Goal: Task Accomplishment & Management: Manage account settings

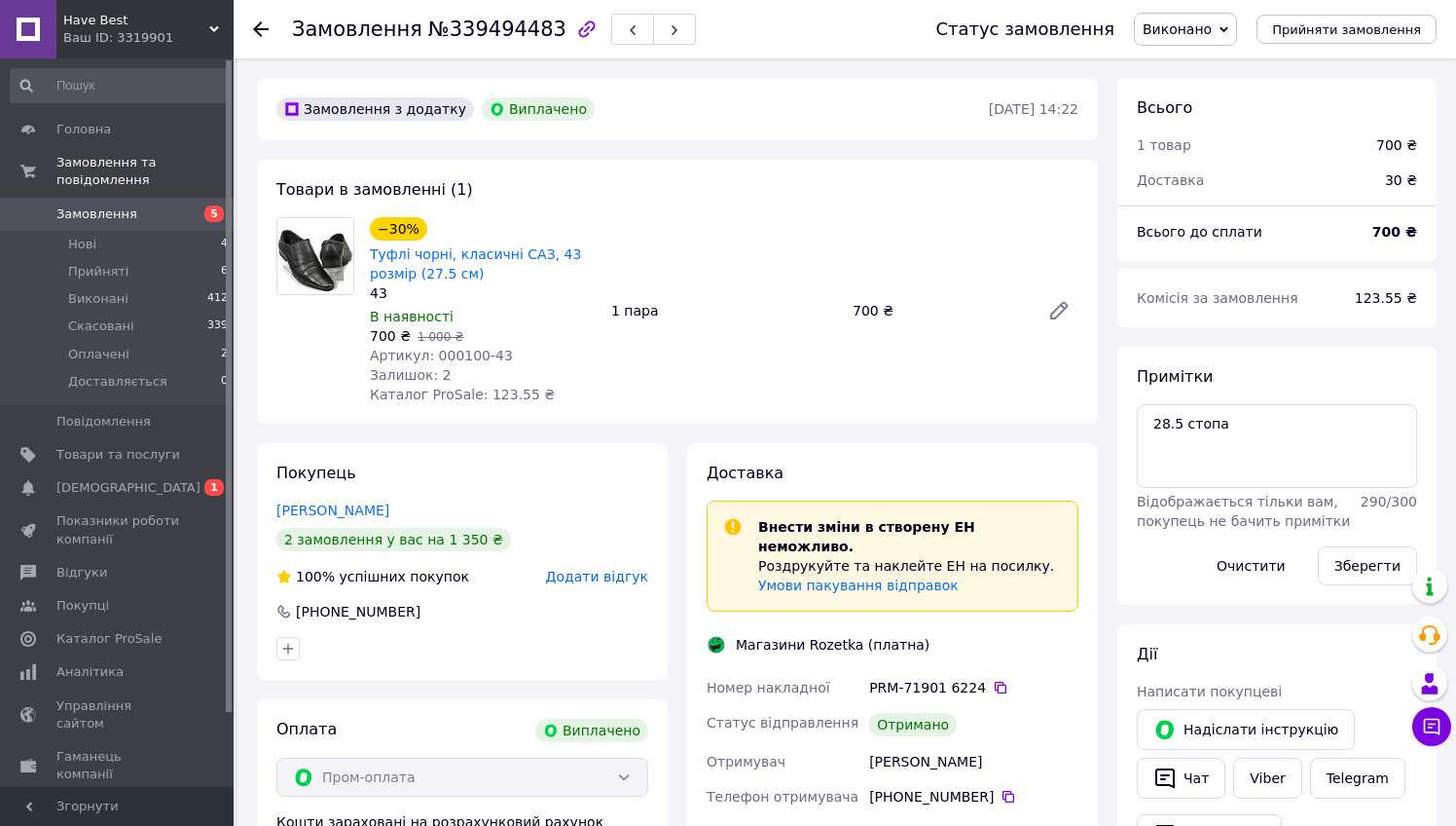
click at [675, 446] on div "Покупець Коваленко Роман 2 замовлення у вас на 1 350 ₴ 100% успішних покупок До…" at bounding box center [462, 809] width 430 height 733
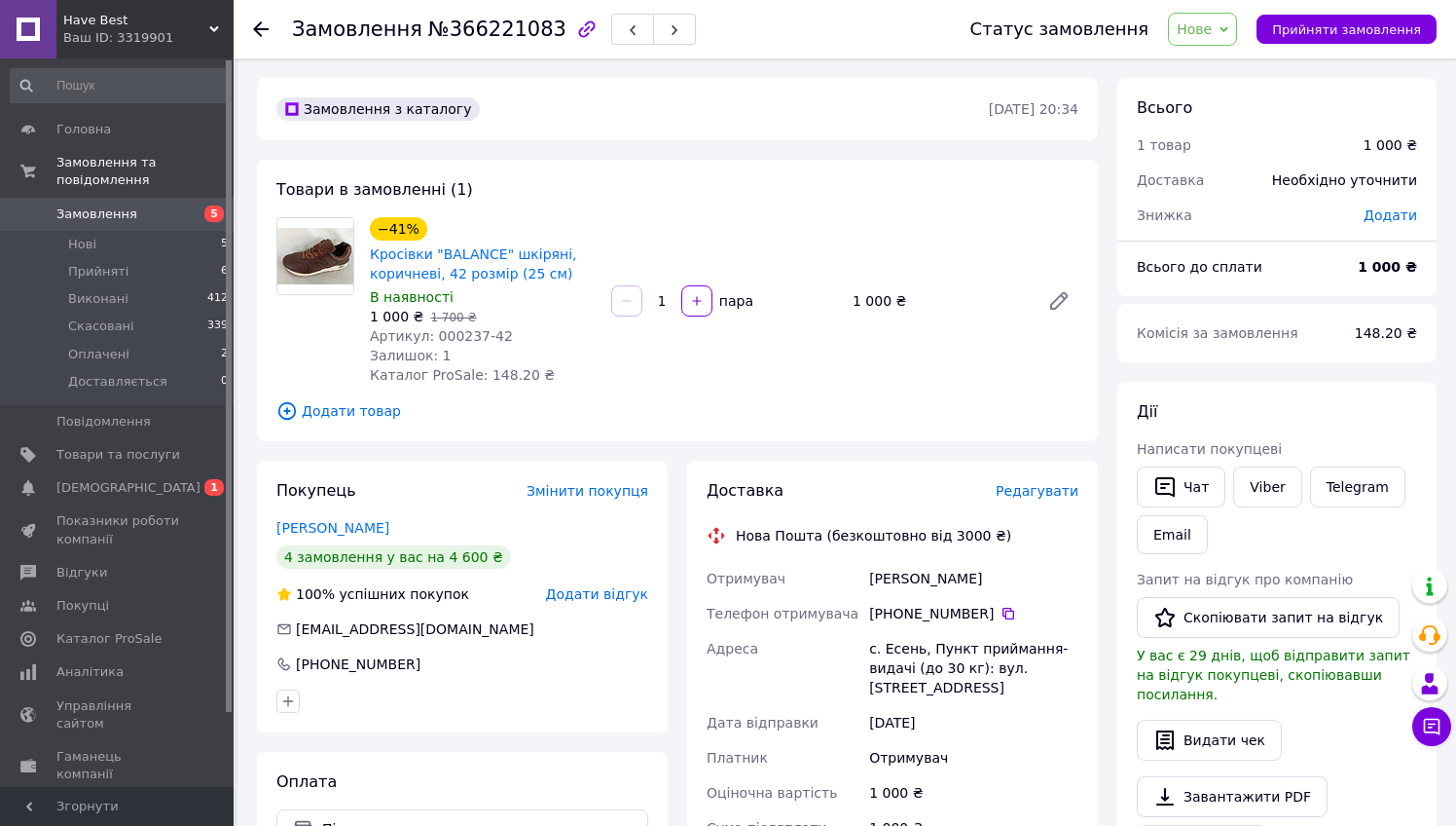
click at [257, 29] on use at bounding box center [261, 29] width 16 height 16
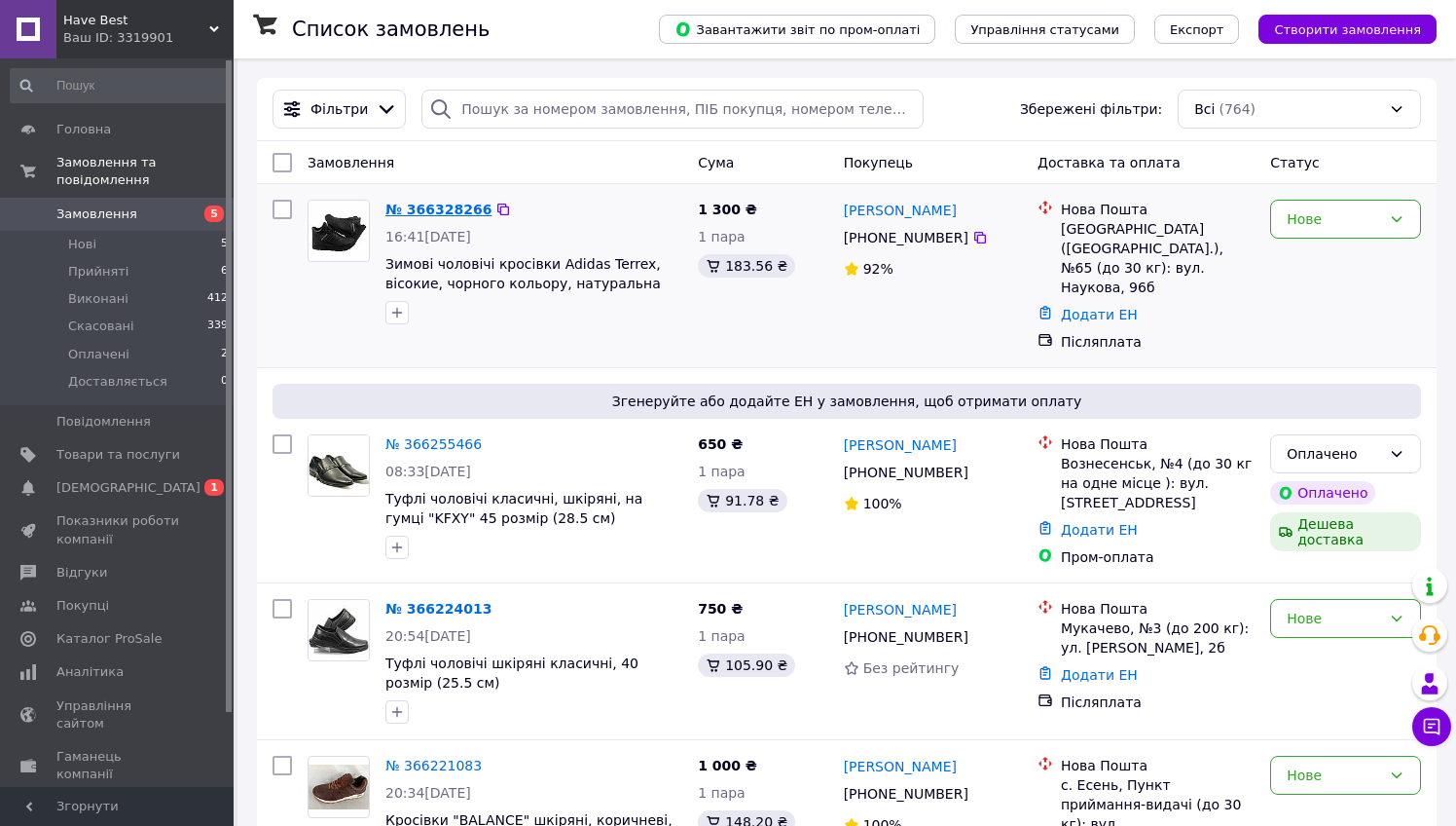
click at [447, 208] on link "№ 366328266" at bounding box center [438, 210] width 106 height 16
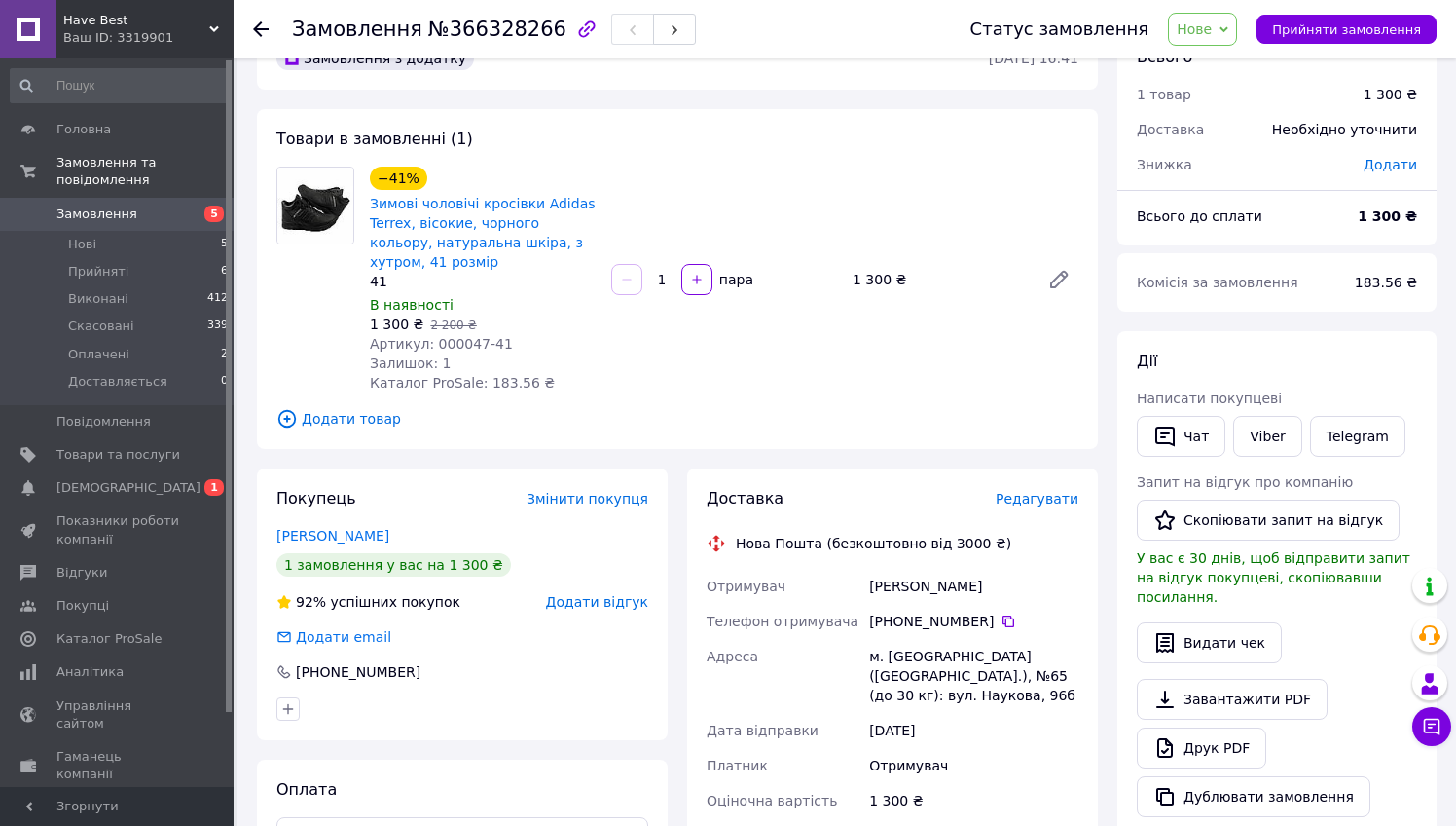
scroll to position [79, 0]
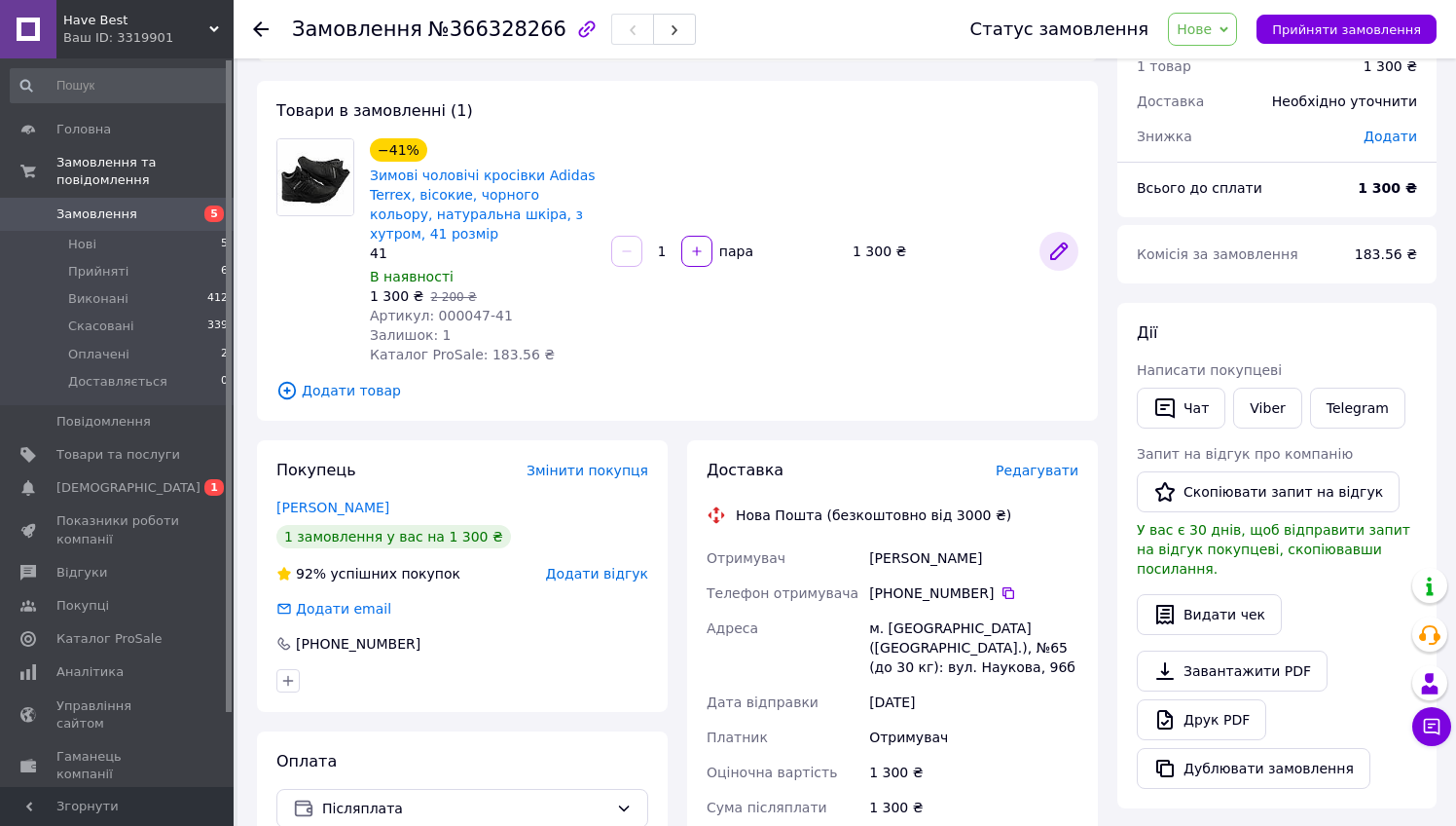
click at [1069, 242] on icon at bounding box center [1058, 250] width 23 height 23
click at [614, 378] on div "Товари в замовленні (1) −41% Зимові чоловічі кросівки Adidas Terrex, вісокие, ч…" at bounding box center [677, 251] width 841 height 340
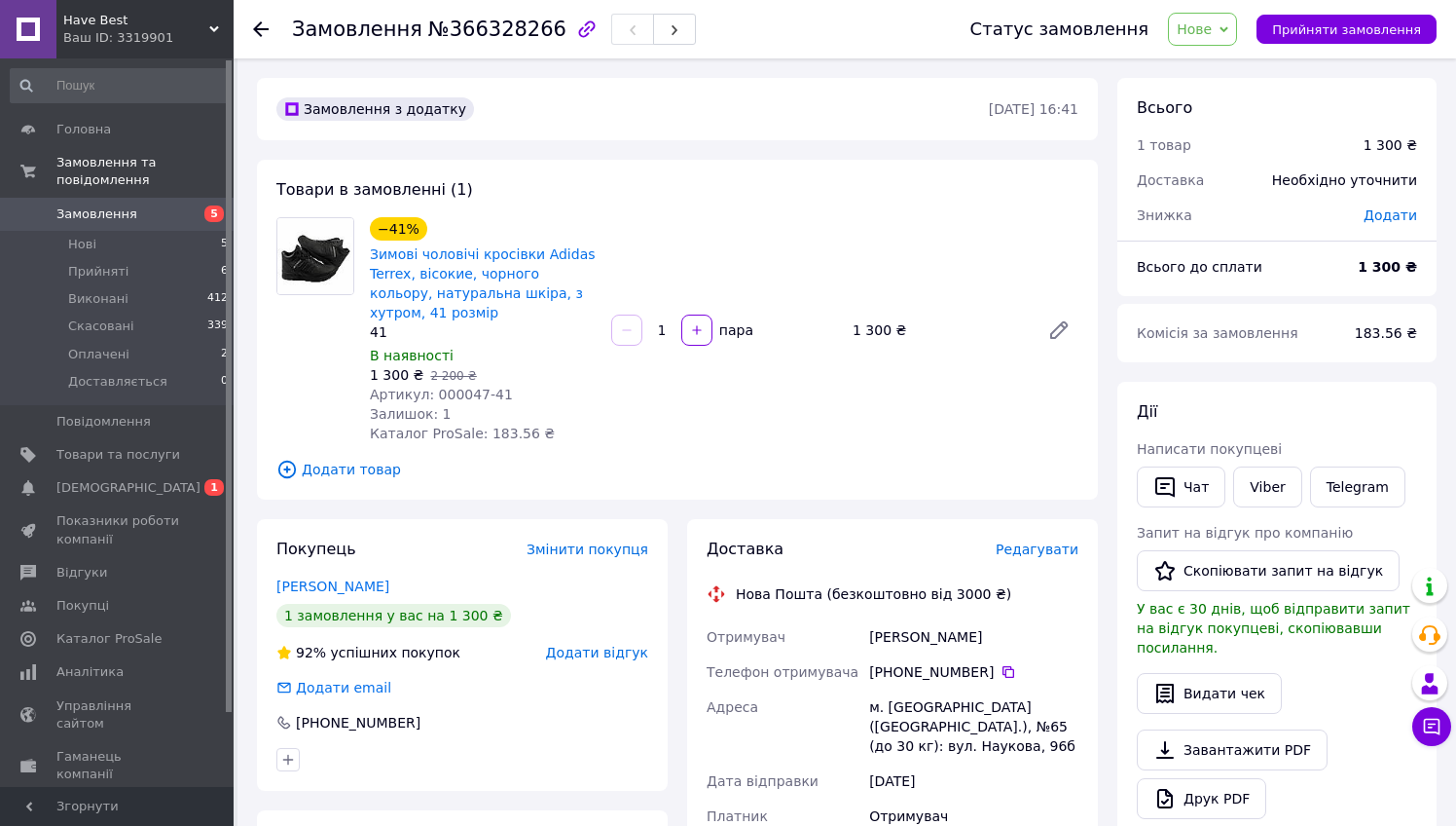
scroll to position [0, 0]
click at [268, 21] on icon at bounding box center [261, 29] width 16 height 16
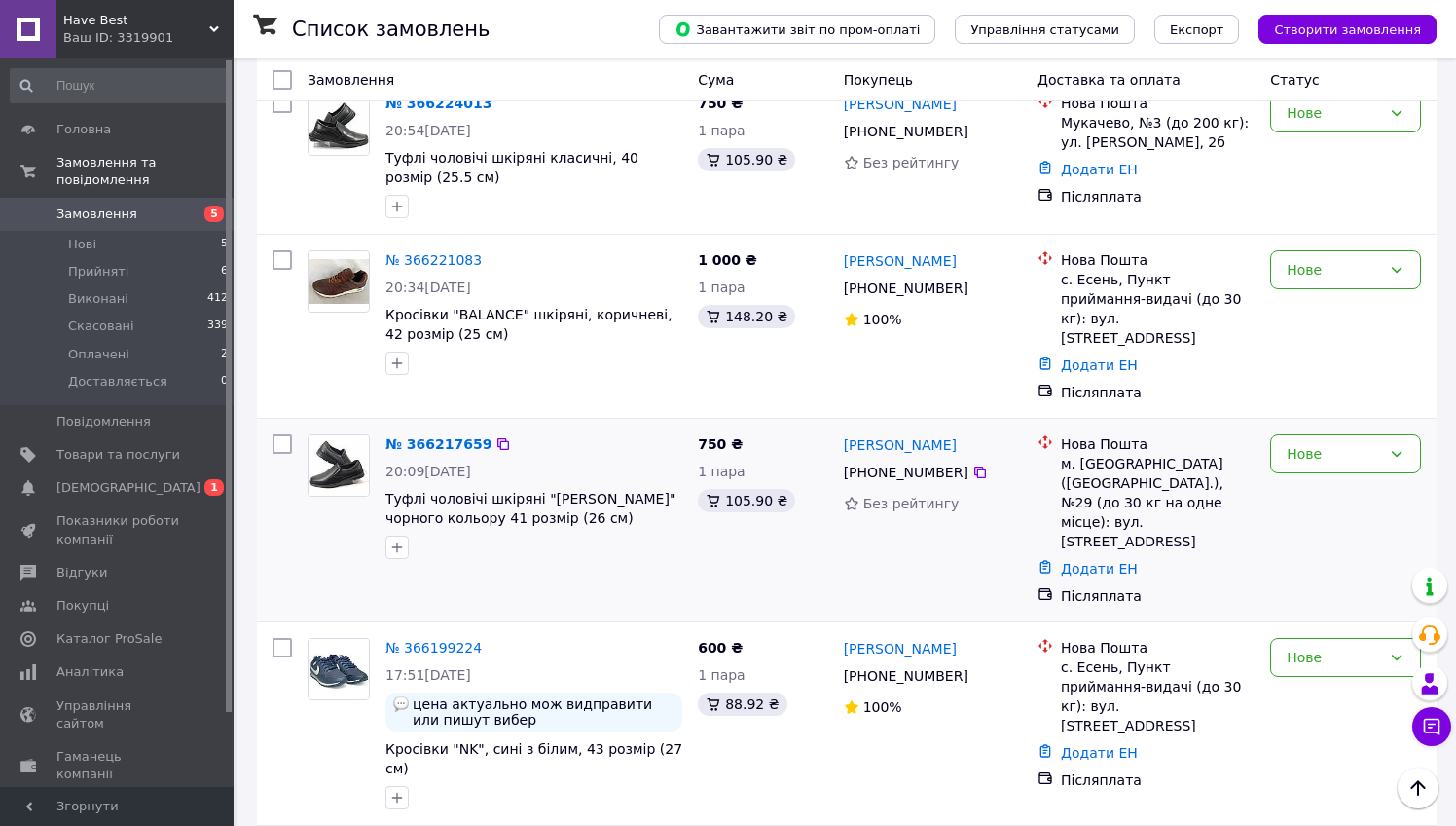
scroll to position [495, 0]
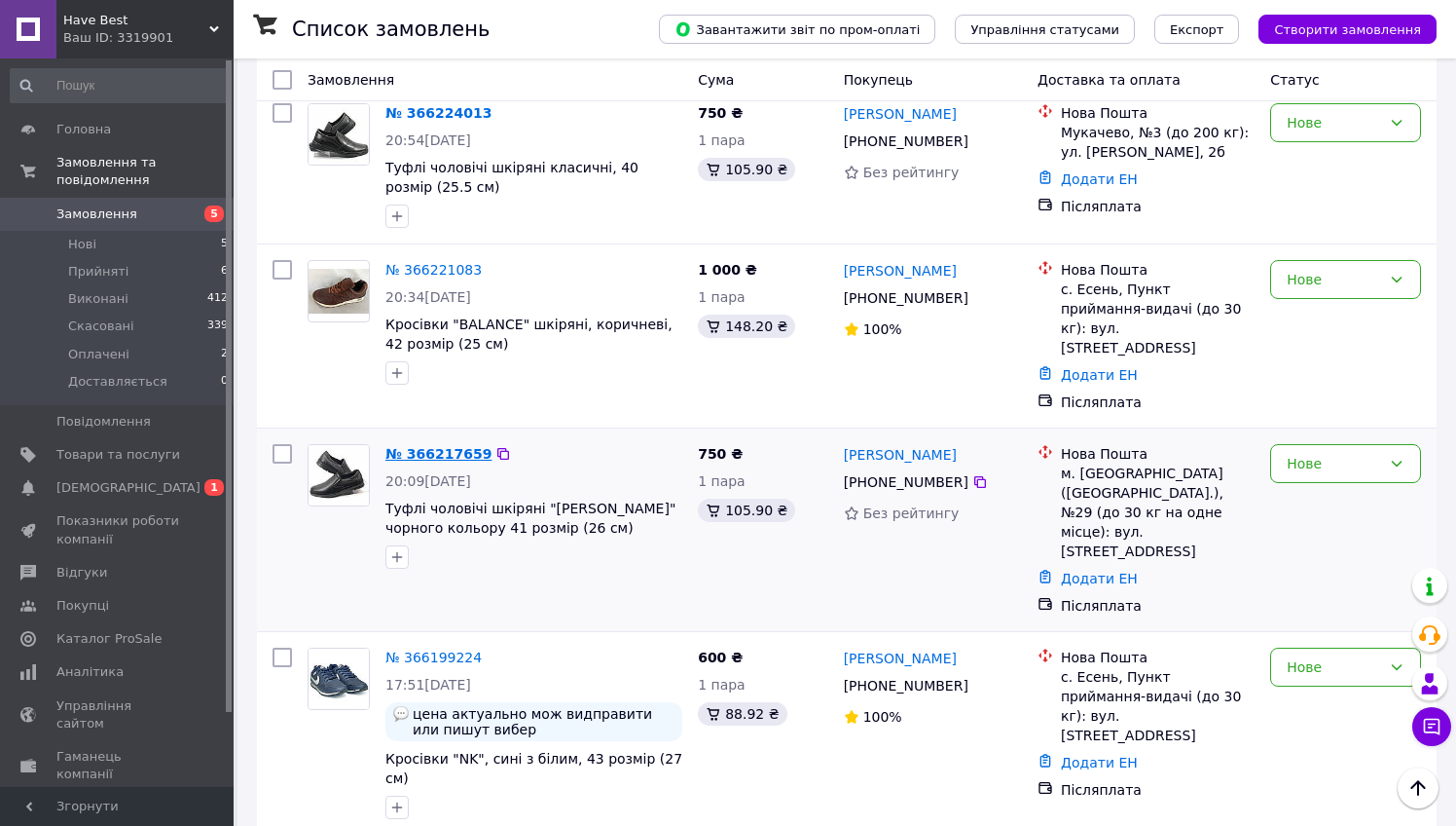
click at [436, 446] on link "№ 366217659" at bounding box center [438, 454] width 106 height 16
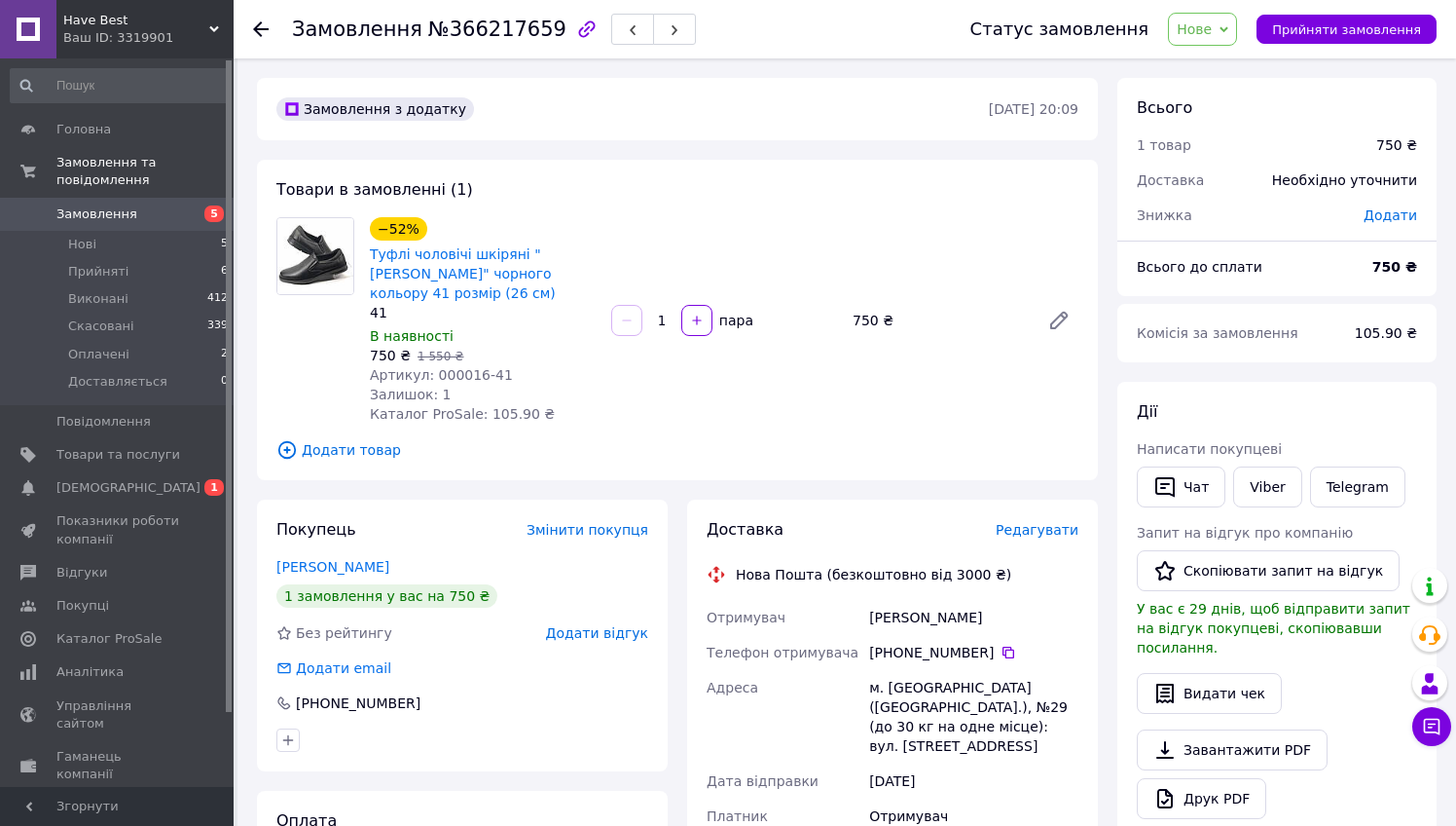
click at [258, 28] on use at bounding box center [261, 29] width 16 height 16
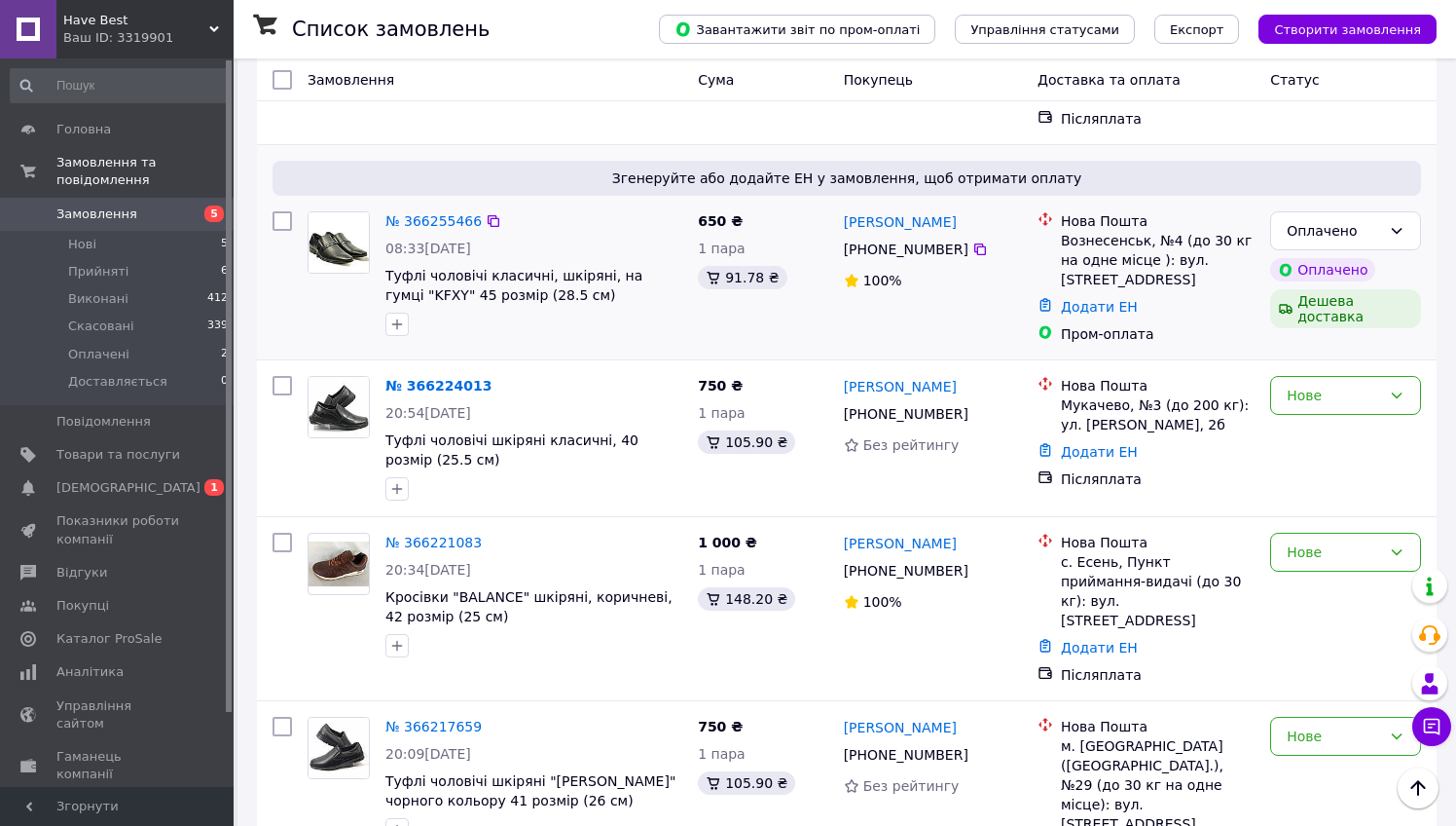
scroll to position [233, 0]
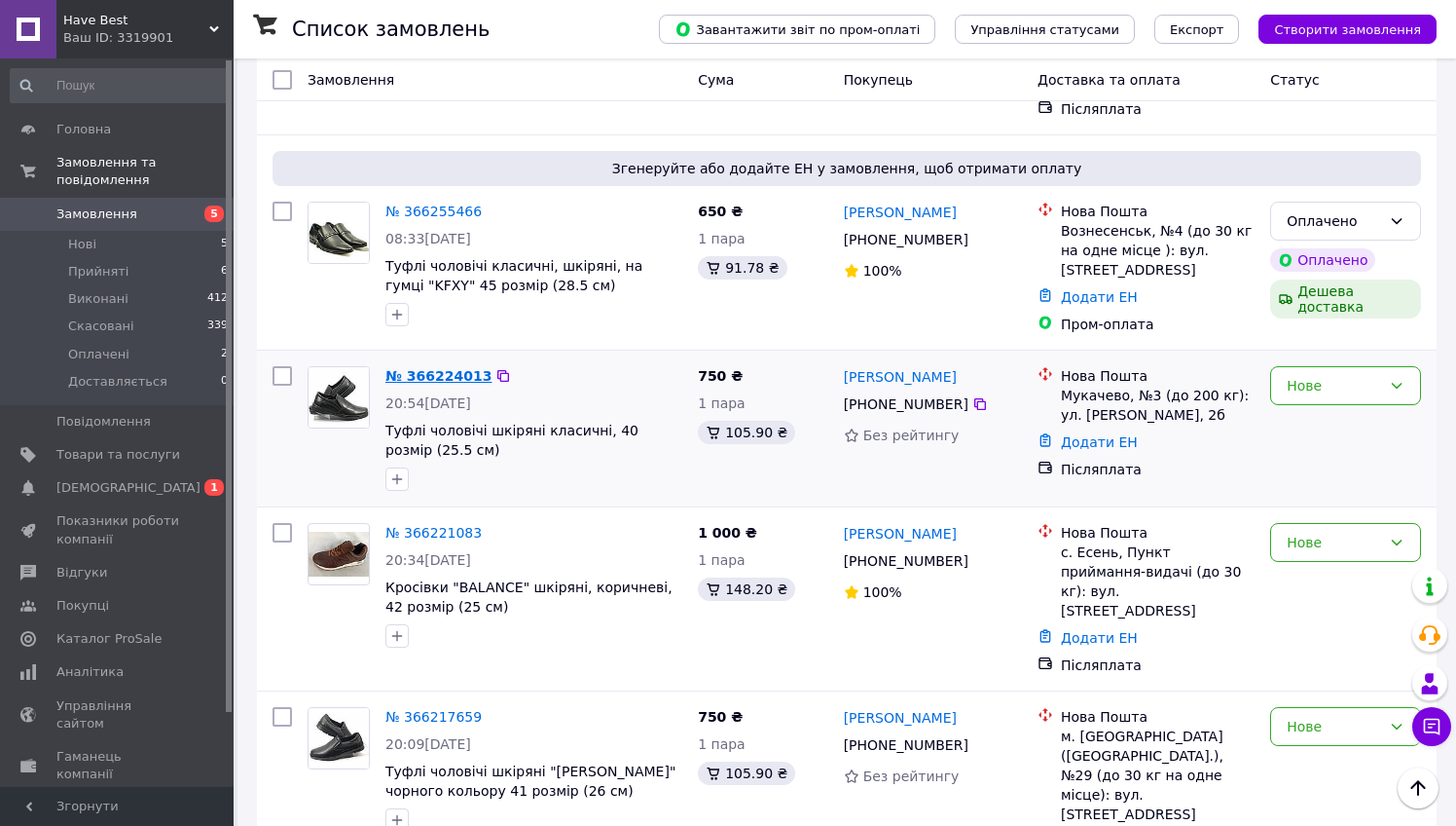
click at [450, 368] on link "№ 366224013" at bounding box center [438, 376] width 106 height 16
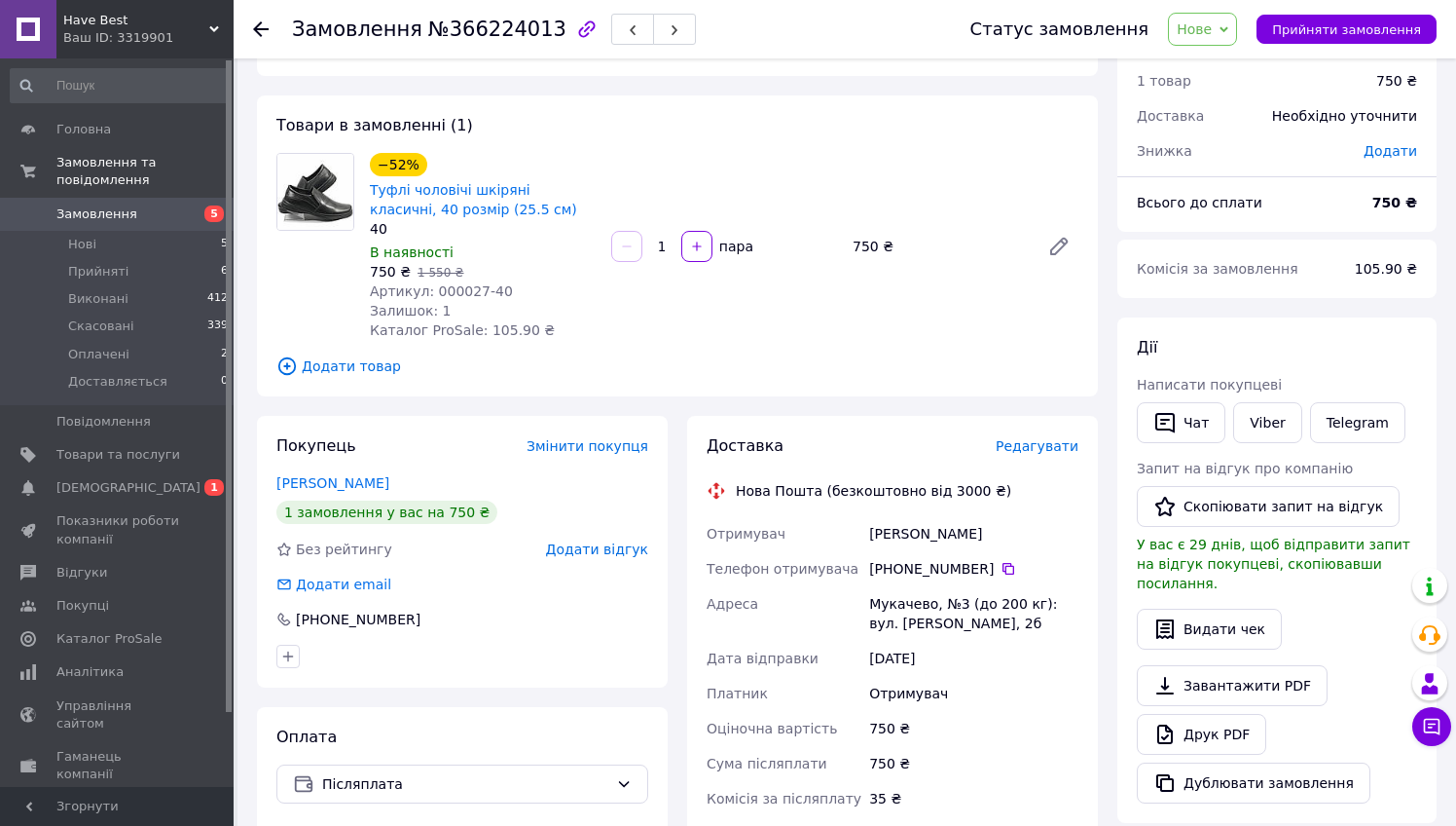
click at [677, 419] on div "Покупець Змінити покупця Дмитрищак Іван 1 замовлення у вас на 750 ₴ Без рейтинг…" at bounding box center [462, 747] width 430 height 662
click at [265, 31] on icon at bounding box center [261, 29] width 16 height 16
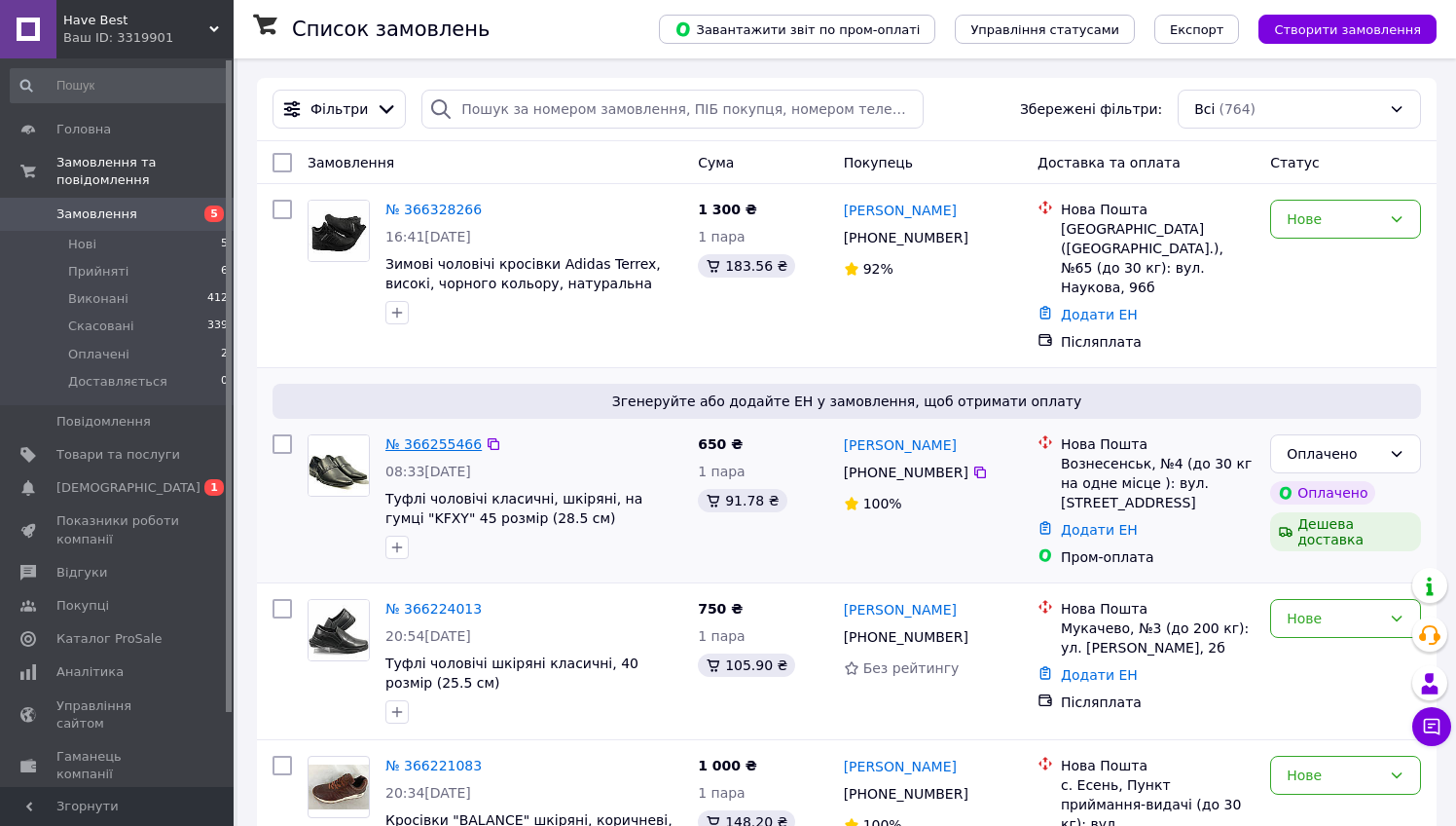
click at [438, 436] on link "№ 366255466" at bounding box center [433, 444] width 96 height 16
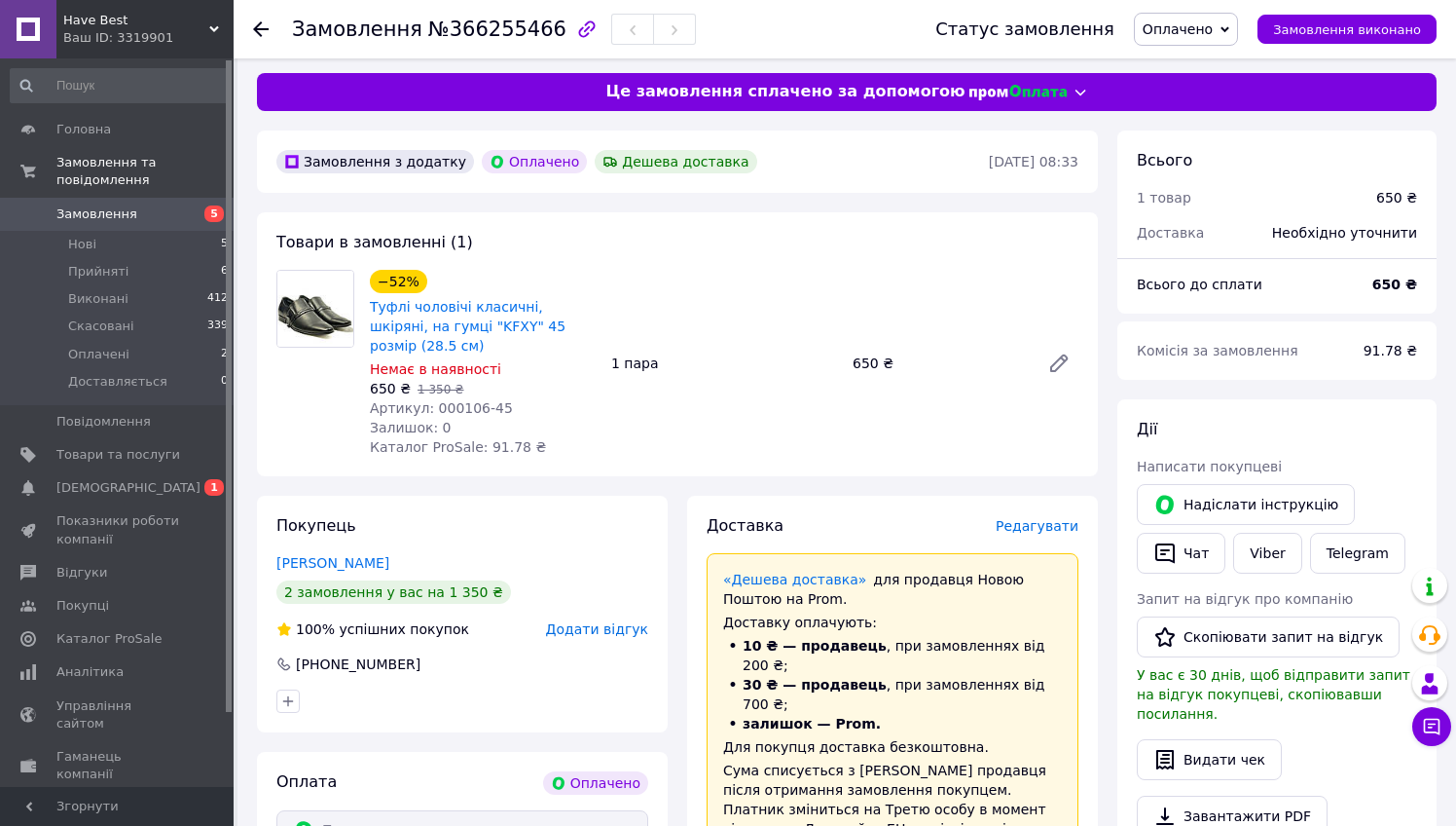
scroll to position [6, 0]
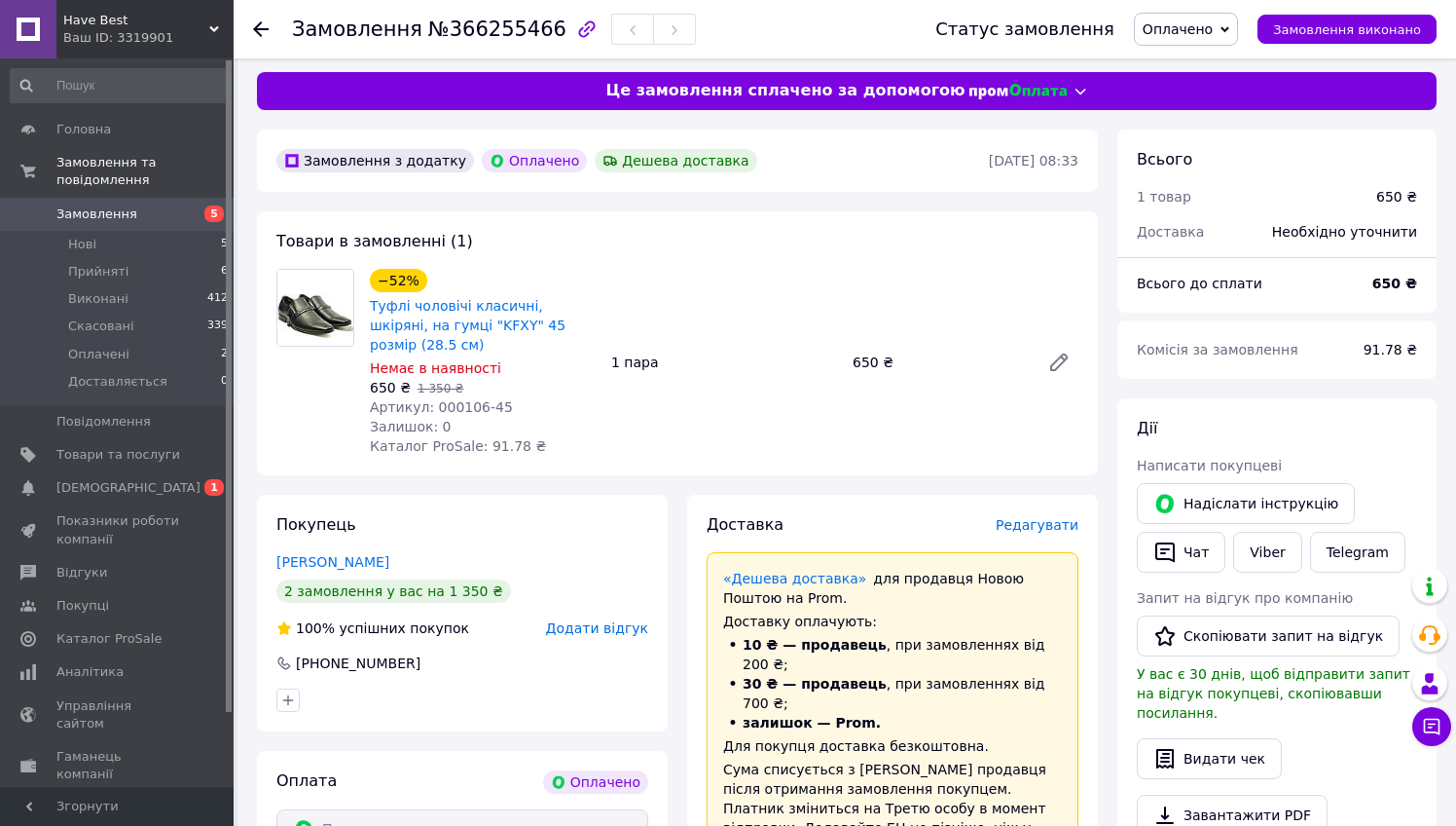
click at [261, 30] on use at bounding box center [261, 29] width 16 height 16
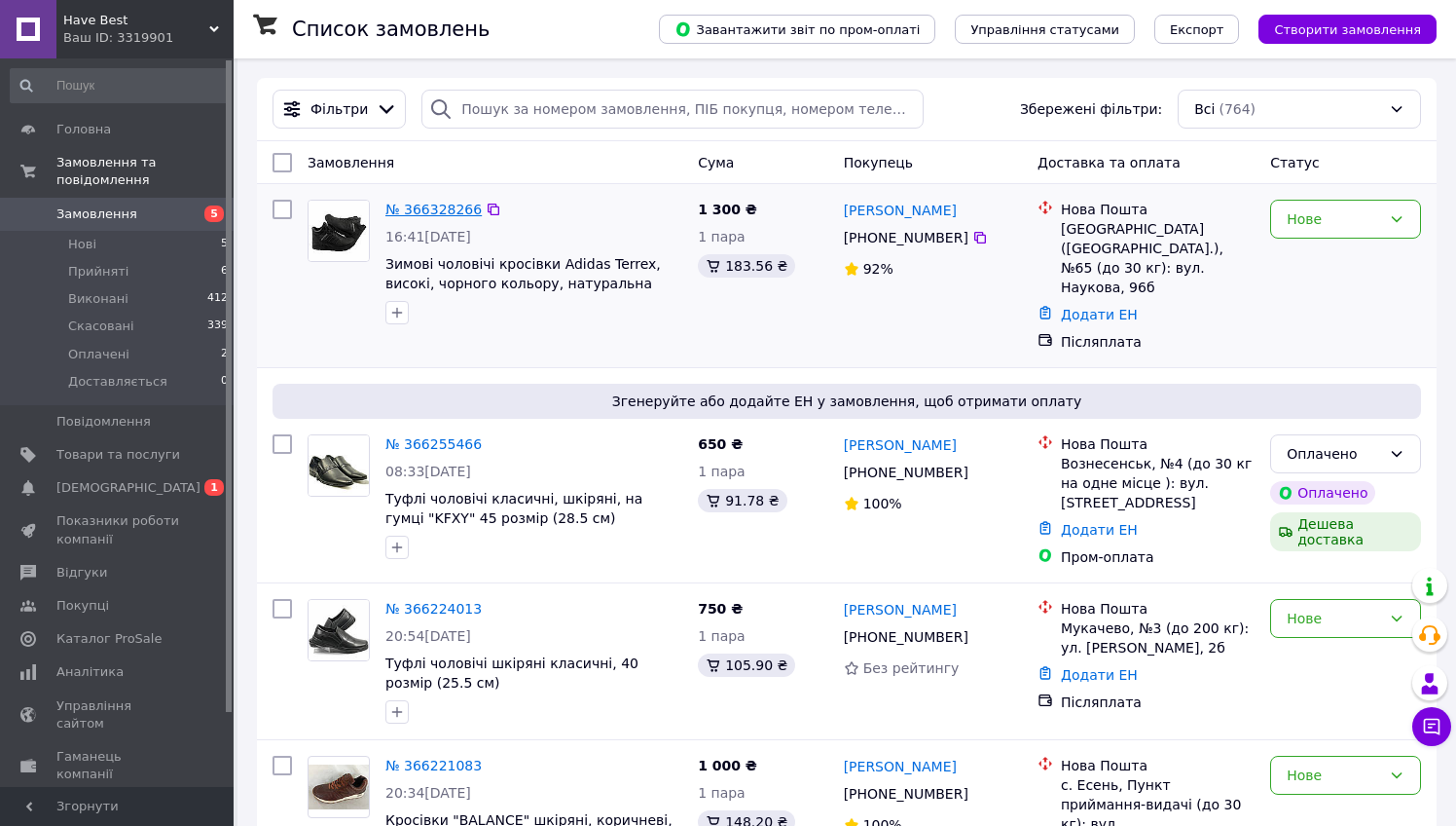
click at [433, 212] on link "№ 366328266" at bounding box center [433, 210] width 96 height 16
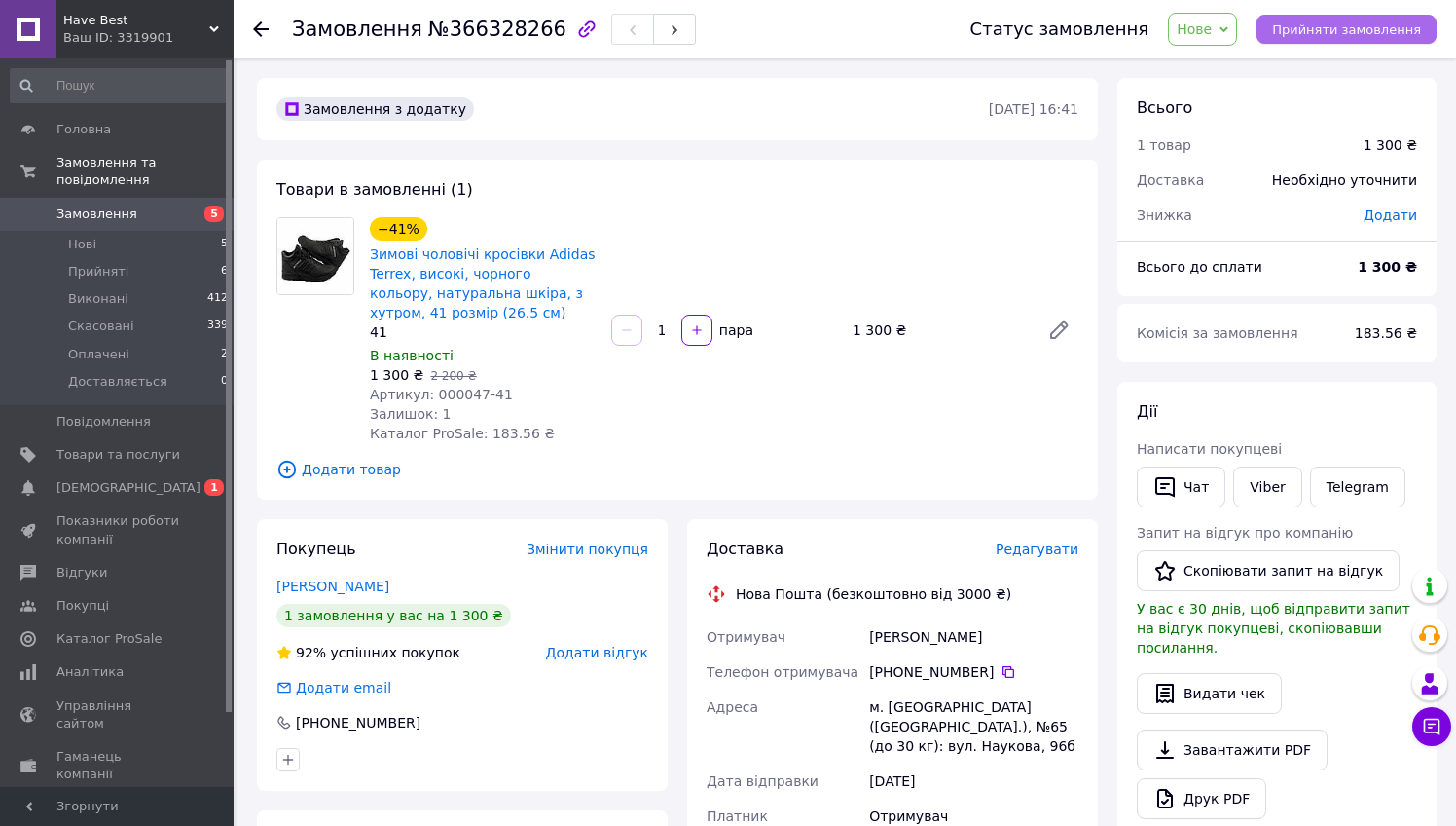
click at [1346, 34] on span "Прийняти замовлення" at bounding box center [1346, 29] width 149 height 15
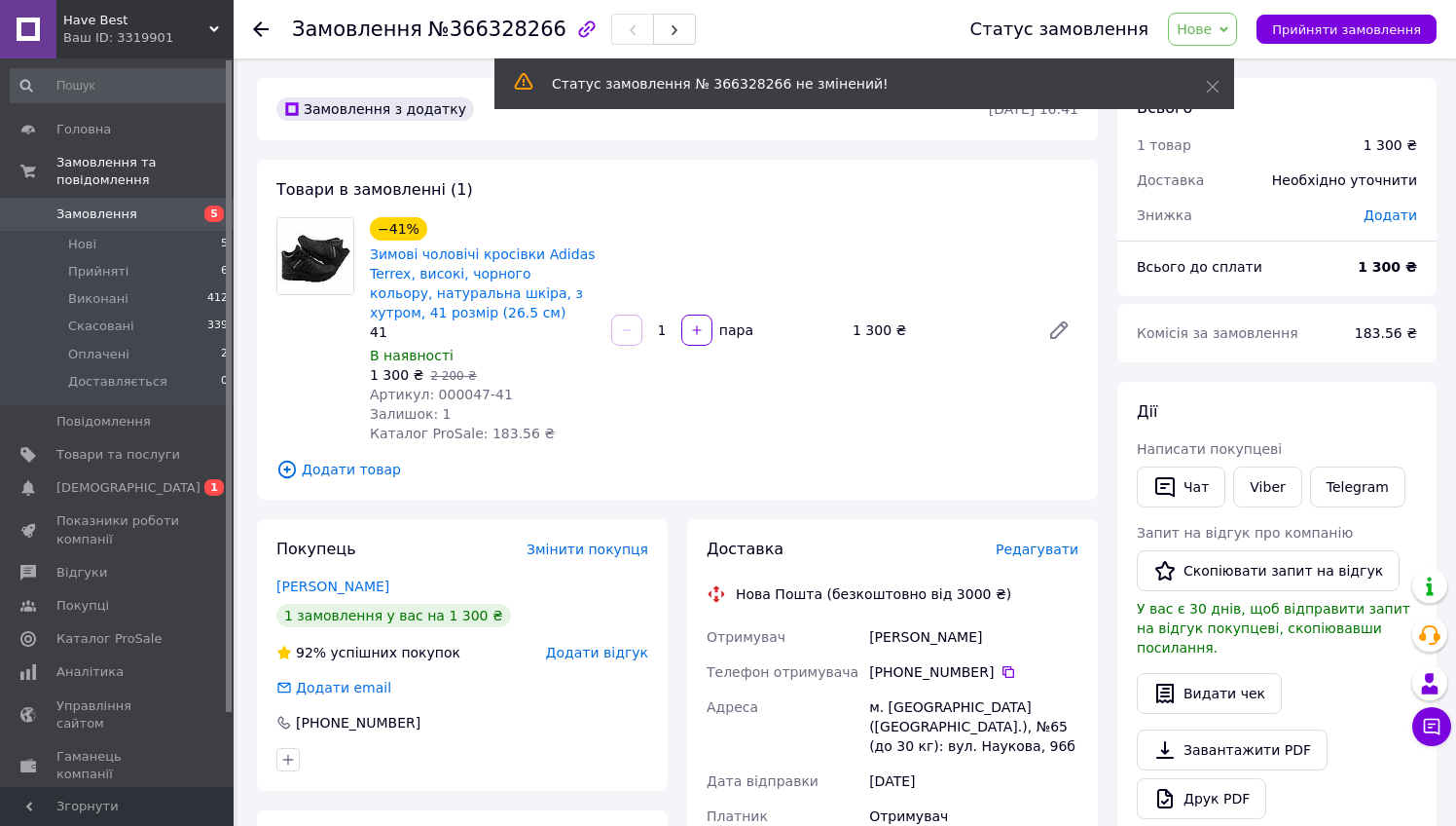
click at [262, 34] on icon at bounding box center [261, 29] width 16 height 16
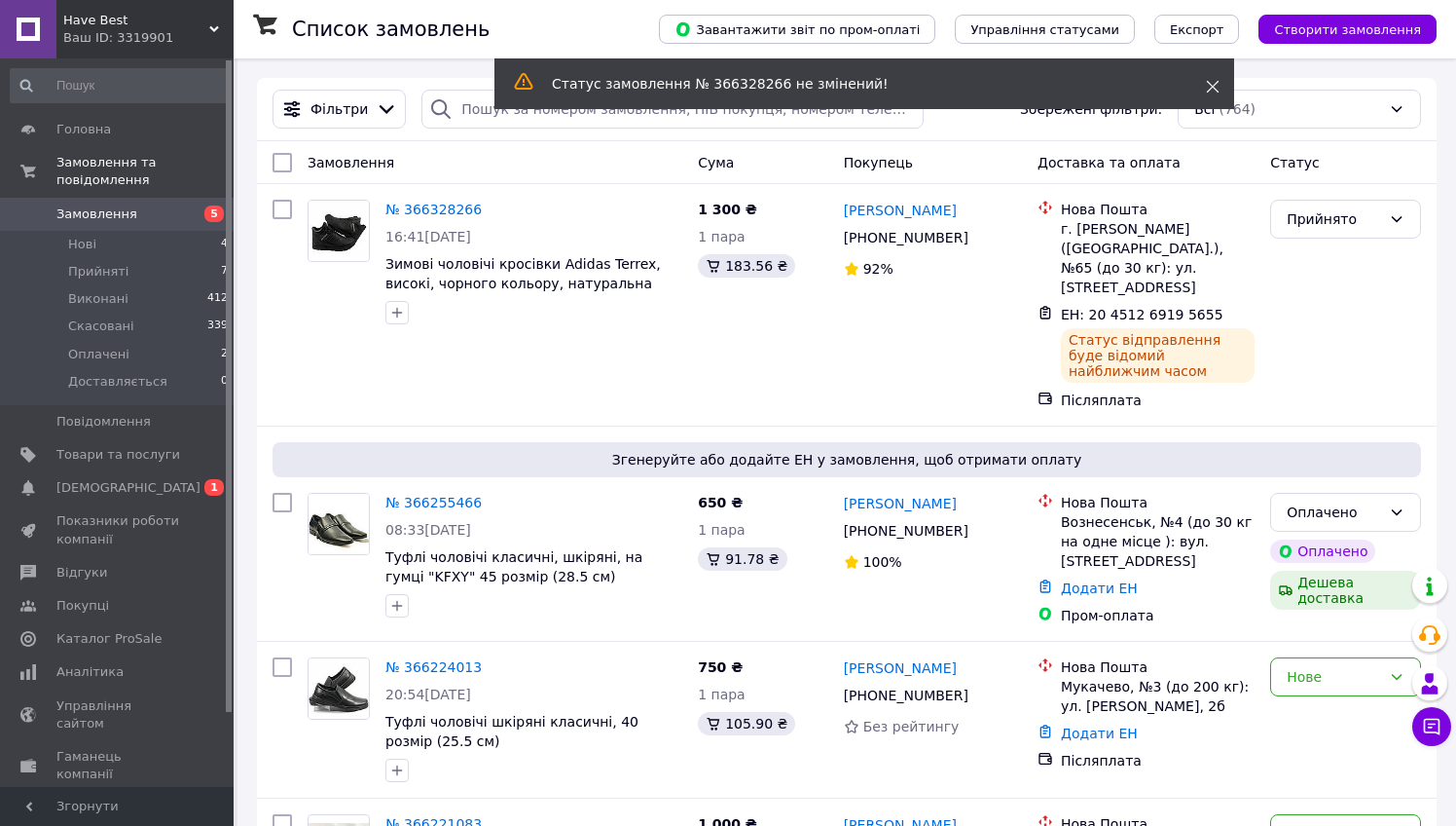
click at [1214, 78] on span at bounding box center [1213, 86] width 14 height 19
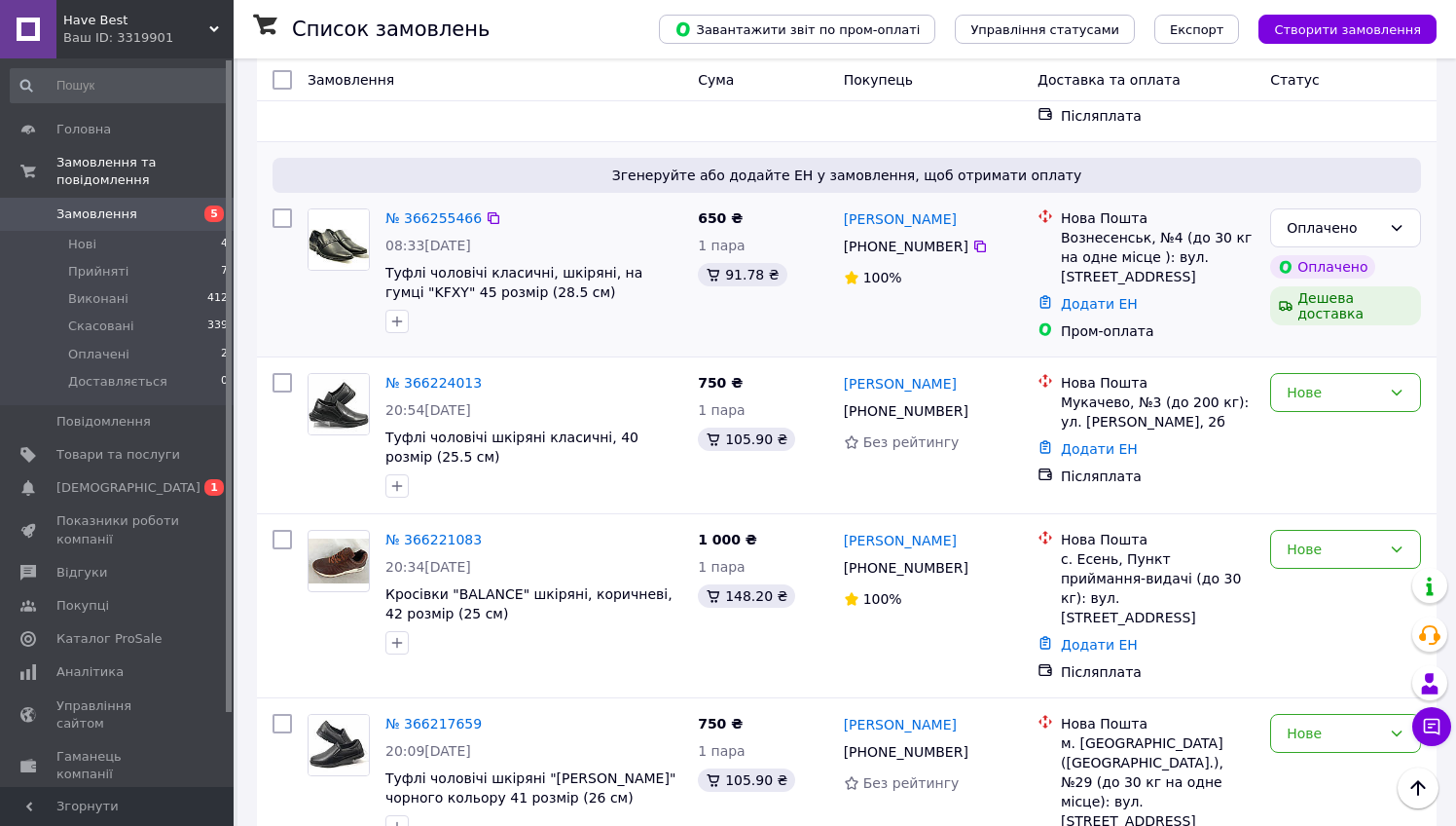
scroll to position [292, 0]
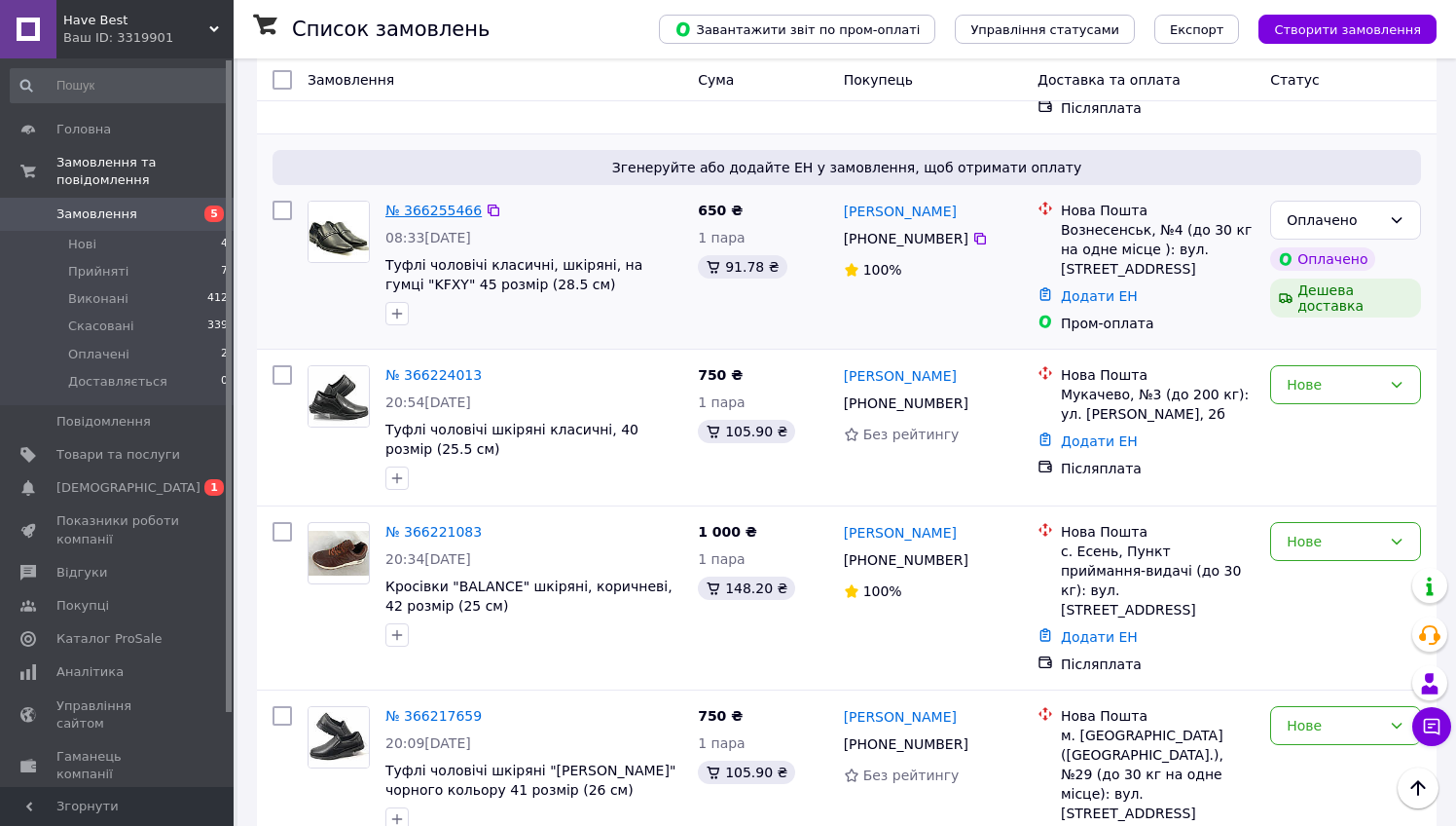
click at [440, 202] on link "№ 366255466" at bounding box center [433, 210] width 96 height 16
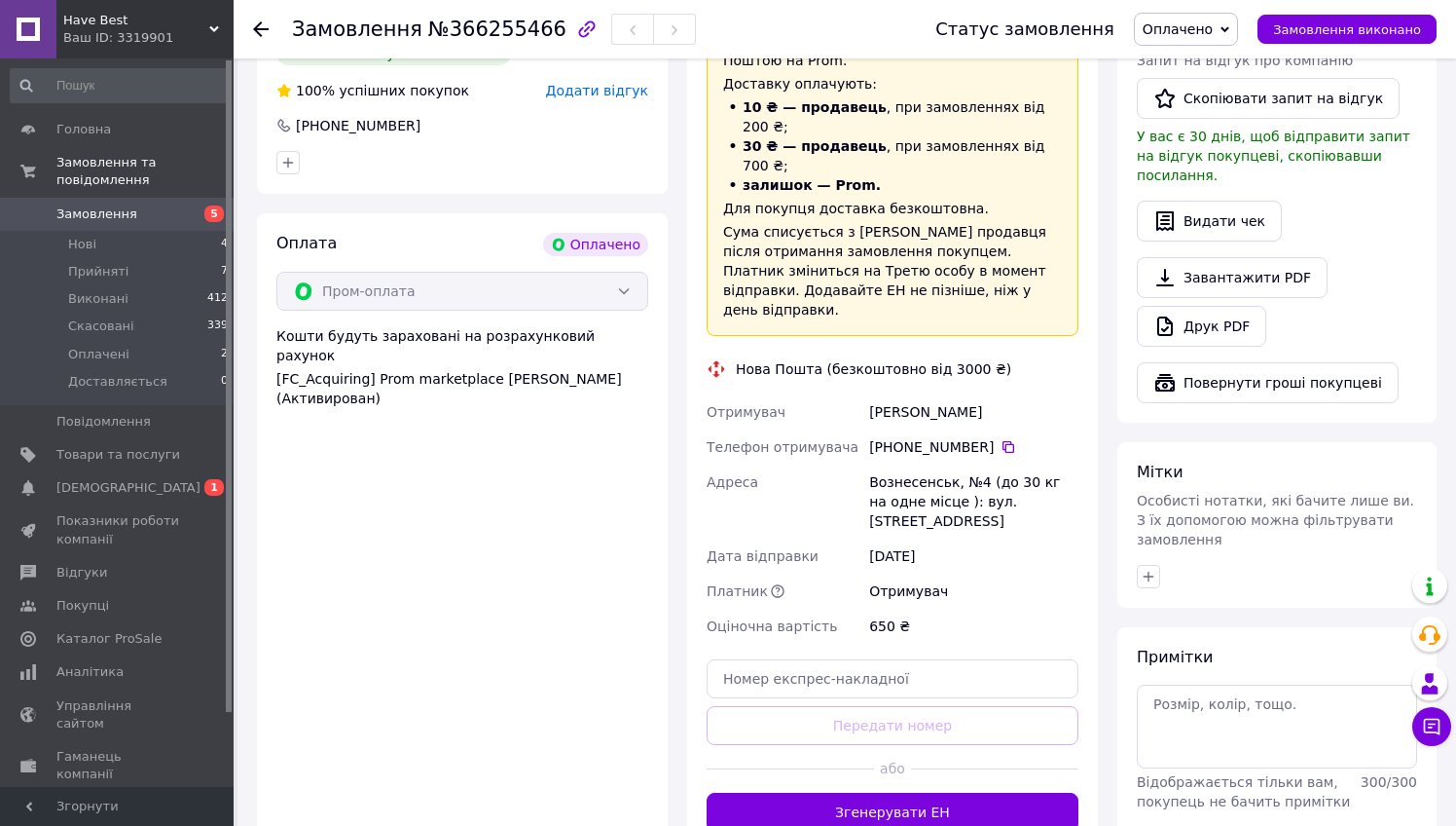
scroll to position [583, 0]
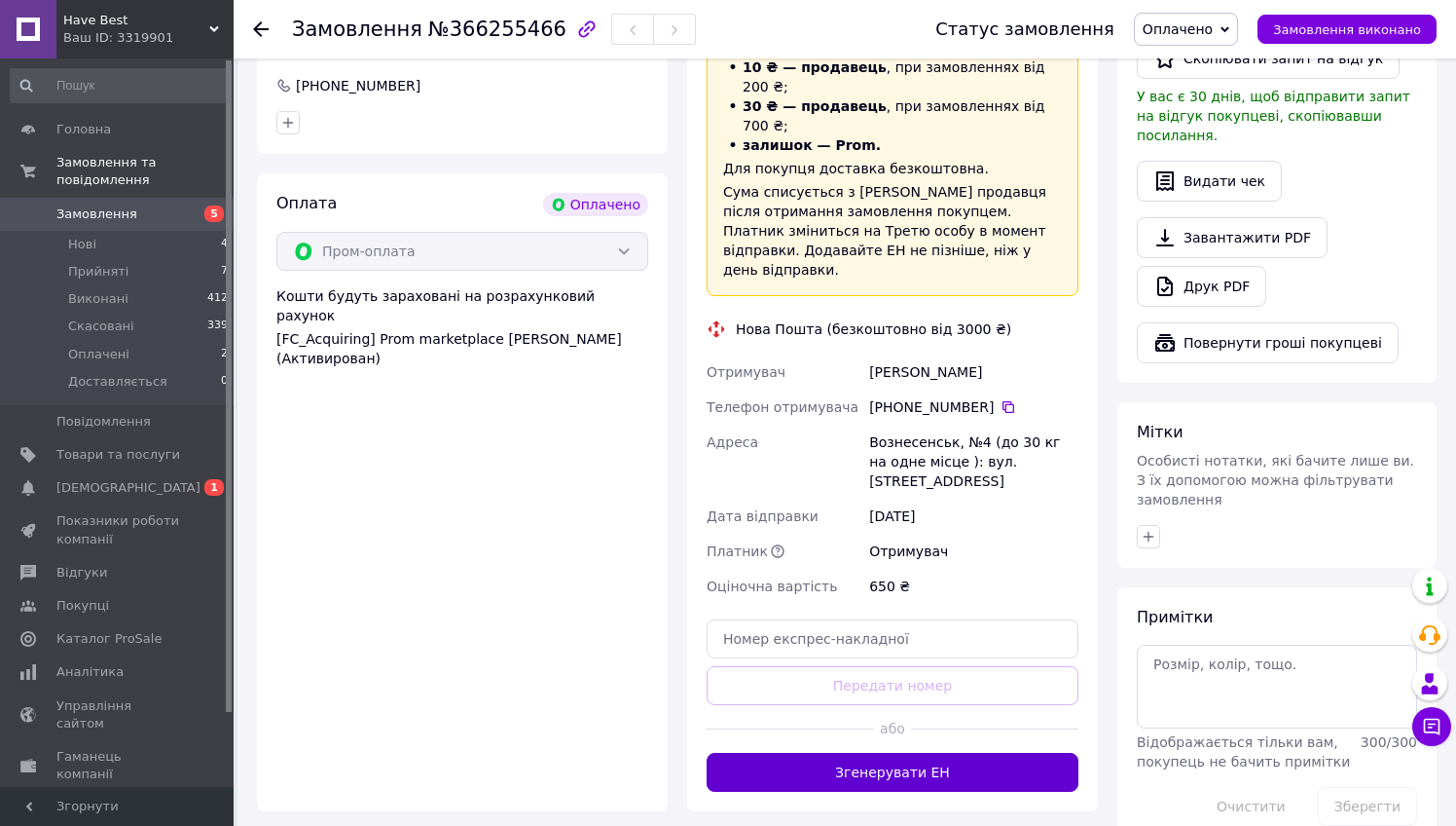
click at [892, 752] on button "Згенерувати ЕН" at bounding box center [893, 771] width 372 height 39
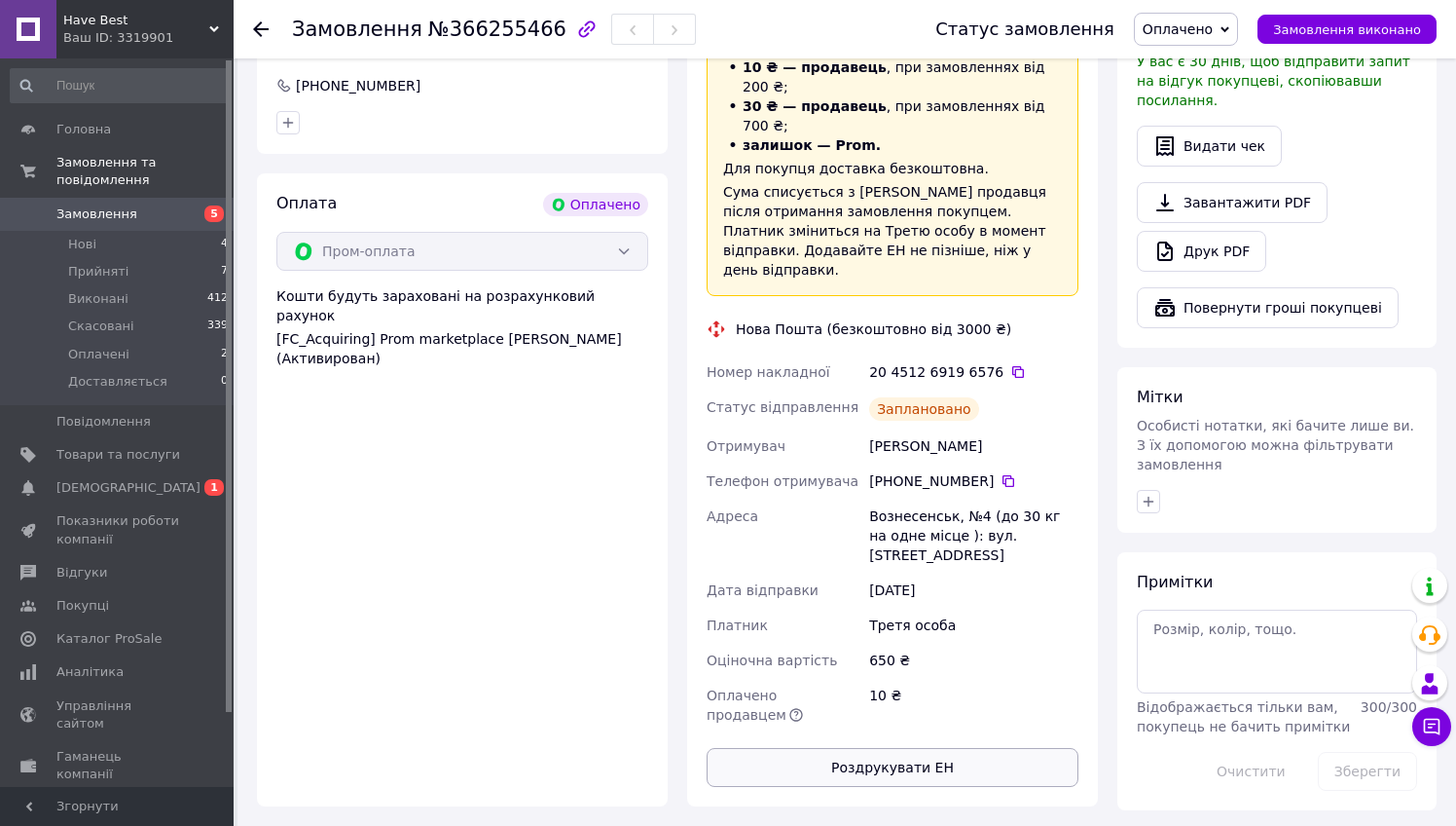
click at [910, 748] on button "Роздрукувати ЕН" at bounding box center [893, 767] width 372 height 39
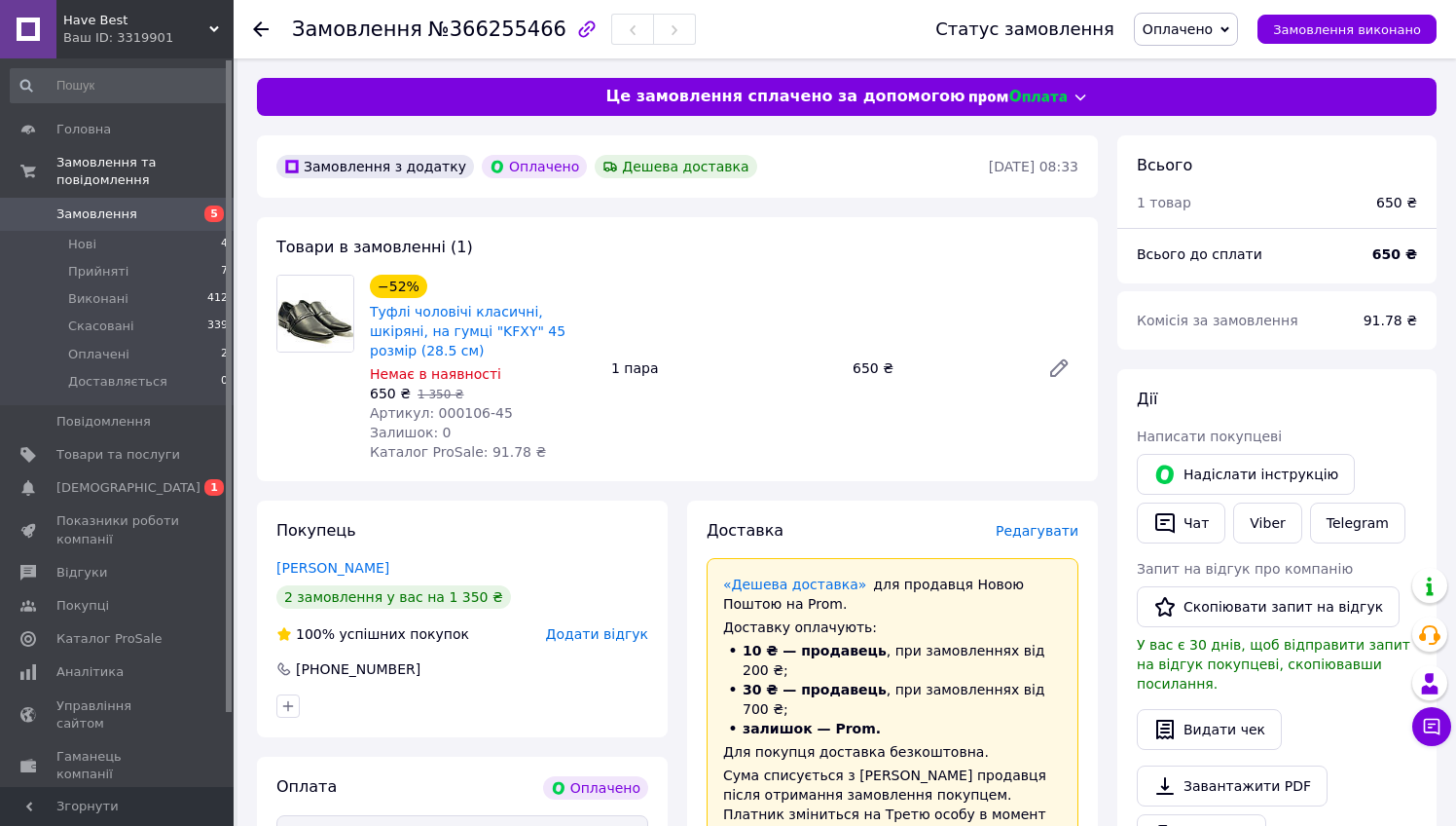
scroll to position [0, 0]
click at [256, 18] on div at bounding box center [272, 29] width 39 height 58
click at [256, 23] on icon at bounding box center [261, 29] width 16 height 16
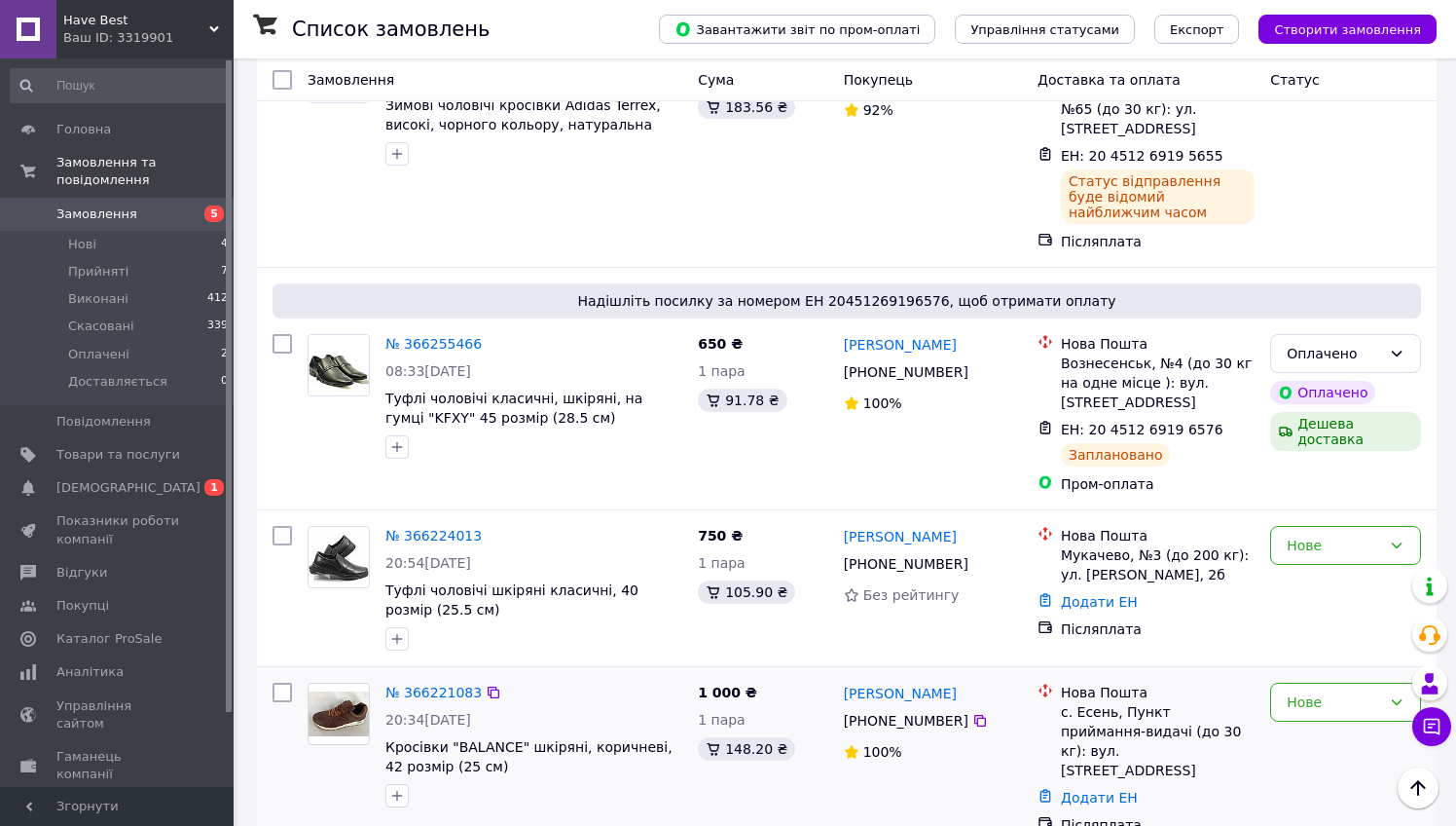
scroll to position [141, 0]
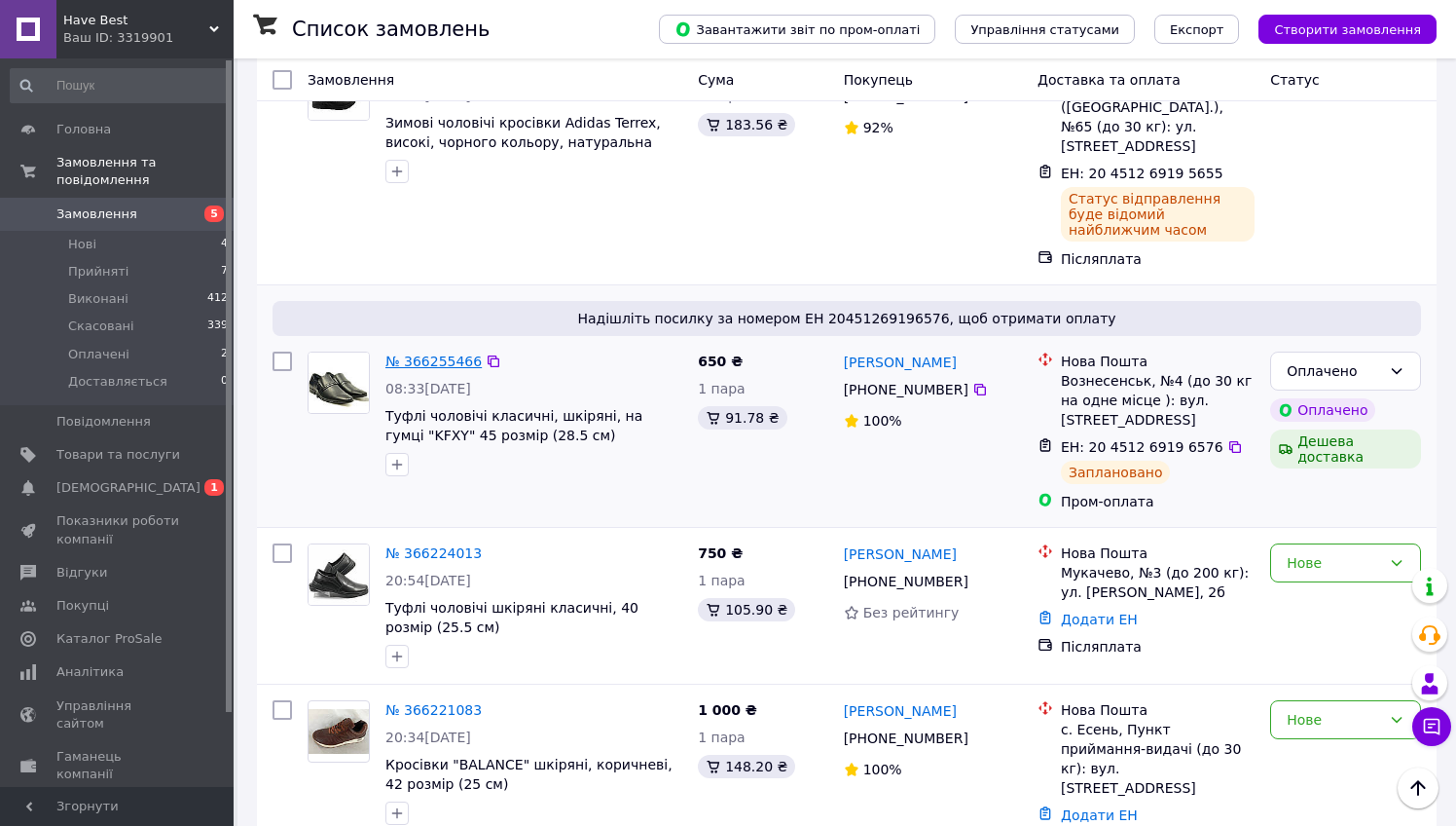
click at [439, 353] on link "№ 366255466" at bounding box center [433, 361] width 96 height 16
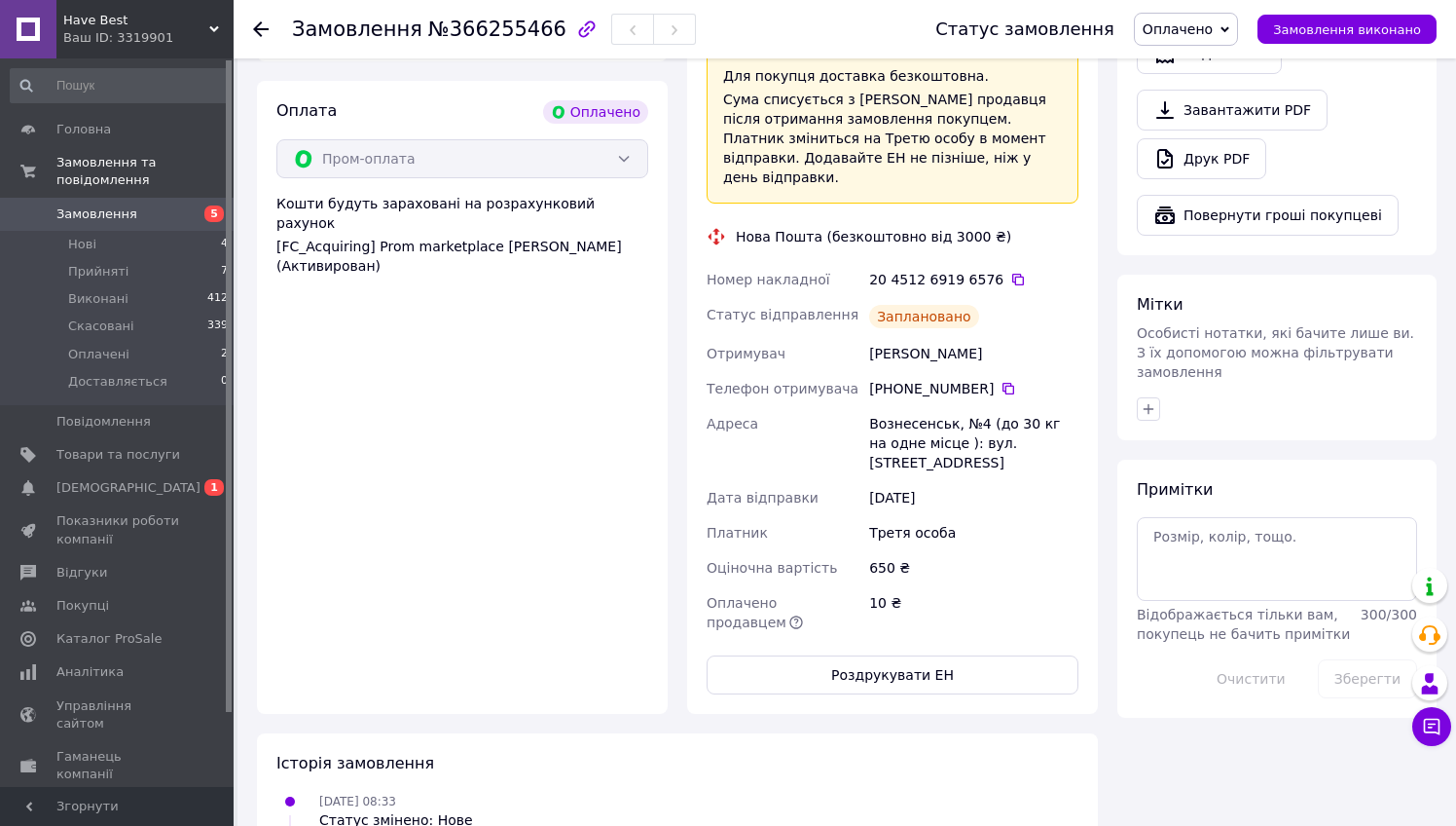
scroll to position [731, 0]
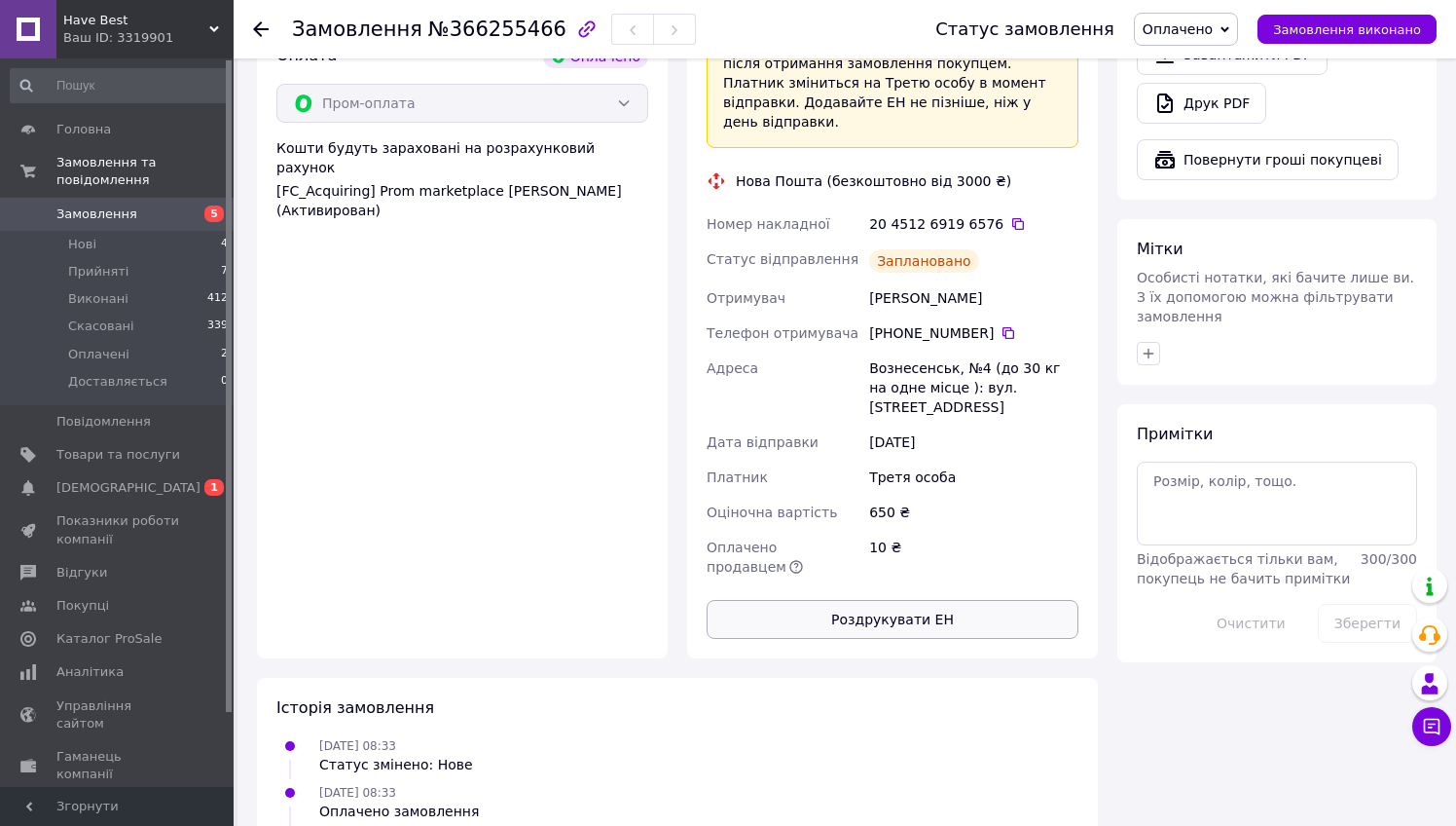
click at [890, 600] on button "Роздрукувати ЕН" at bounding box center [893, 619] width 372 height 39
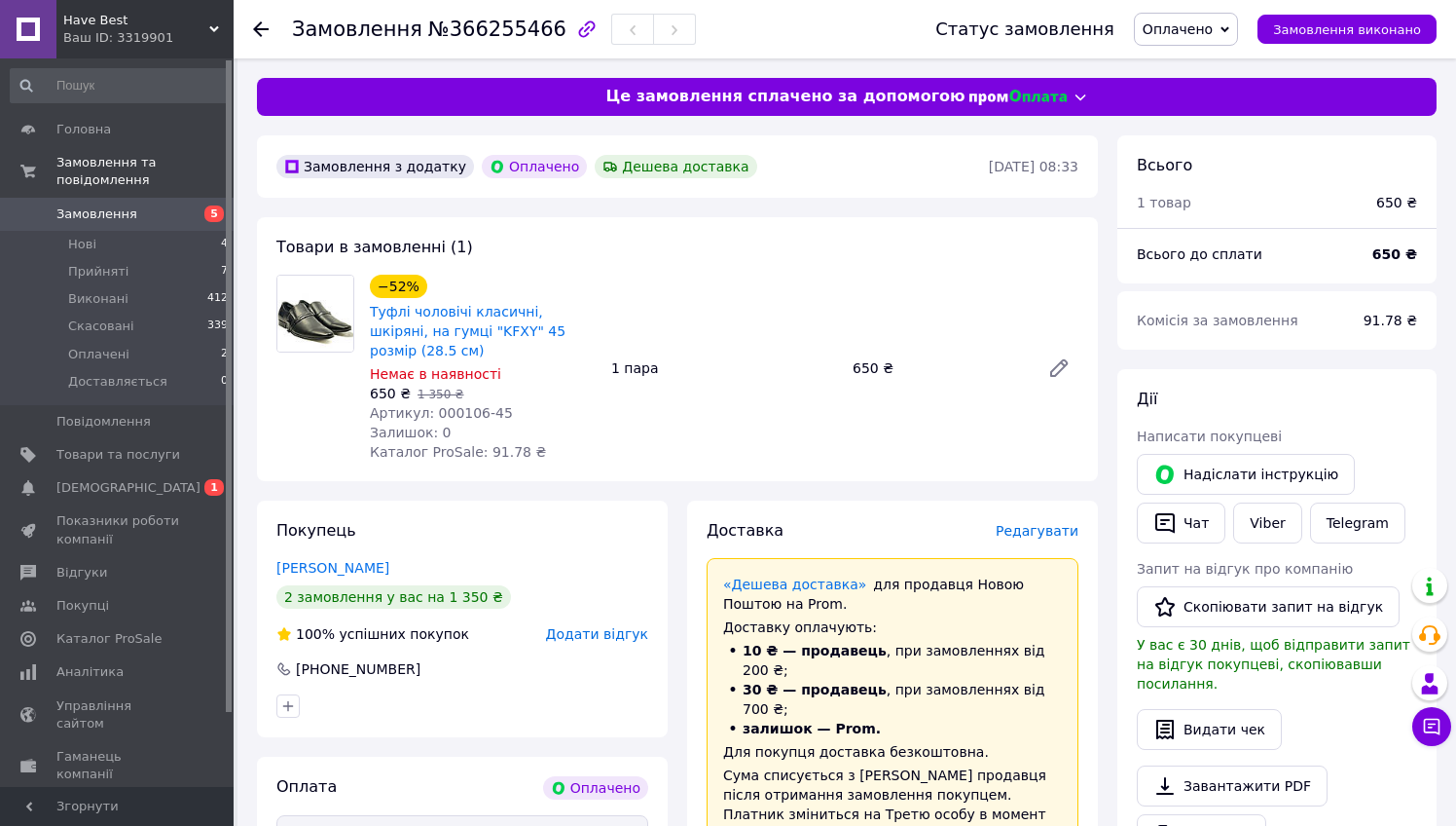
scroll to position [0, 0]
click at [260, 30] on use at bounding box center [261, 29] width 16 height 16
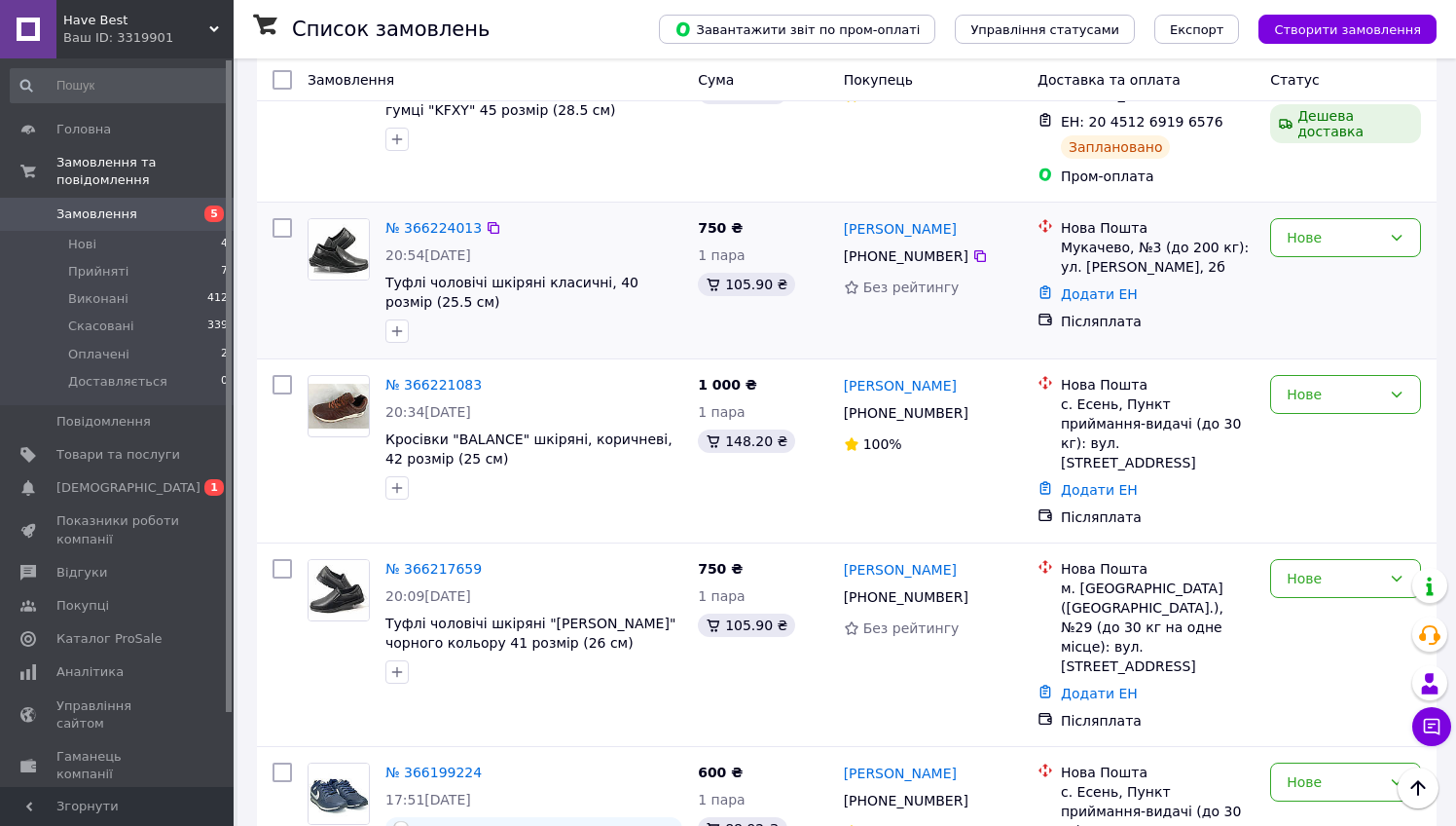
scroll to position [481, 0]
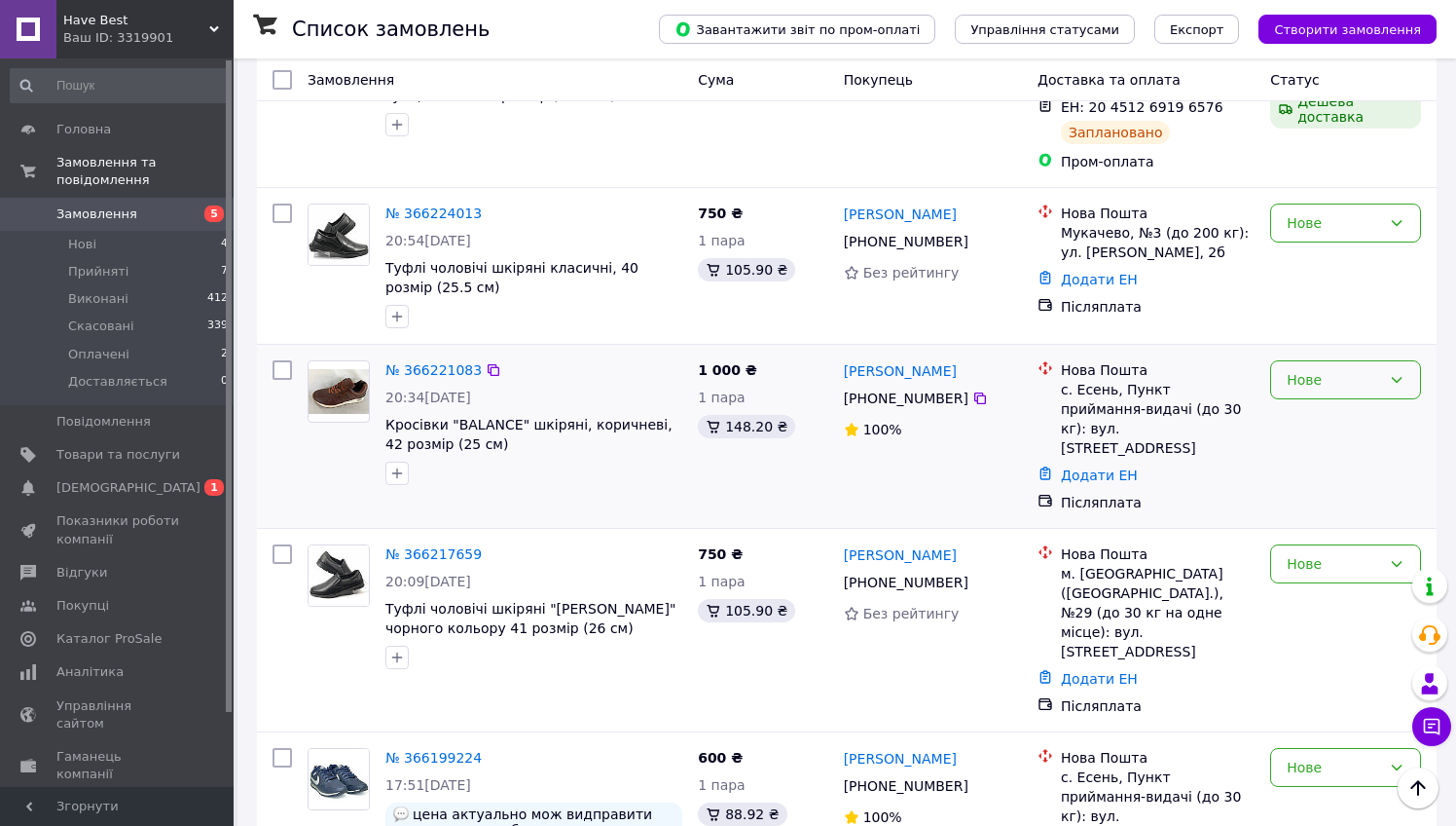
click at [1331, 373] on div "Нове" at bounding box center [1334, 379] width 94 height 21
click at [1327, 486] on li "Скасовано" at bounding box center [1345, 479] width 149 height 35
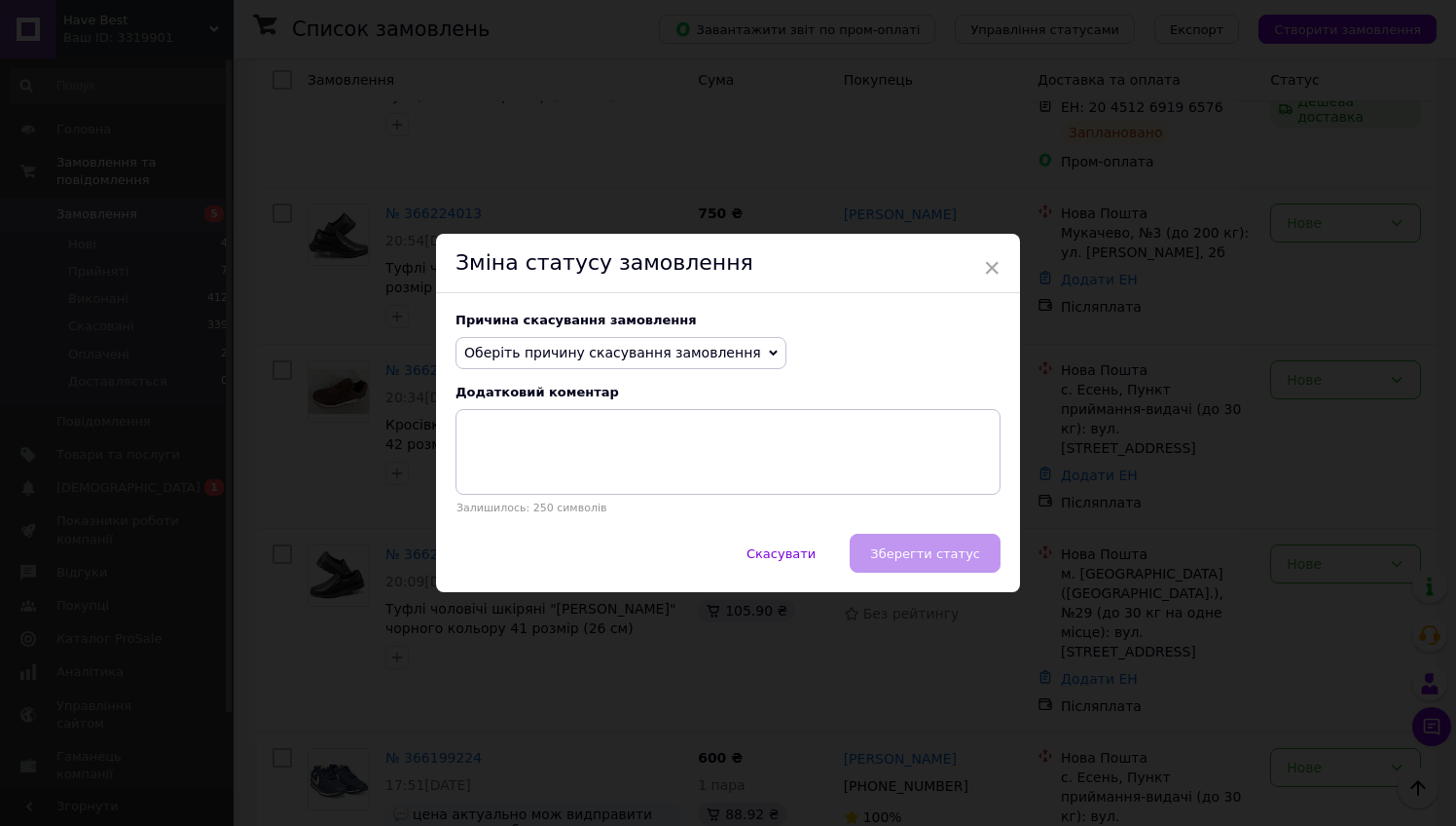
click at [672, 354] on span "Оберіть причину скасування замовлення" at bounding box center [612, 353] width 297 height 16
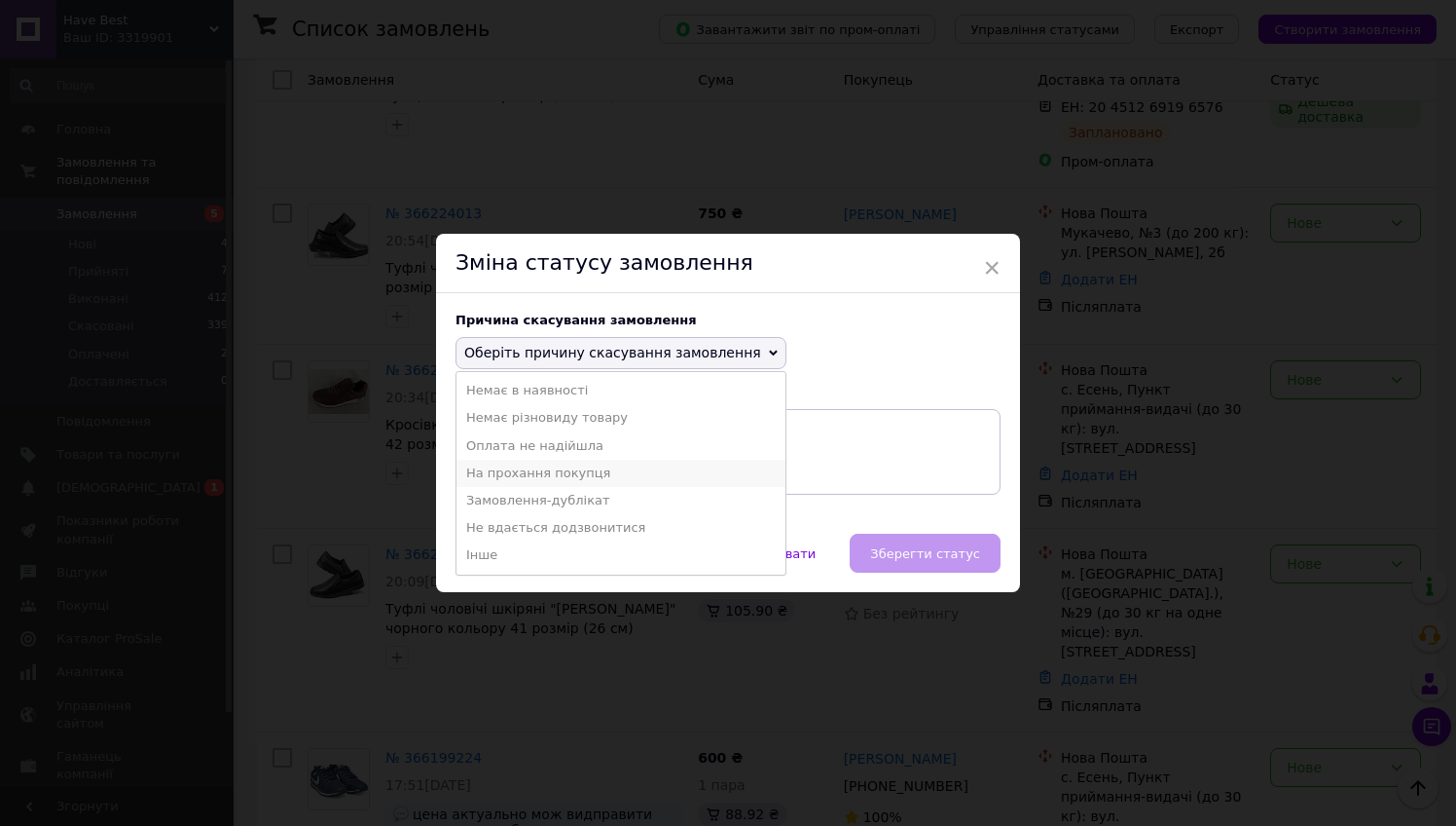
click at [614, 472] on li "На прохання покупця" at bounding box center [621, 472] width 329 height 27
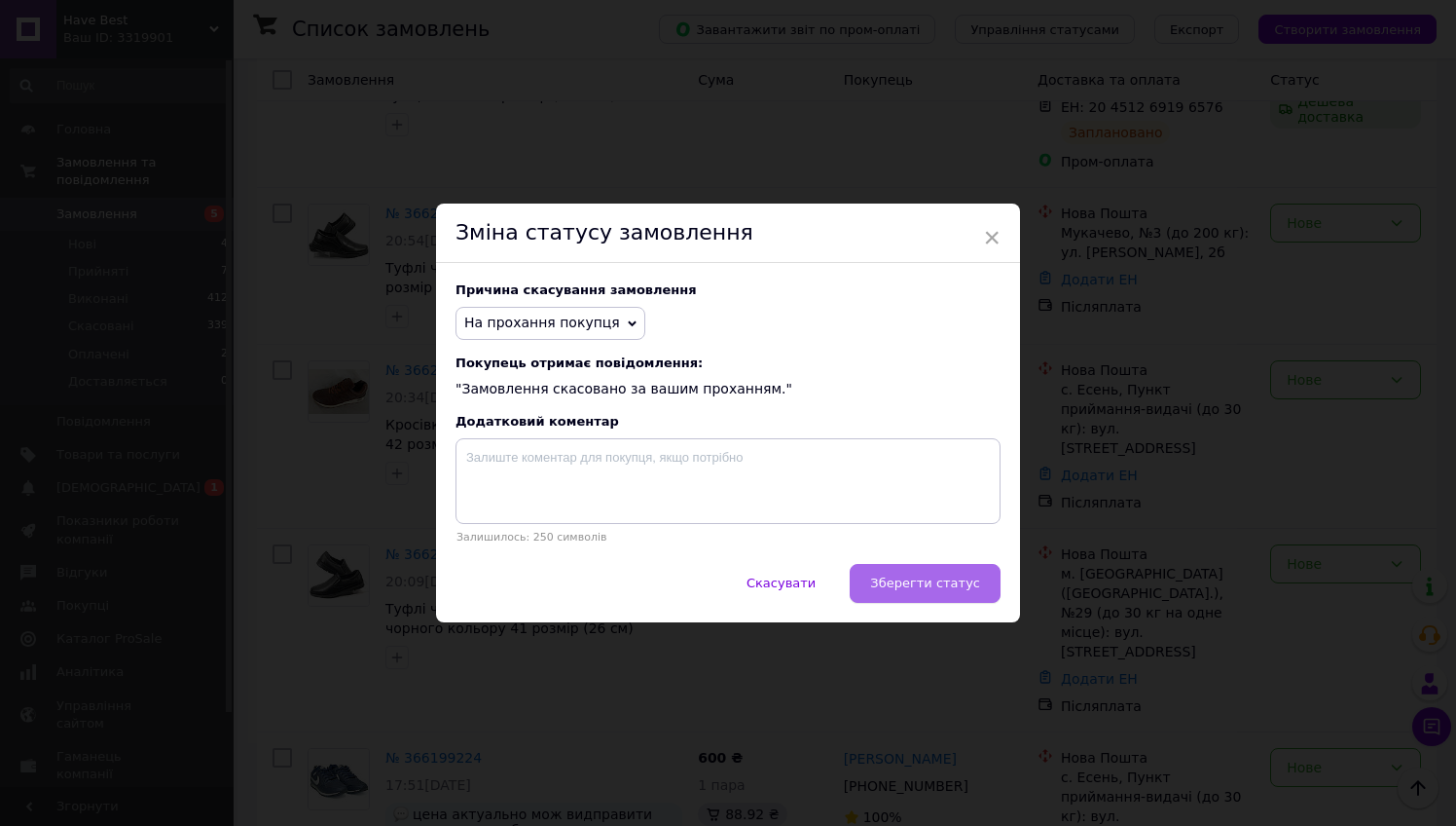
click at [935, 577] on span "Зберегти статус" at bounding box center [925, 582] width 110 height 15
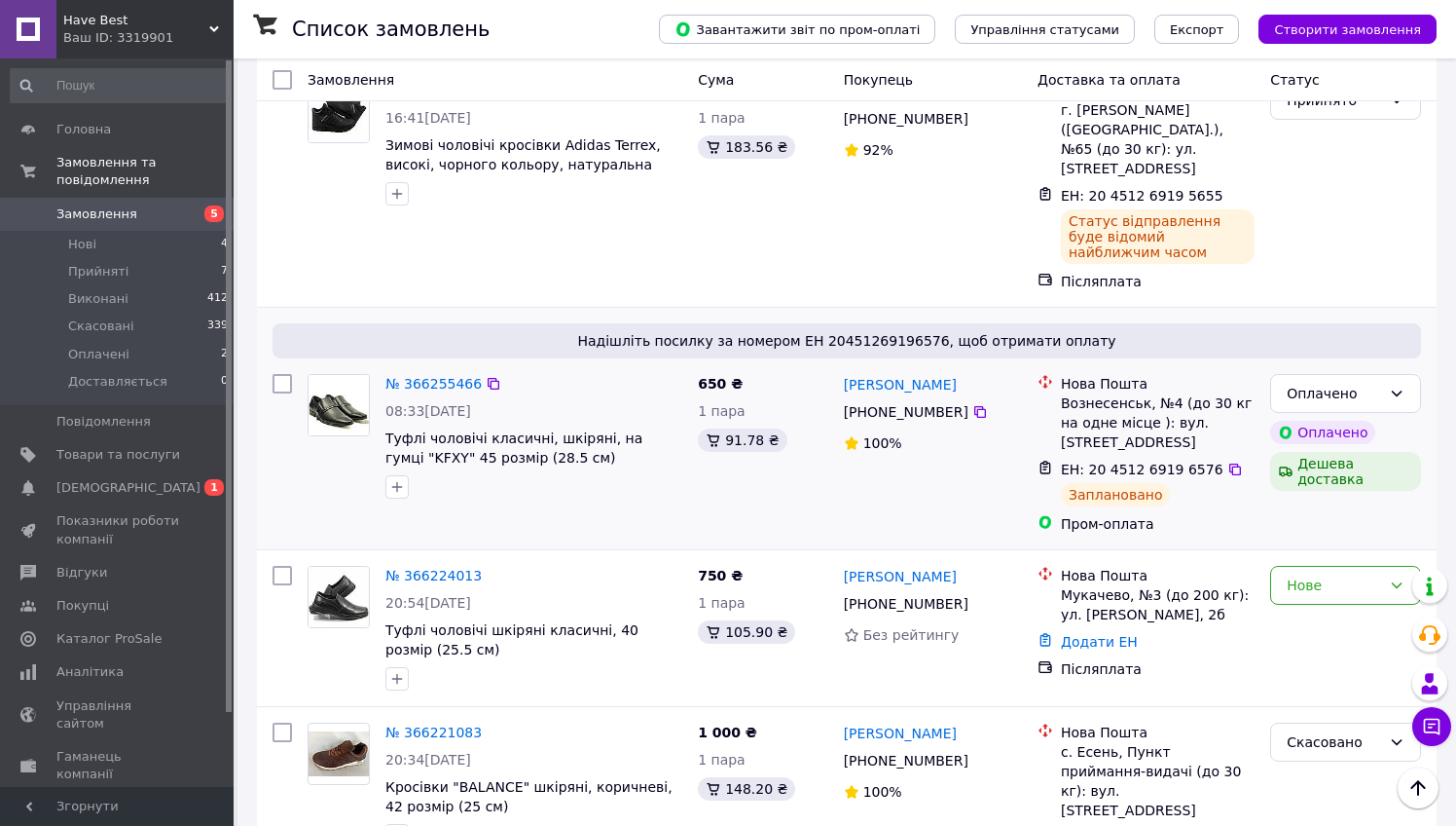
scroll to position [115, 0]
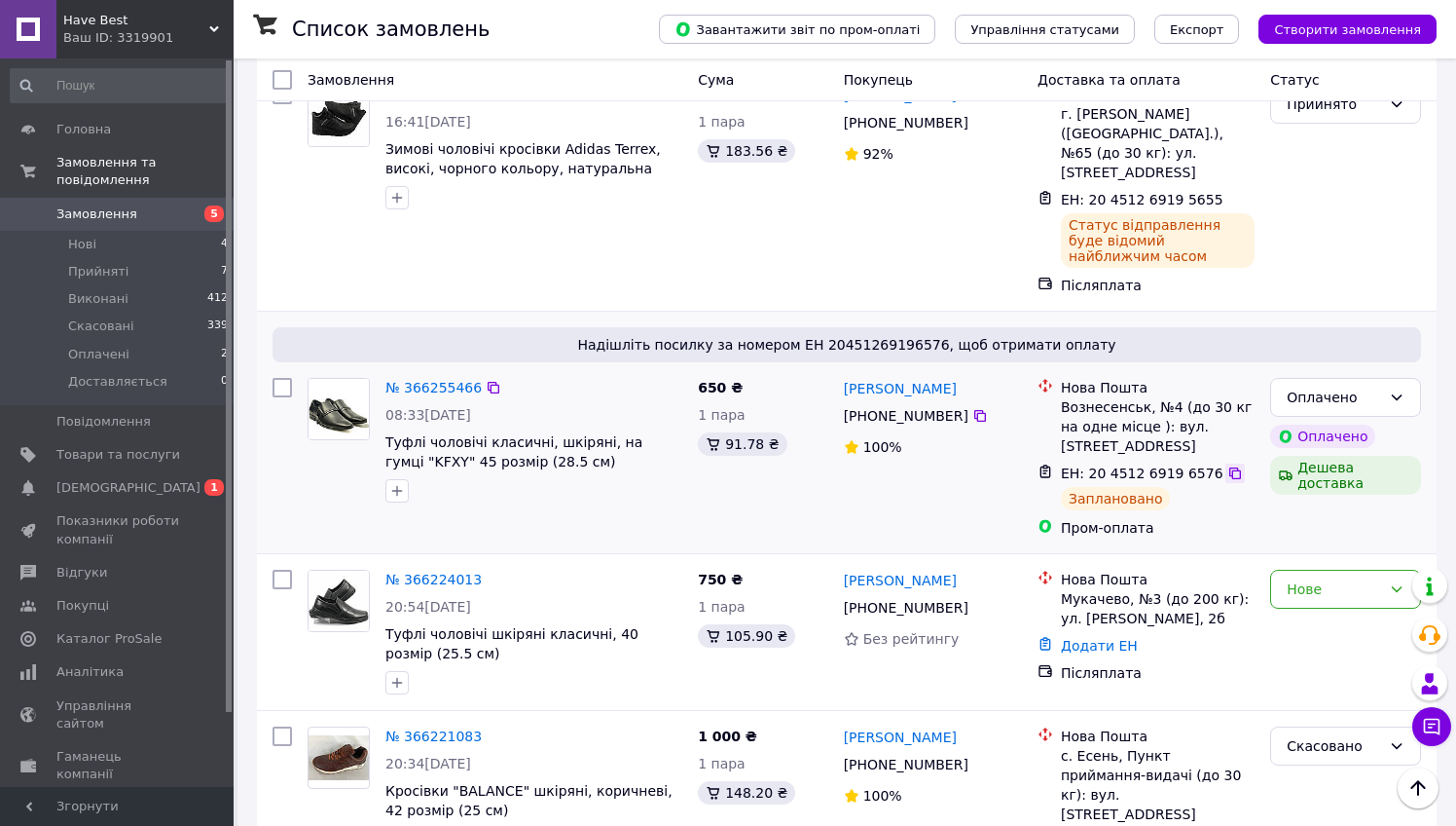
click at [1229, 467] on icon at bounding box center [1235, 473] width 12 height 12
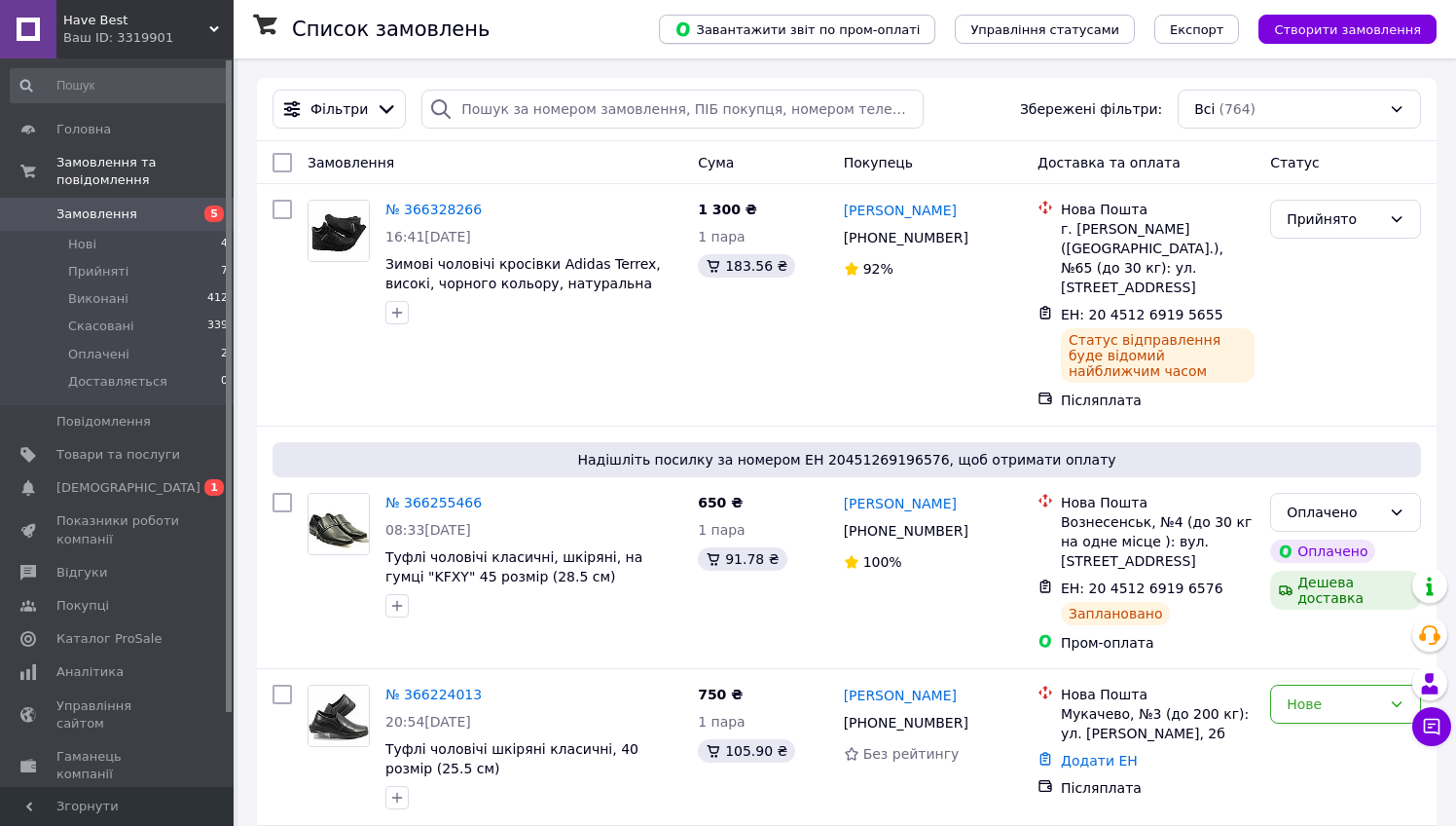
scroll to position [0, 0]
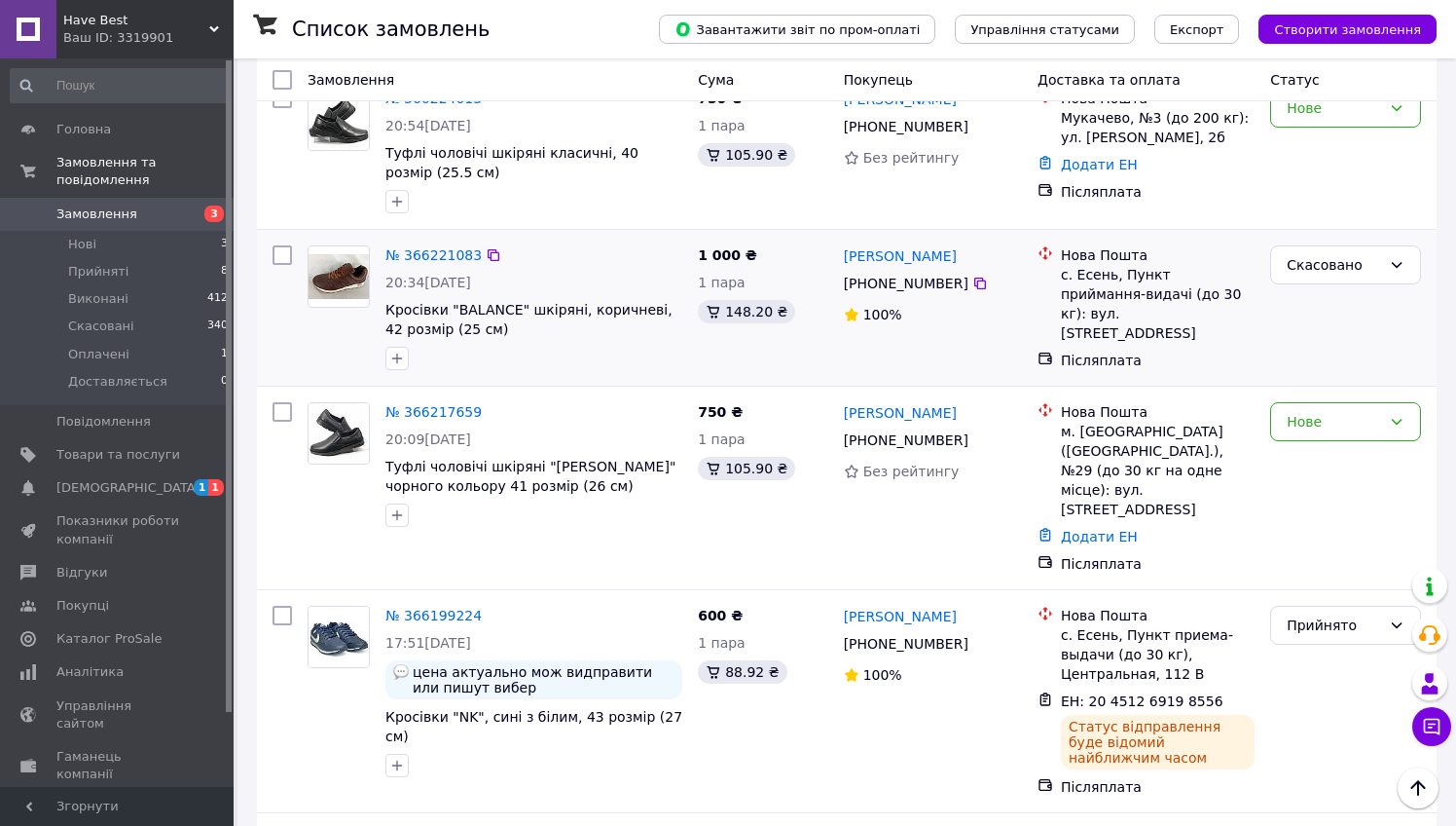
scroll to position [599, 0]
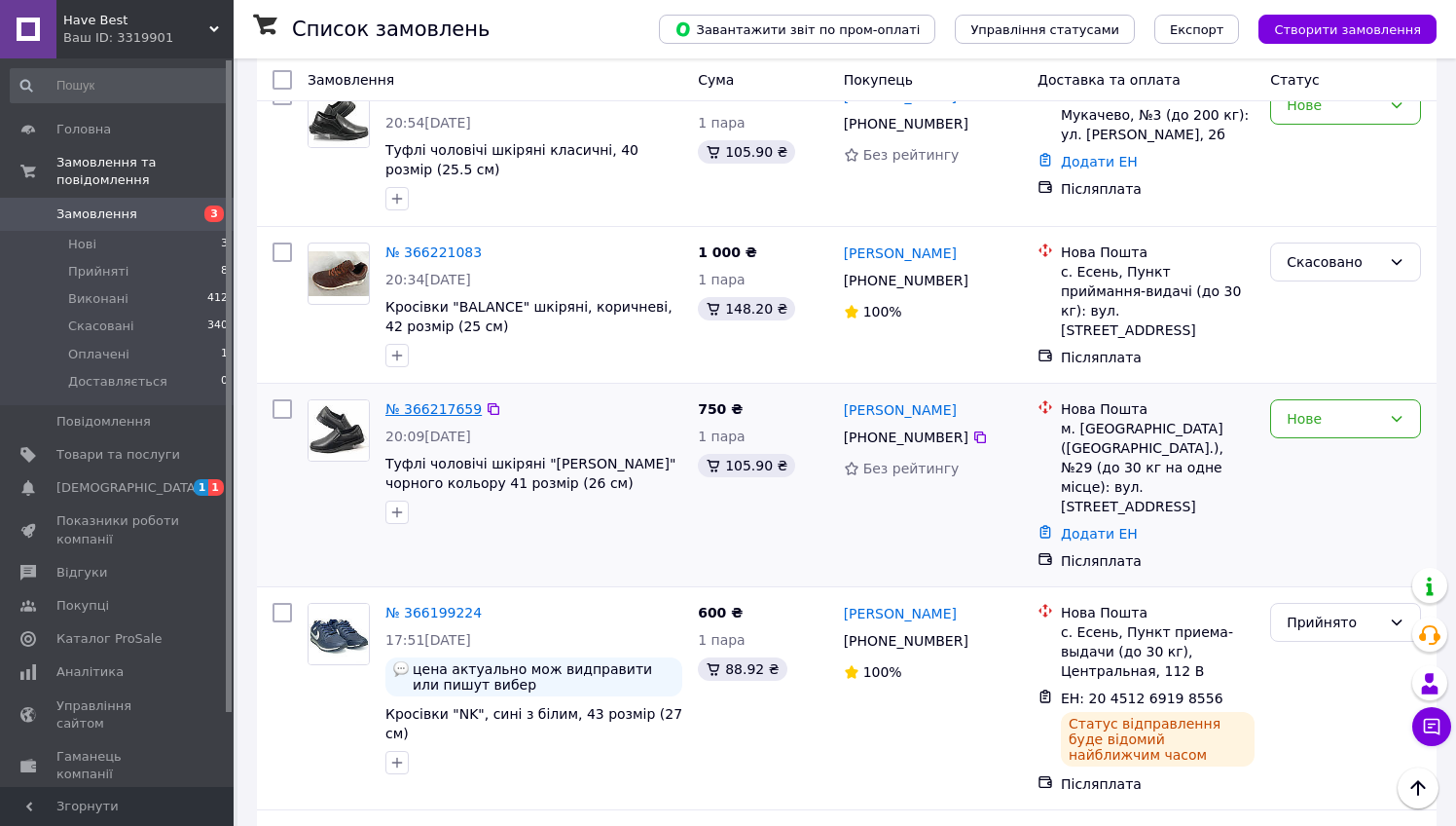
click at [450, 401] on link "№ 366217659" at bounding box center [433, 409] width 96 height 16
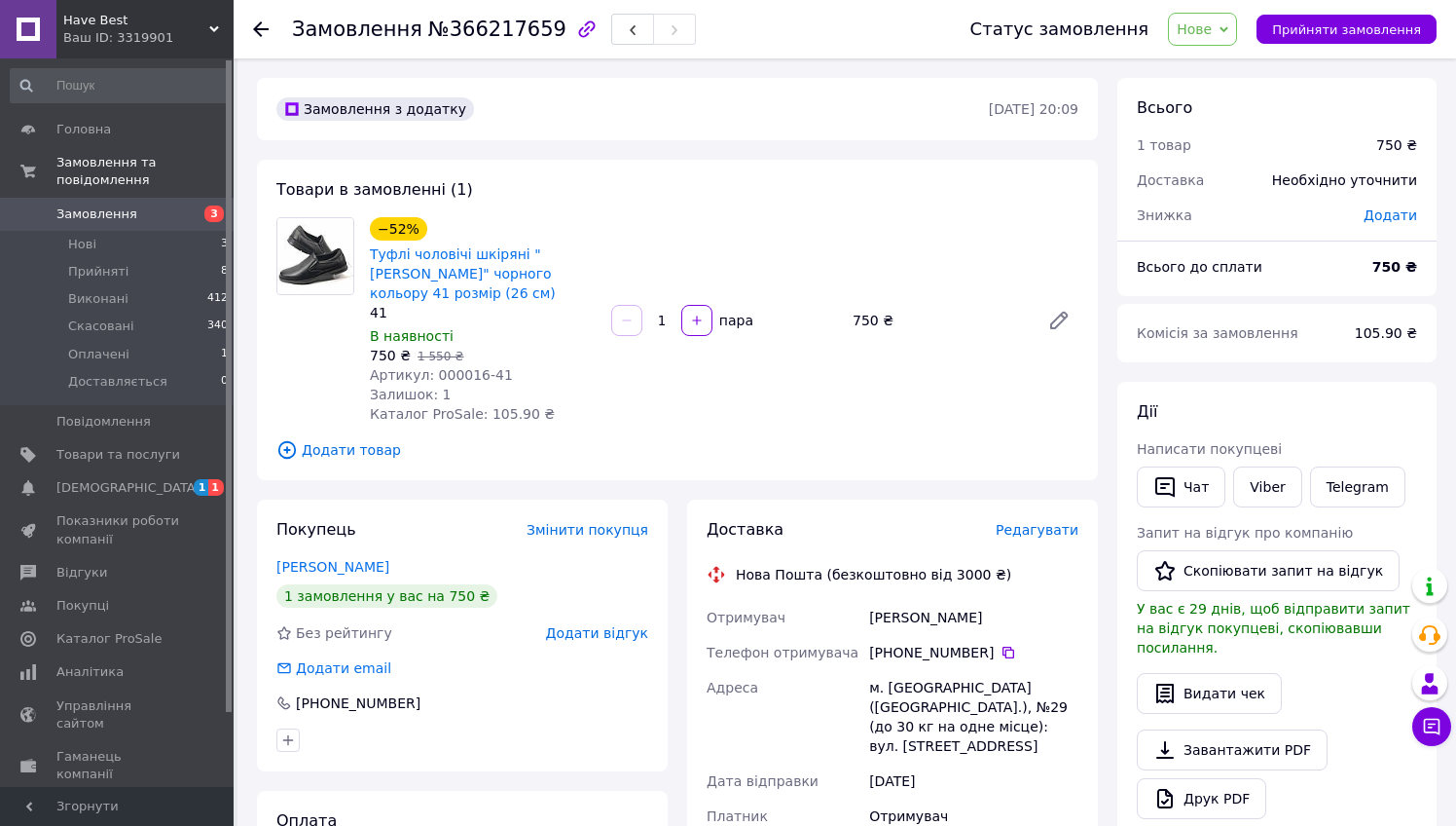
click at [257, 29] on use at bounding box center [261, 29] width 16 height 16
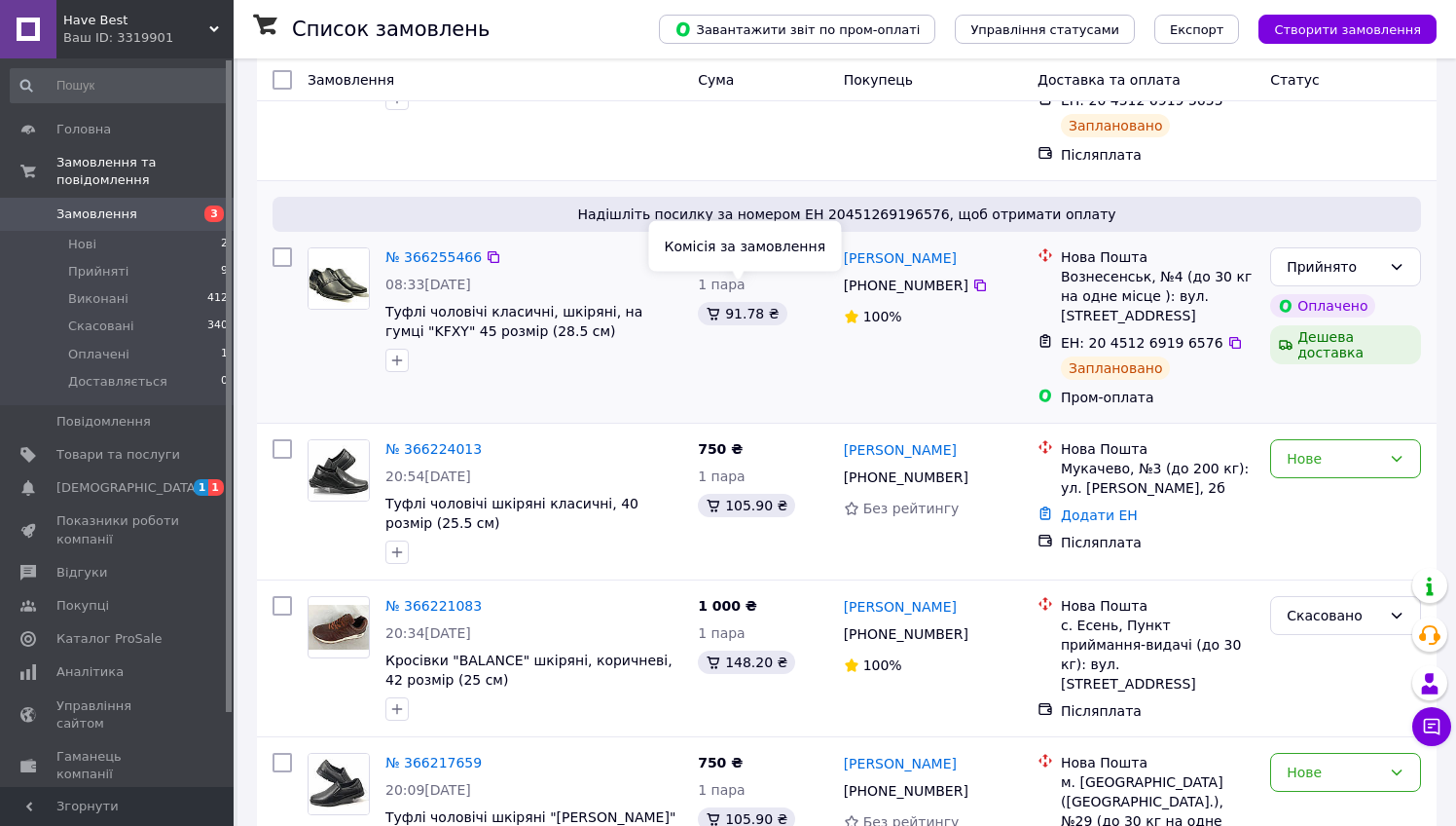
scroll to position [257, 0]
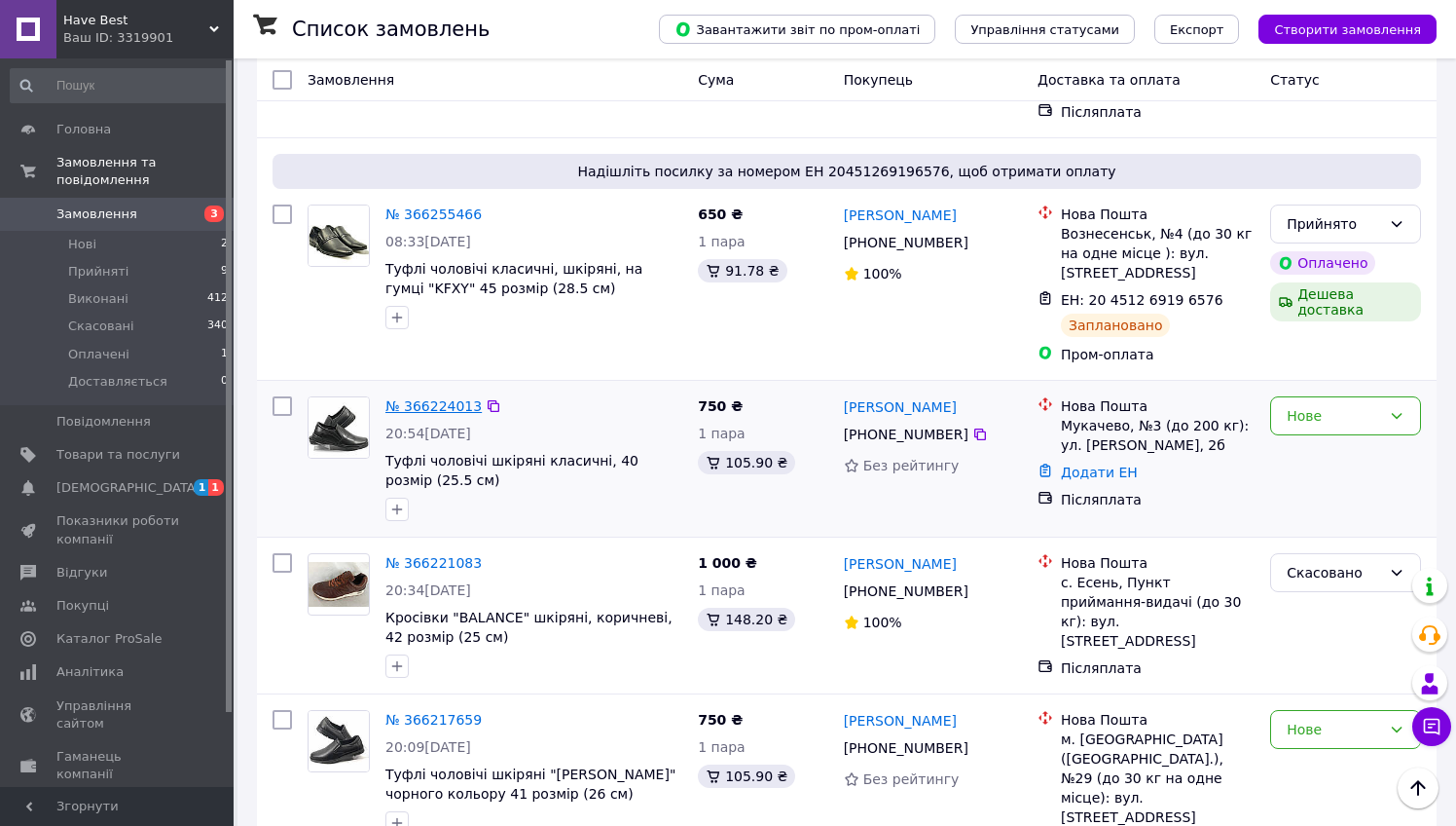
click at [431, 398] on link "№ 366224013" at bounding box center [433, 406] width 96 height 16
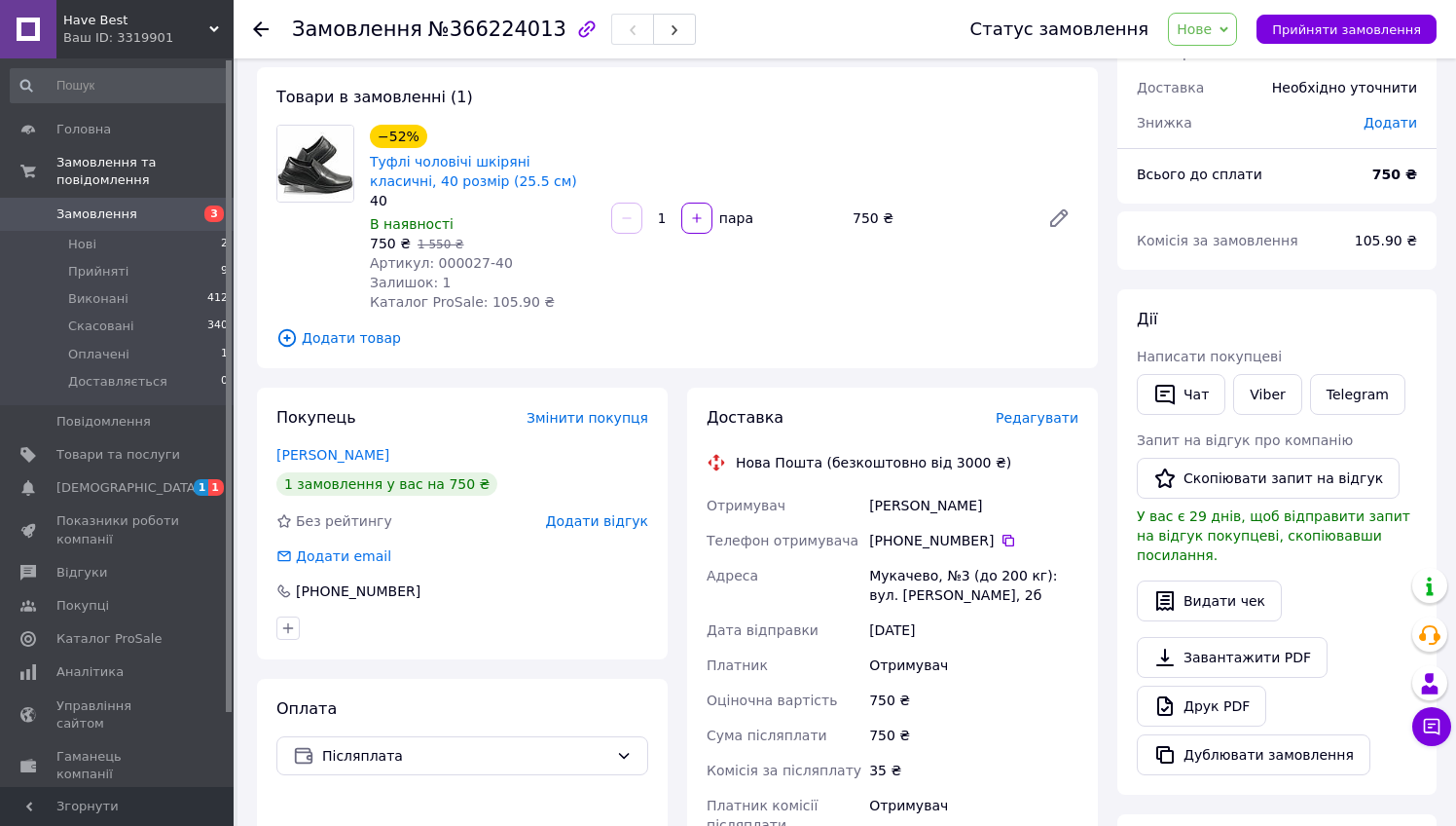
scroll to position [92, 0]
click at [678, 391] on div "Доставка Редагувати Нова Пошта (безкоштовно від 3000 ₴) Отримувач Дмитрищак Іва…" at bounding box center [893, 718] width 430 height 662
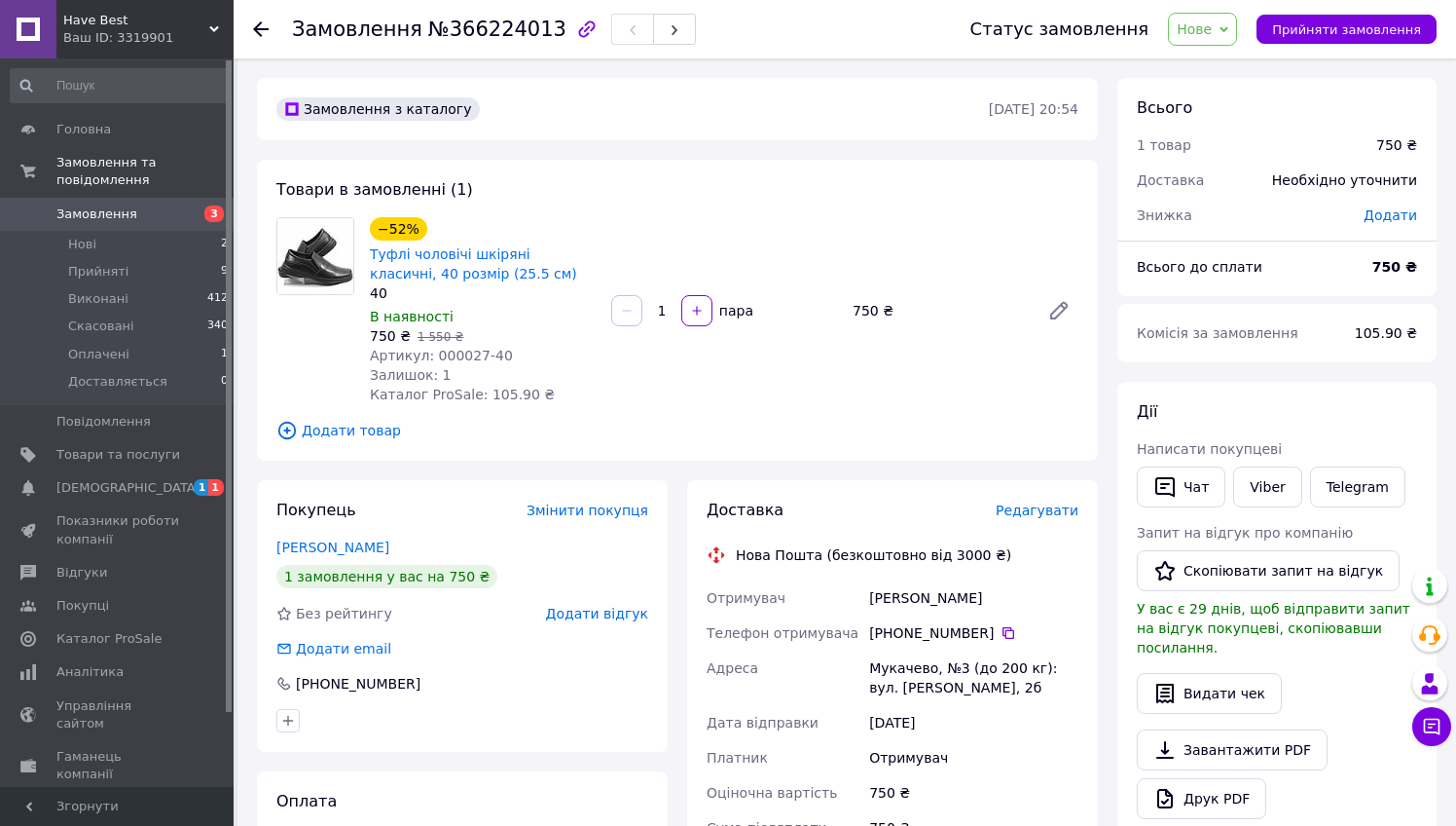
scroll to position [0, 0]
click at [678, 482] on div "Доставка Редагувати Нова Пошта (безкоштовно від 3000 ₴) Отримувач Дмитрищак Іва…" at bounding box center [893, 811] width 430 height 662
click at [261, 23] on use at bounding box center [261, 29] width 16 height 16
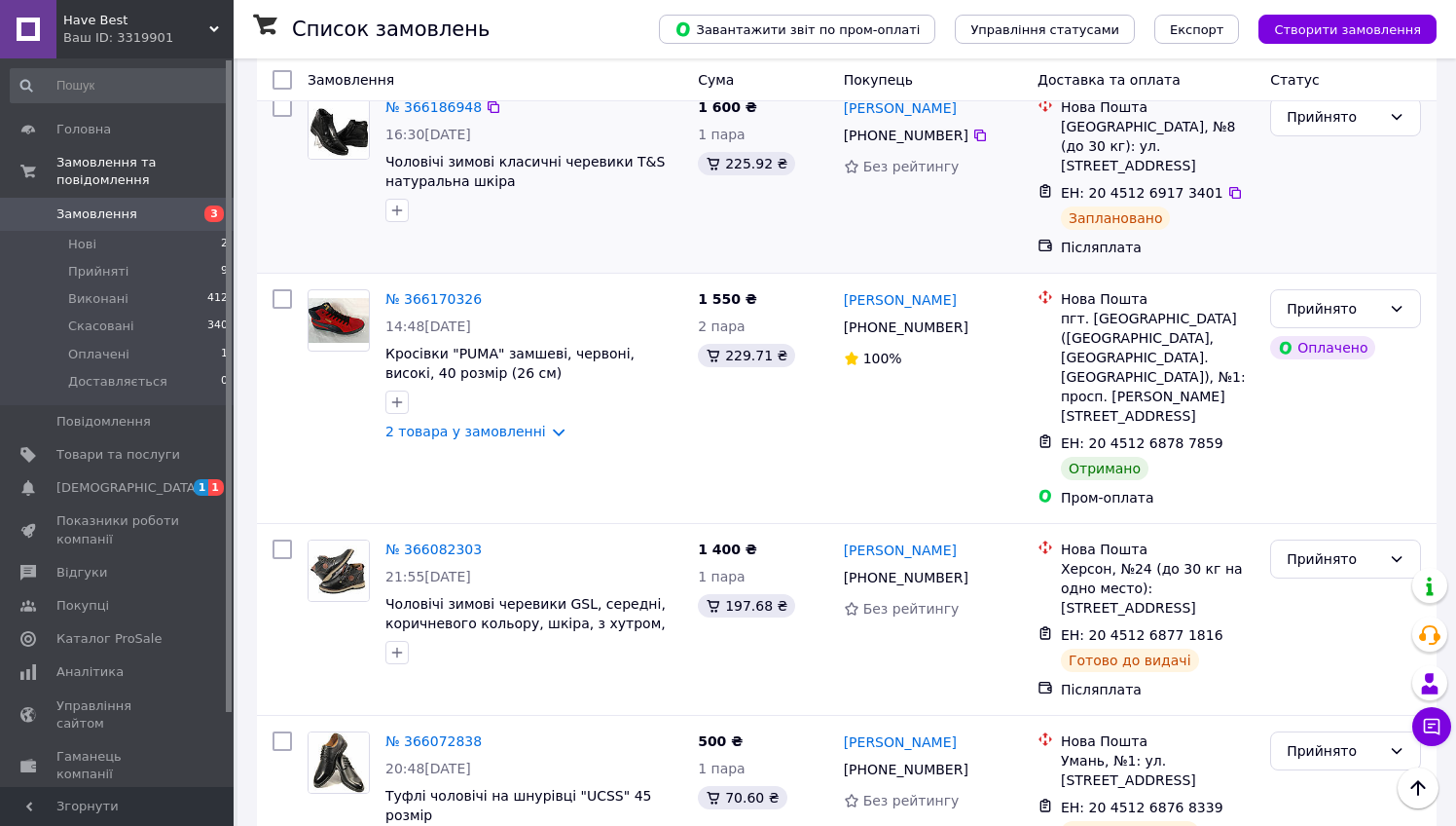
scroll to position [1314, 0]
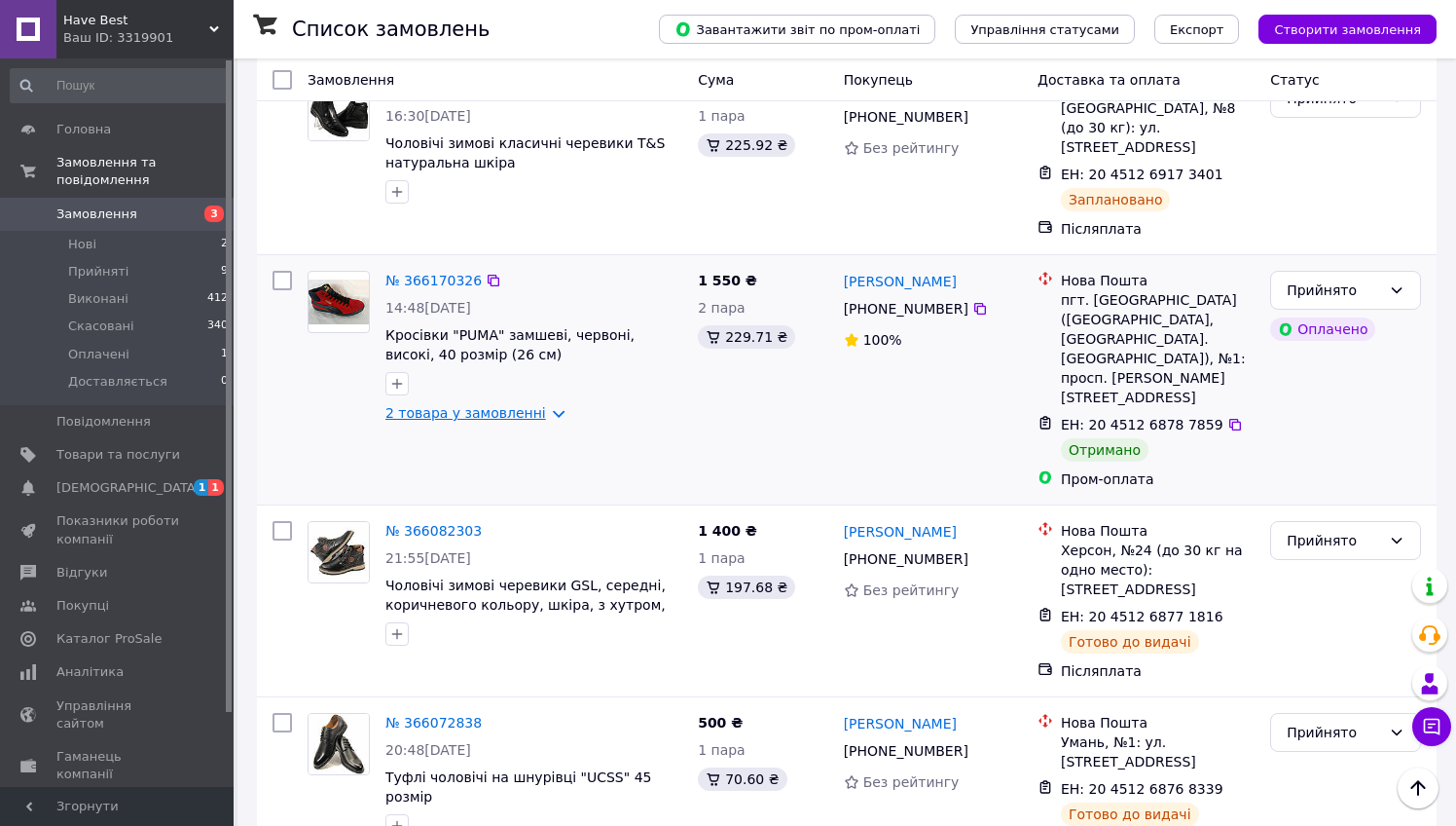
click at [546, 405] on link "2 товара у замовленні" at bounding box center [465, 413] width 161 height 16
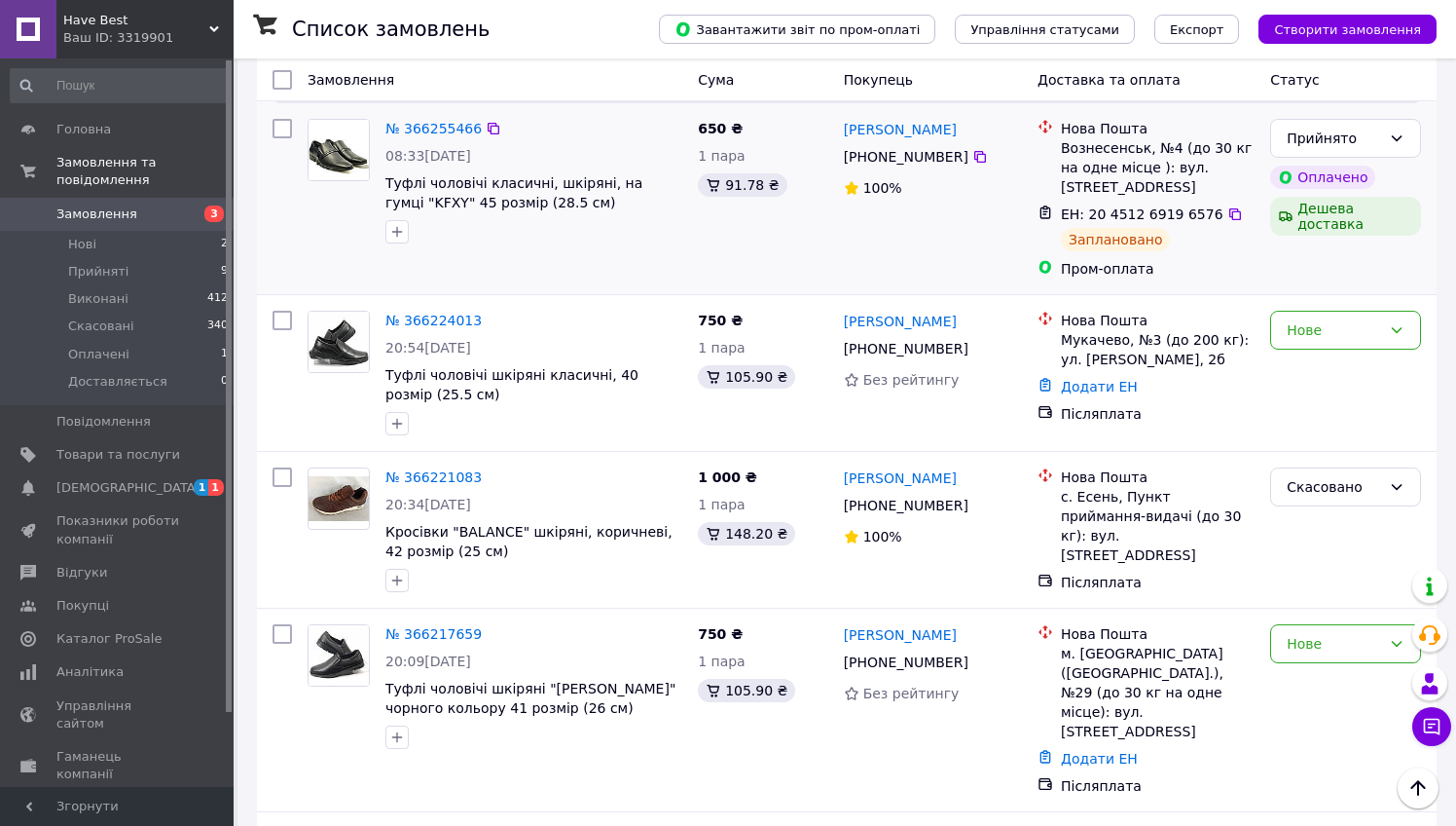
scroll to position [345, 0]
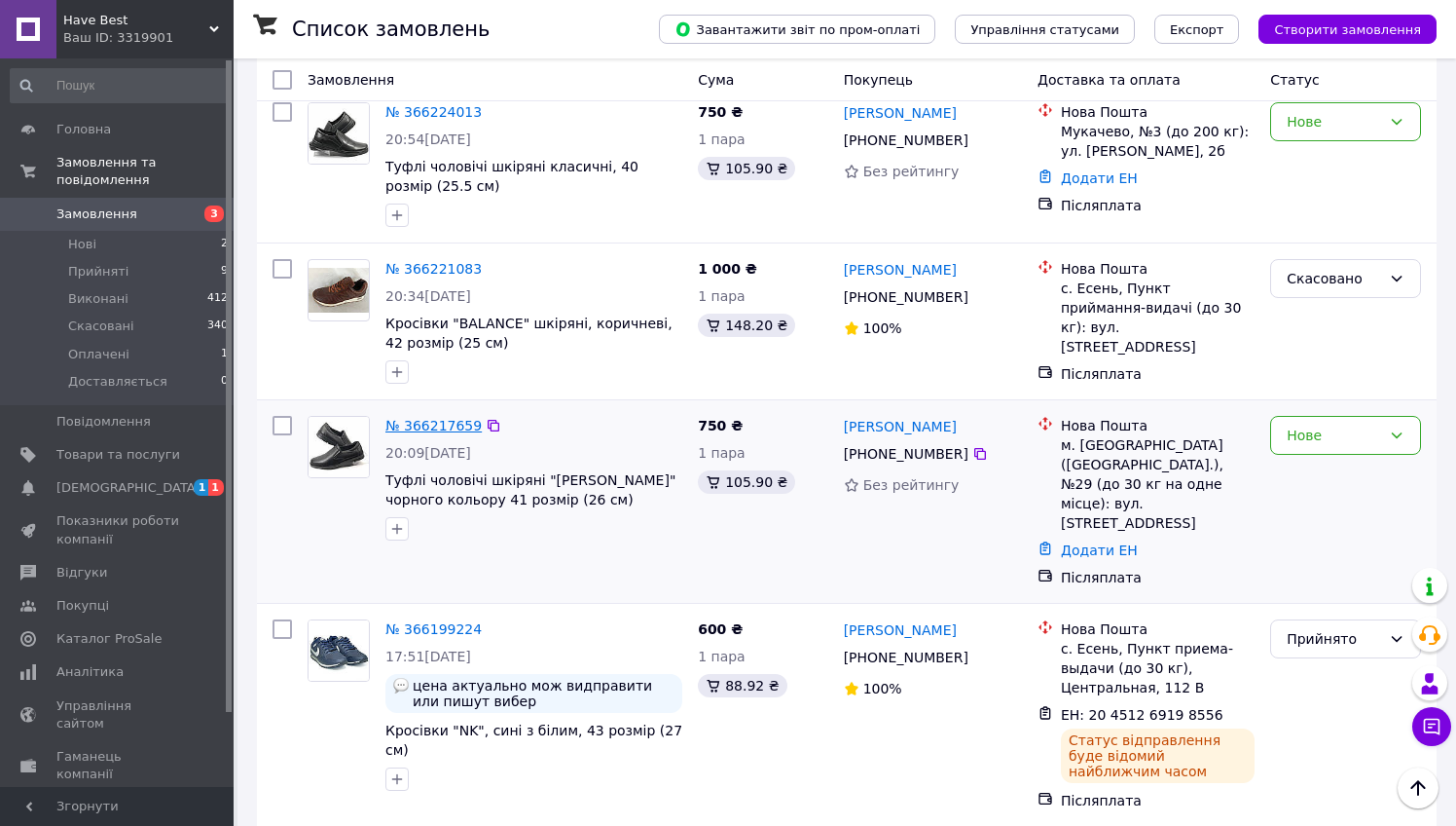
click at [426, 418] on link "№ 366217659" at bounding box center [433, 426] width 96 height 16
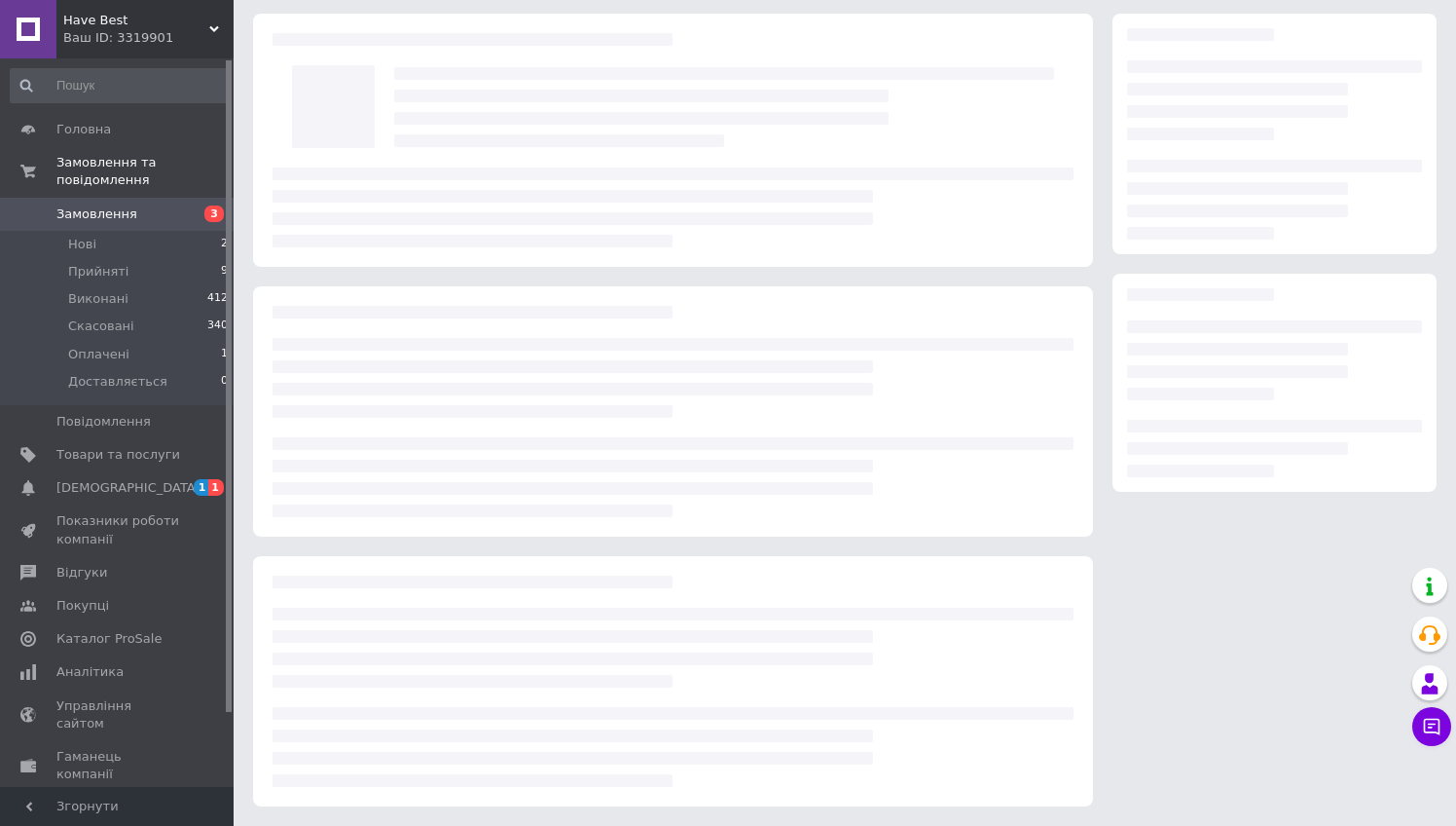
scroll to position [64, 0]
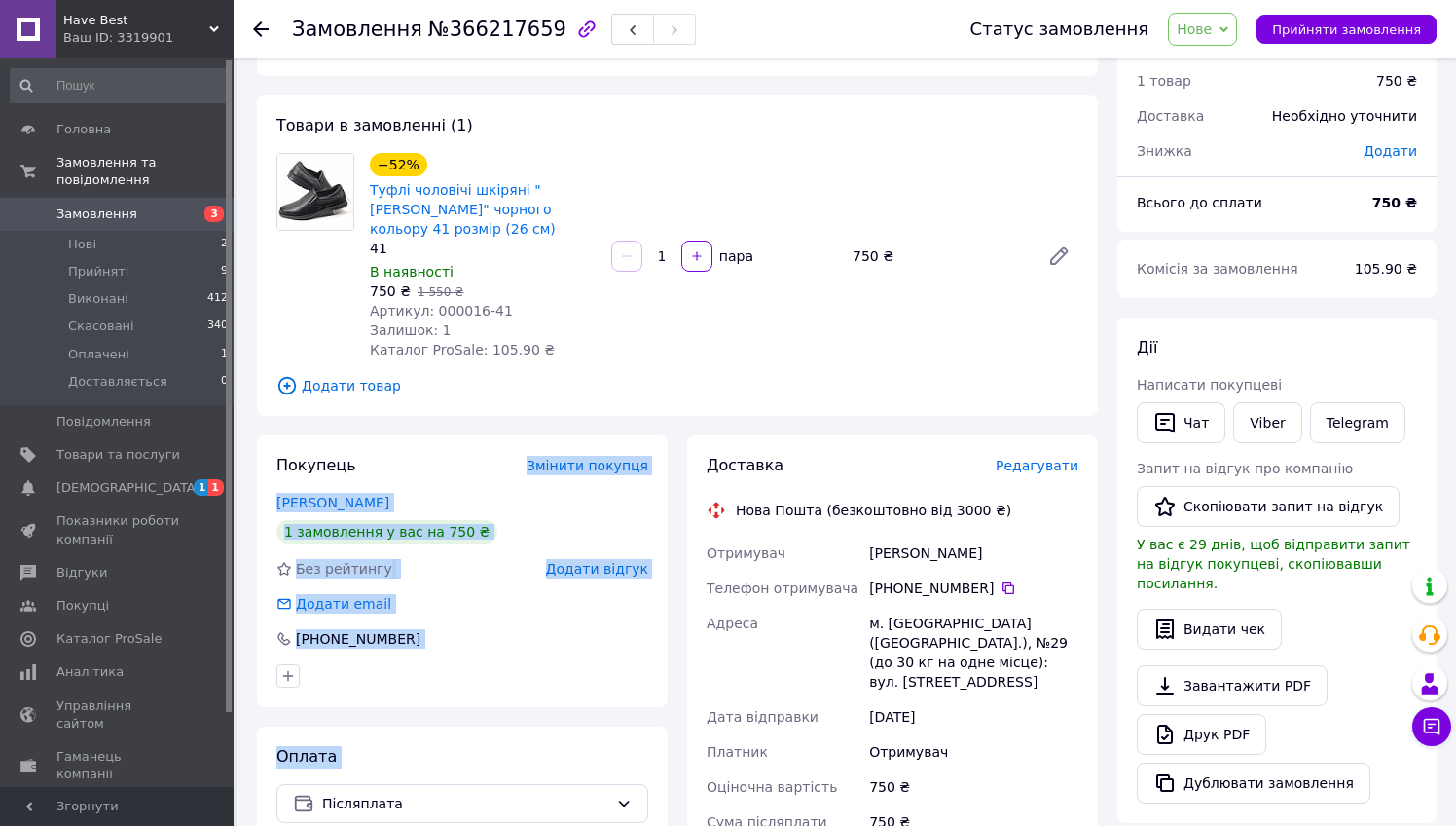
click at [678, 437] on div "Покупець Змінити покупця Бабич Микола 1 замовлення у вас на 750 ₴ Без рейтингу …" at bounding box center [677, 785] width 861 height 701
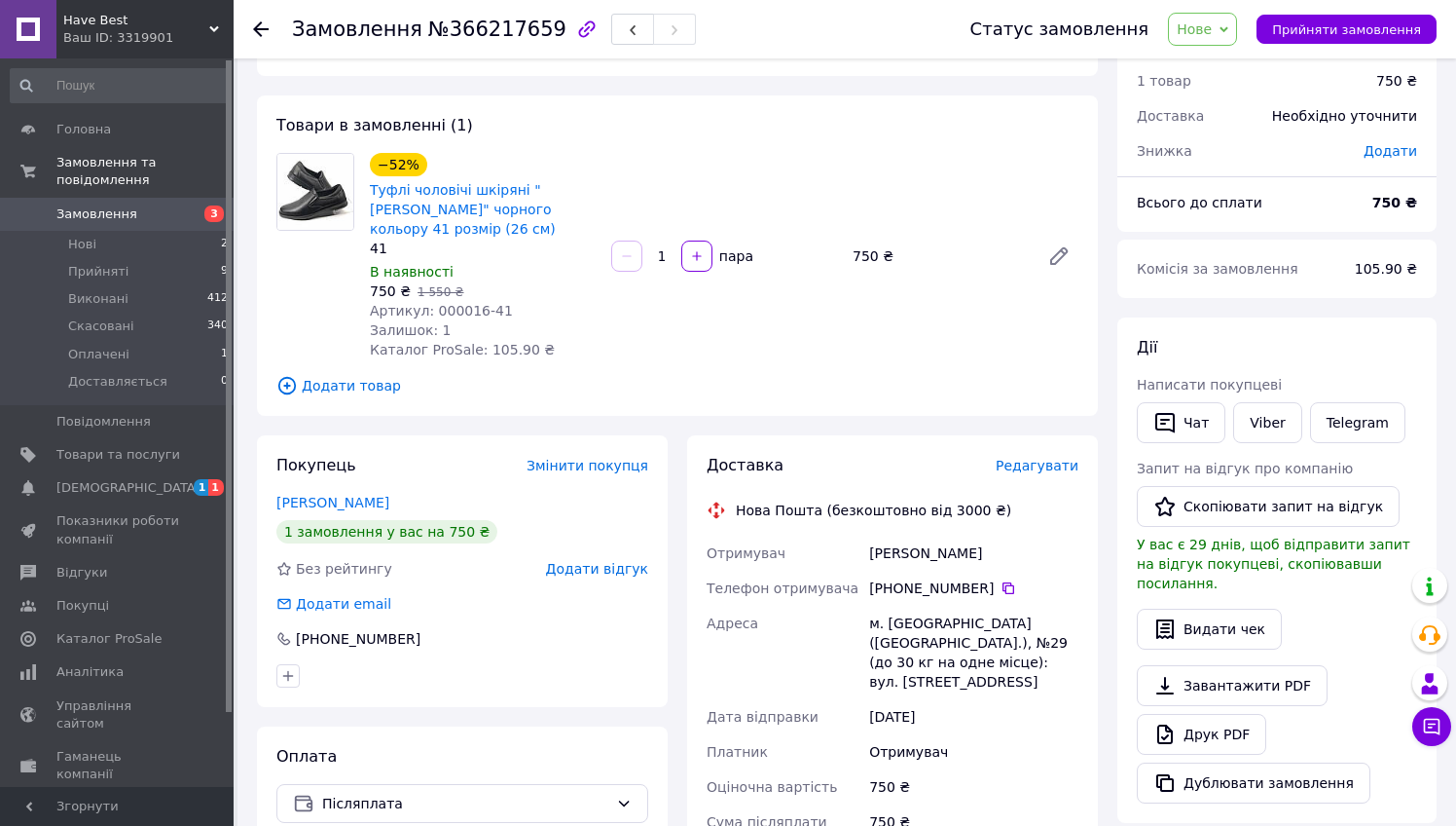
click at [678, 437] on div "Доставка Редагувати Нова Пошта (безкоштовно від 3000 ₴) Отримувач Бабич Микола …" at bounding box center [893, 785] width 430 height 701
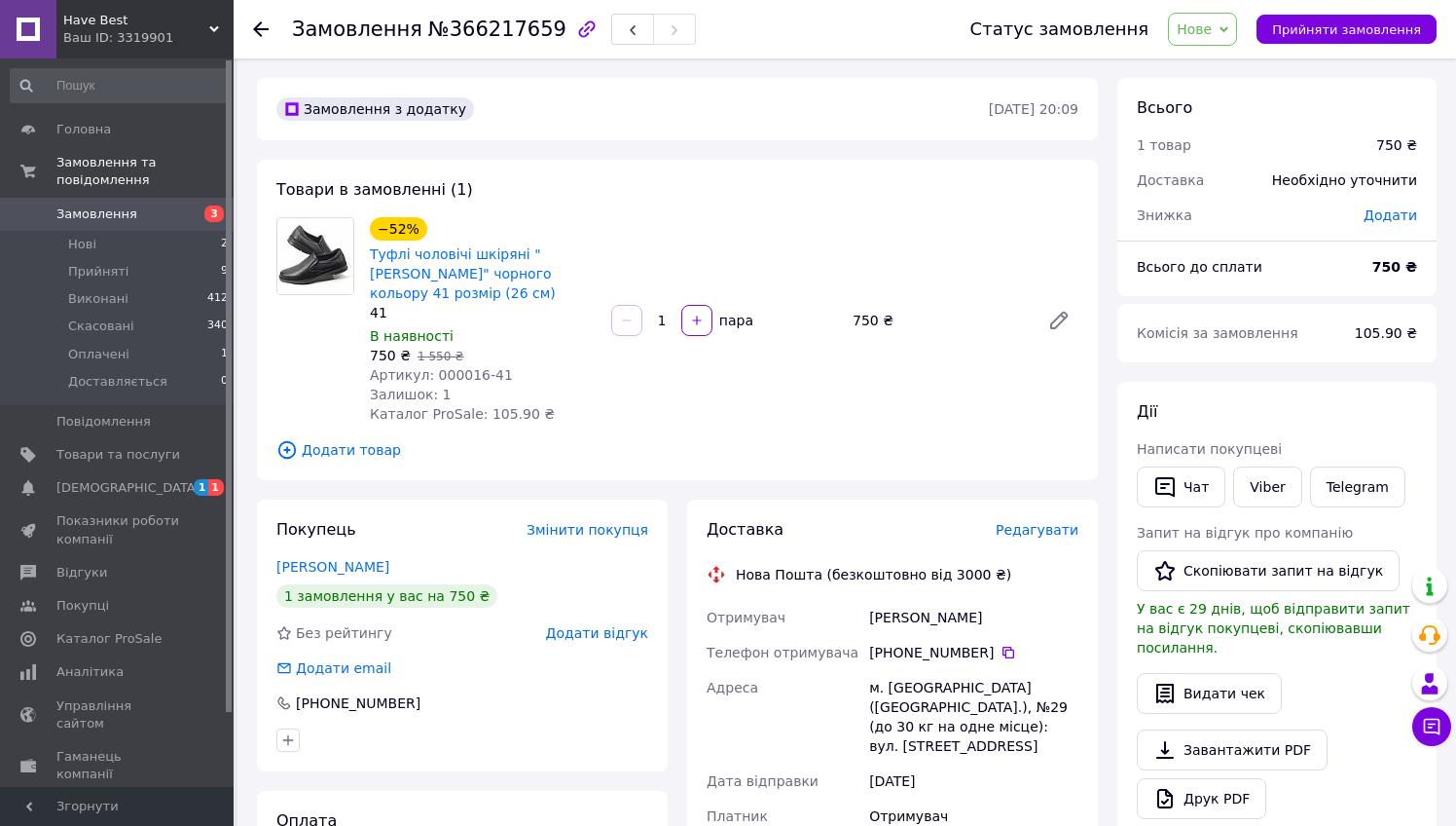
scroll to position [0, 0]
click at [266, 22] on icon at bounding box center [261, 29] width 16 height 16
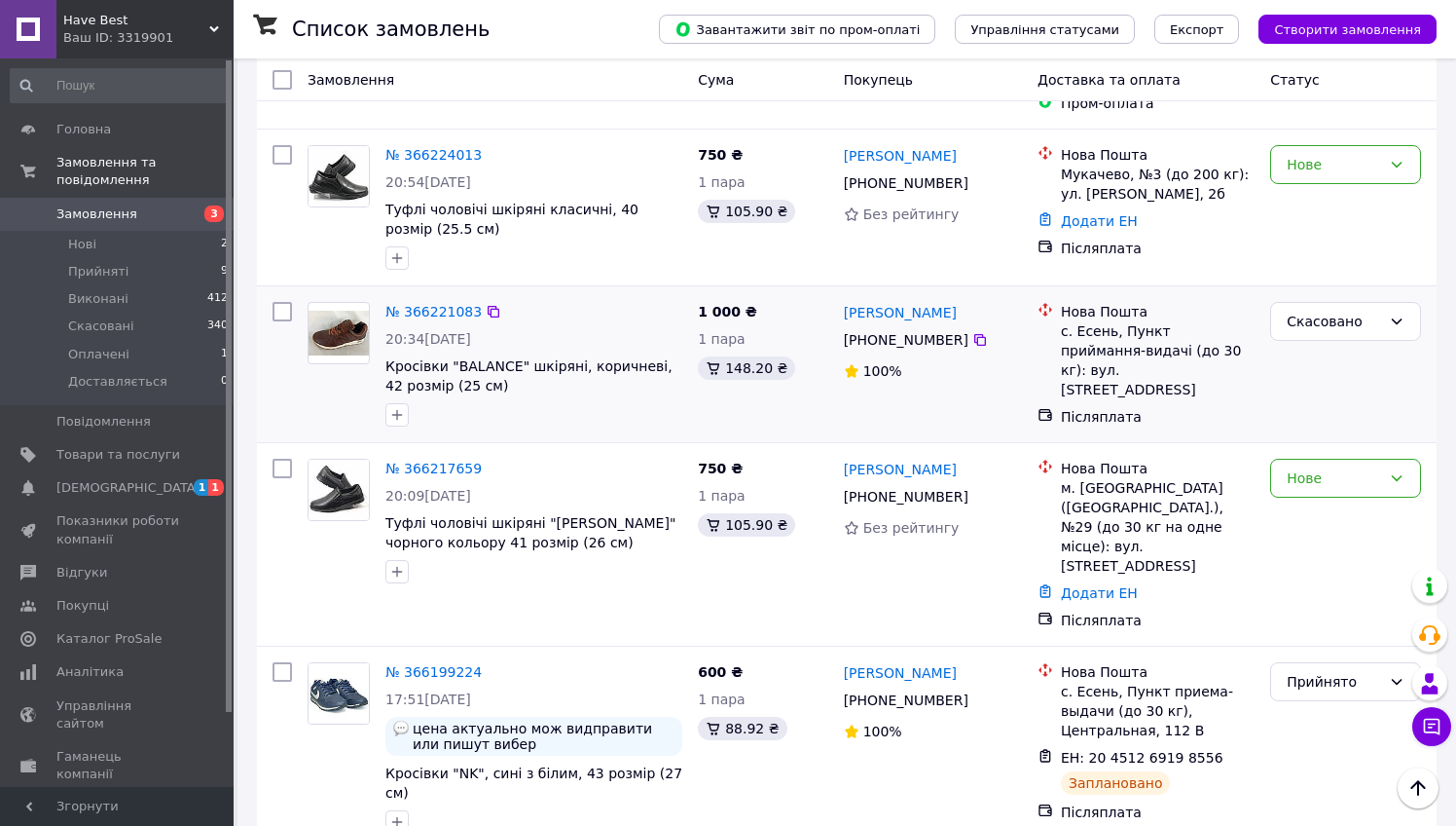
scroll to position [525, 0]
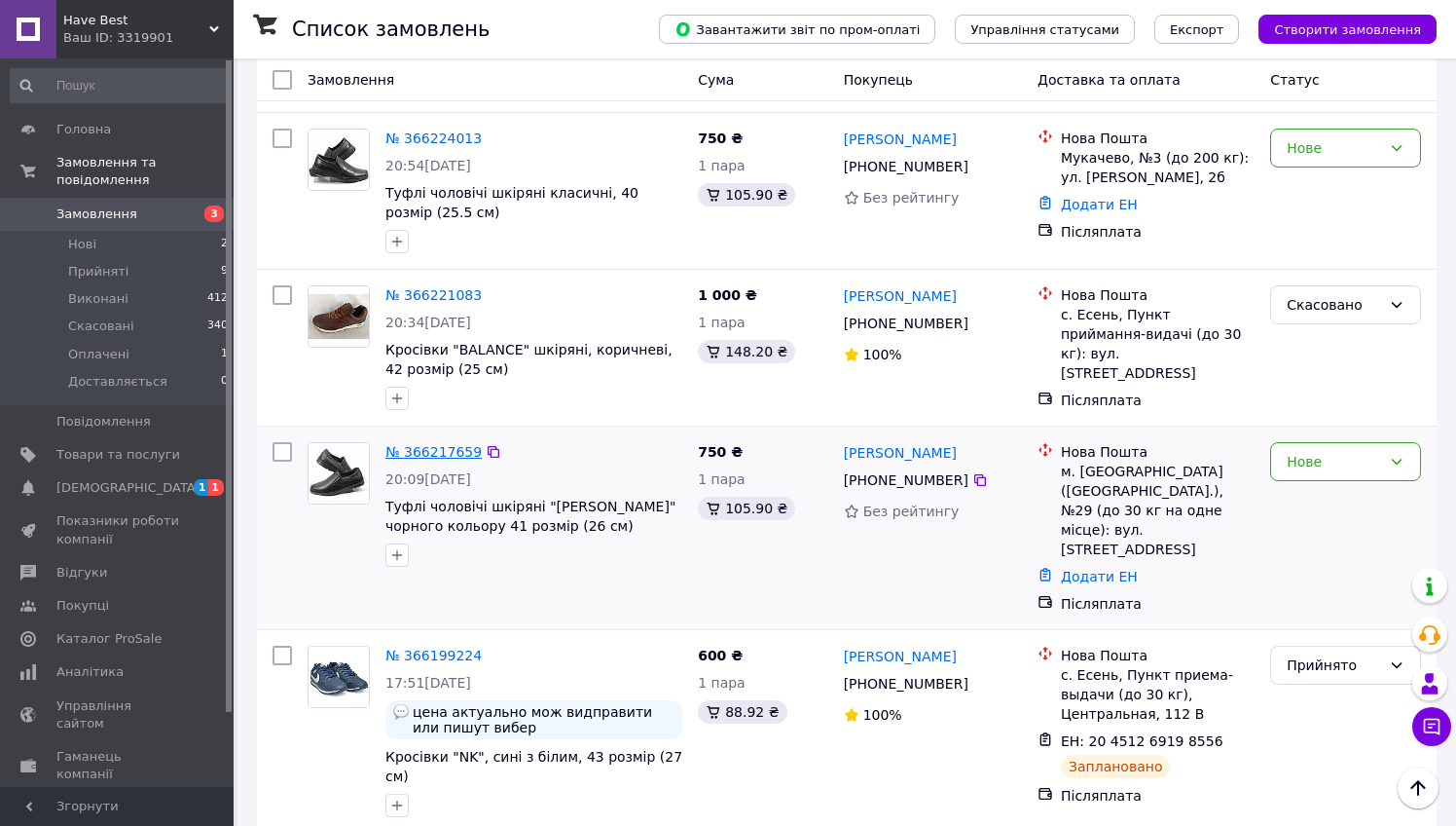
click at [445, 444] on link "№ 366217659" at bounding box center [433, 452] width 96 height 16
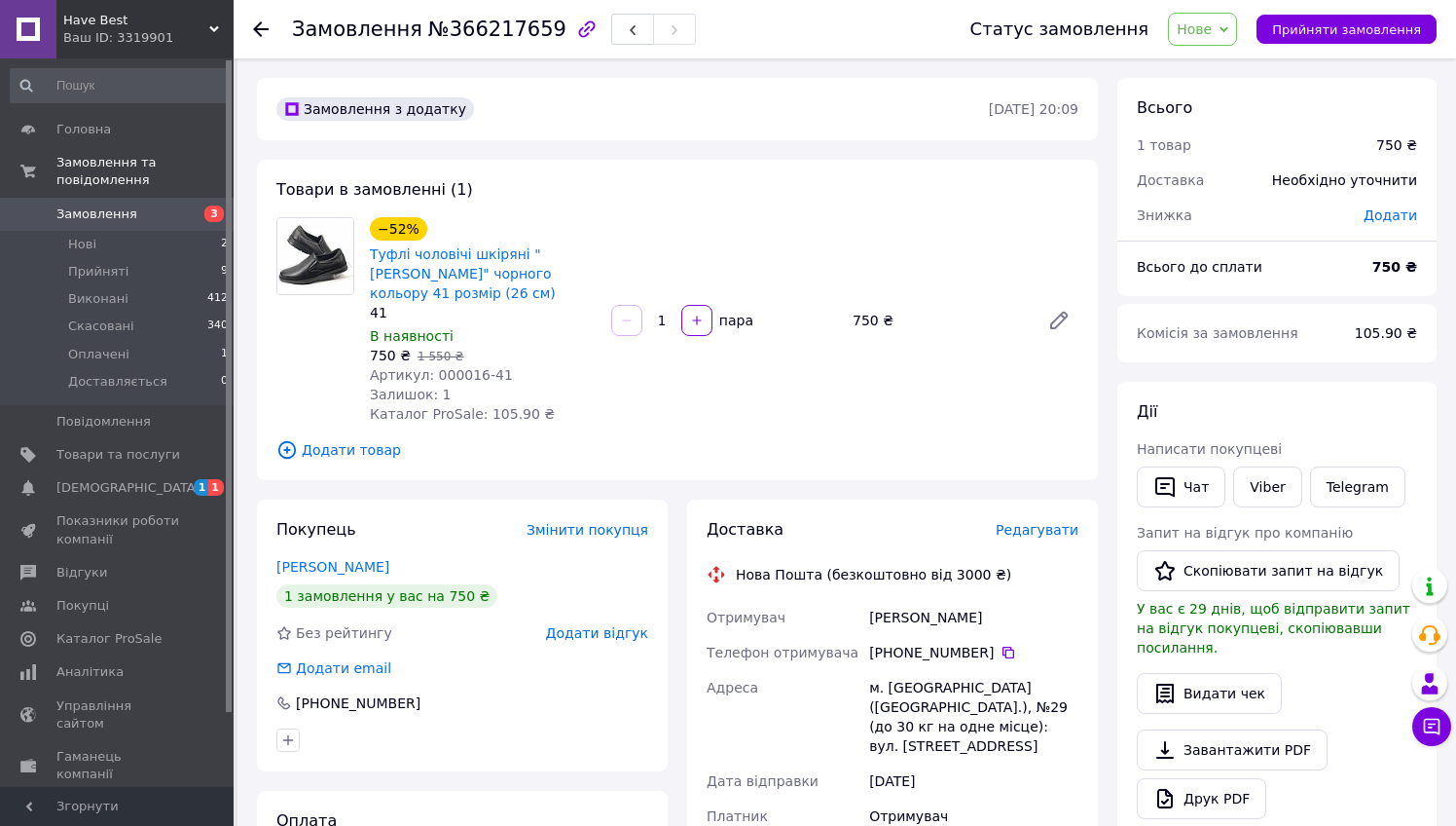
click at [266, 37] on div at bounding box center [261, 28] width 16 height 19
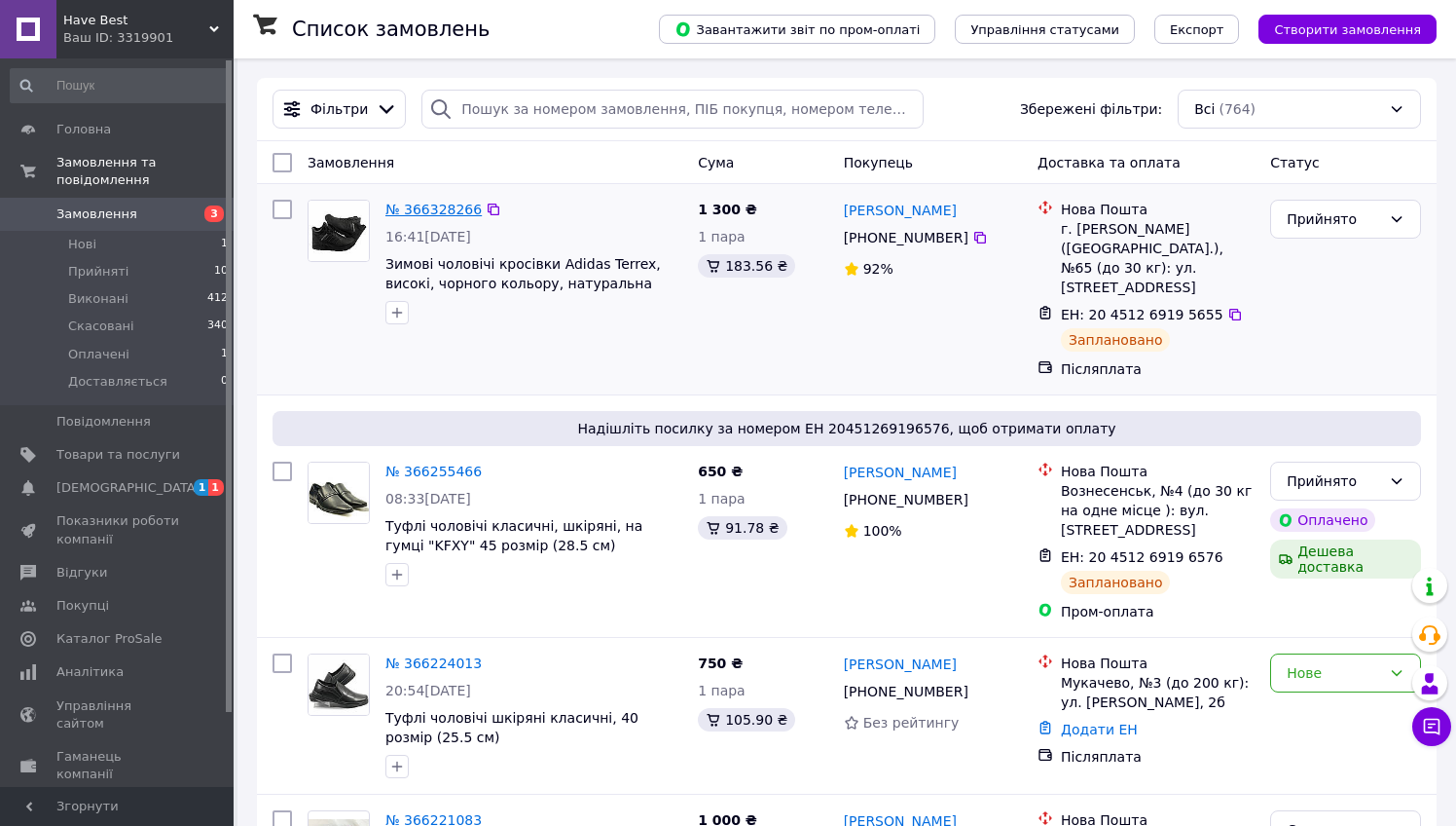
click at [438, 211] on link "№ 366328266" at bounding box center [433, 210] width 96 height 16
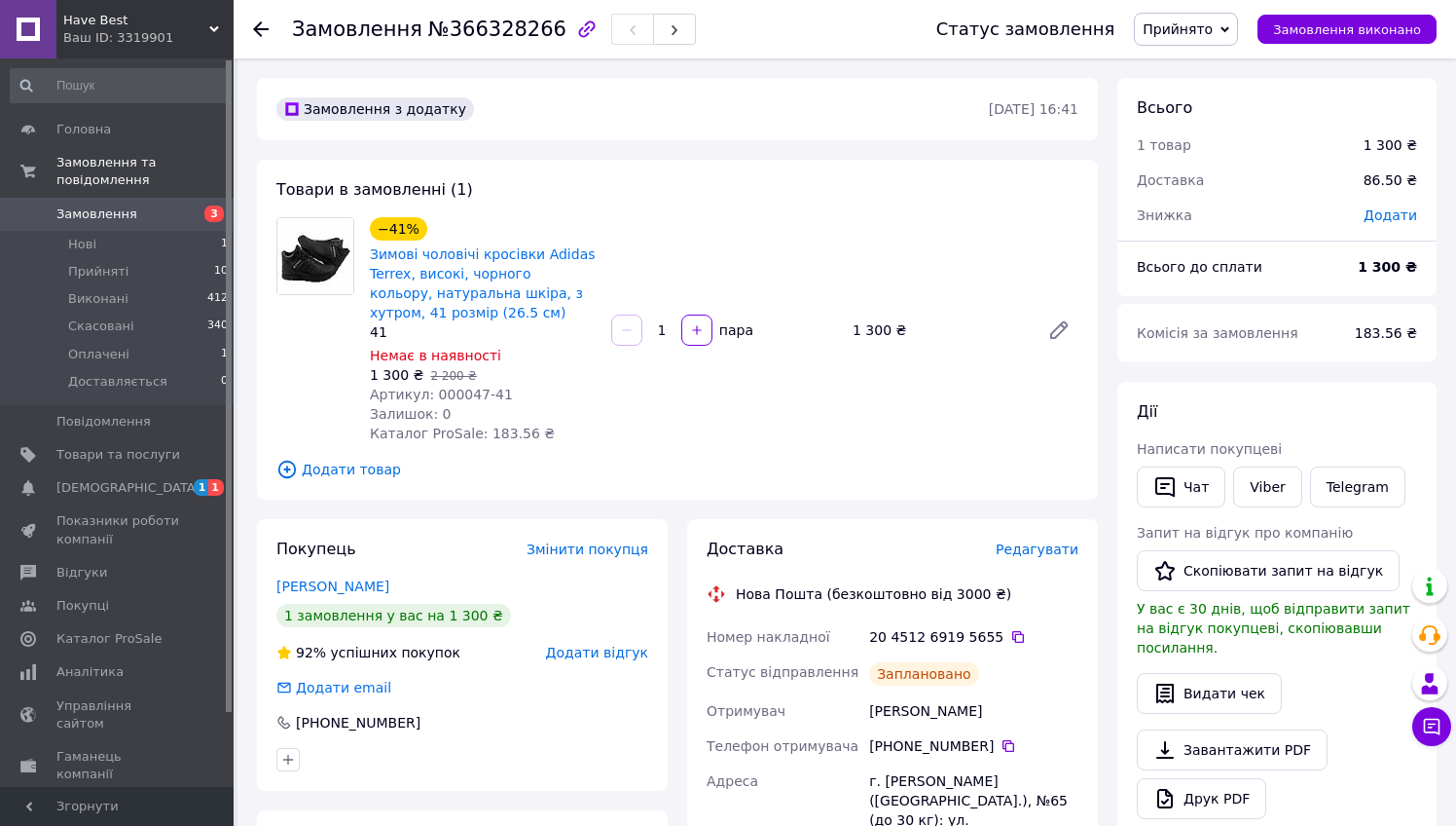
click at [262, 30] on use at bounding box center [261, 29] width 16 height 16
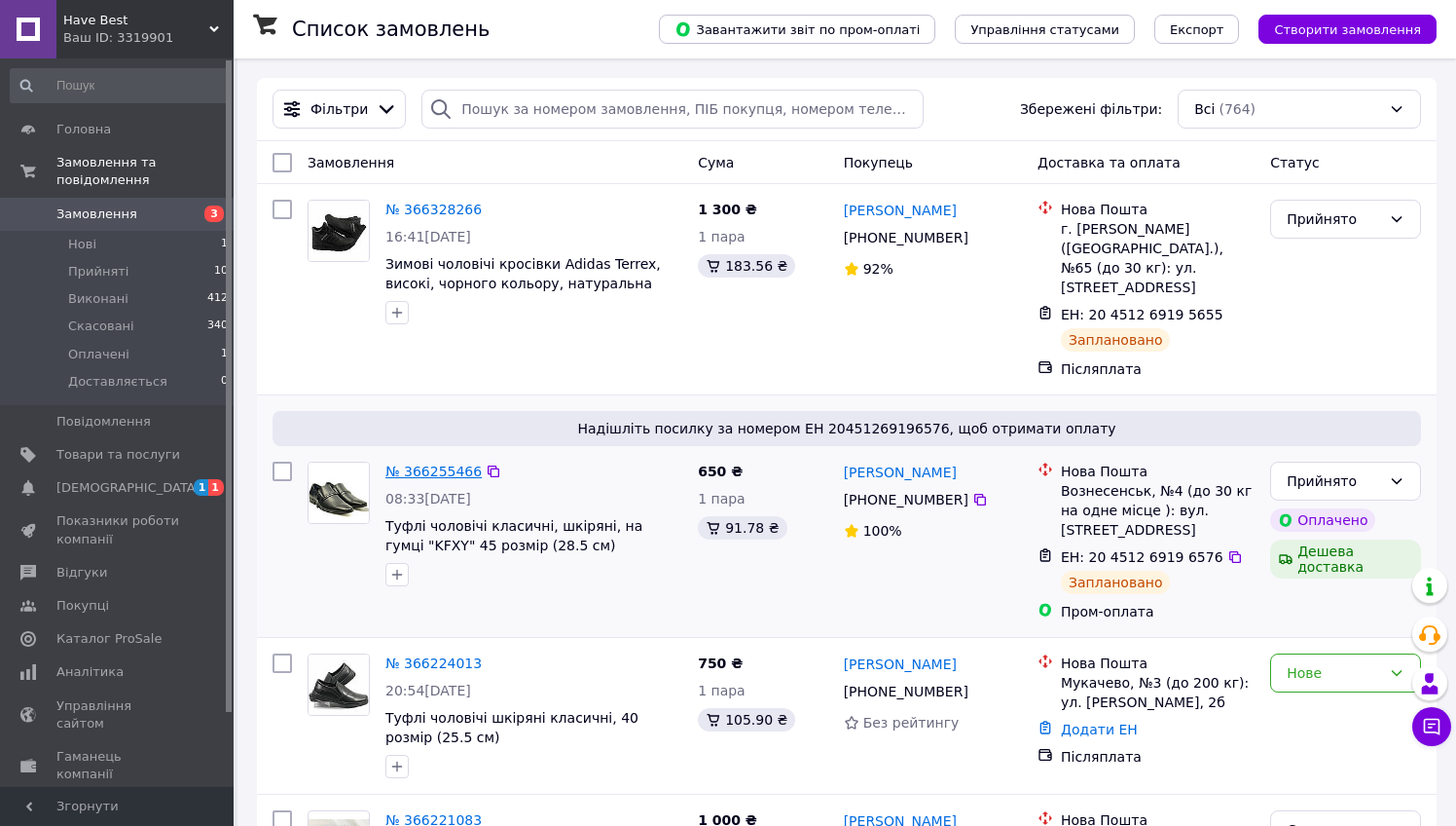
click at [430, 463] on link "№ 366255466" at bounding box center [433, 471] width 96 height 16
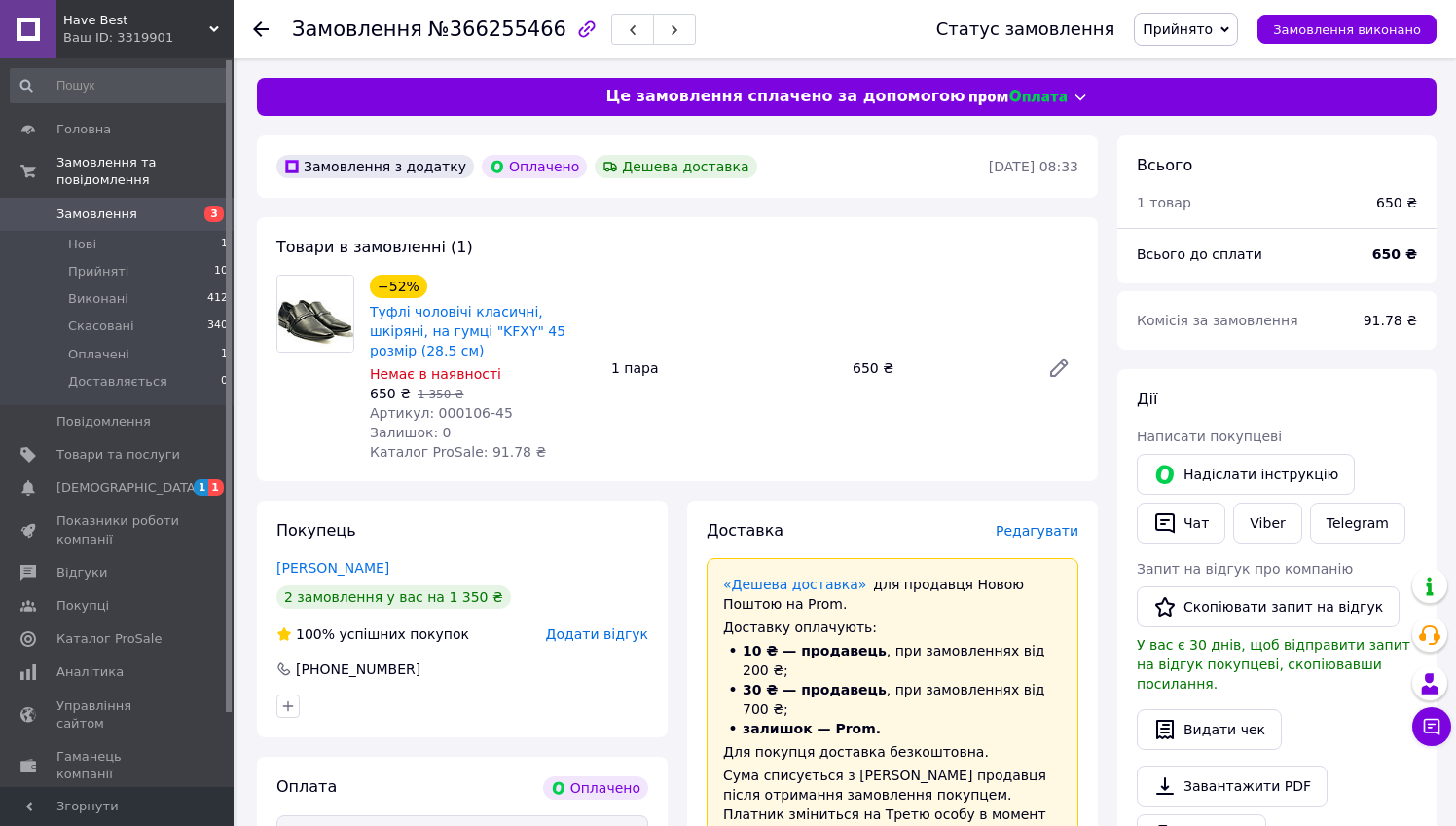
click at [259, 26] on icon at bounding box center [261, 29] width 16 height 16
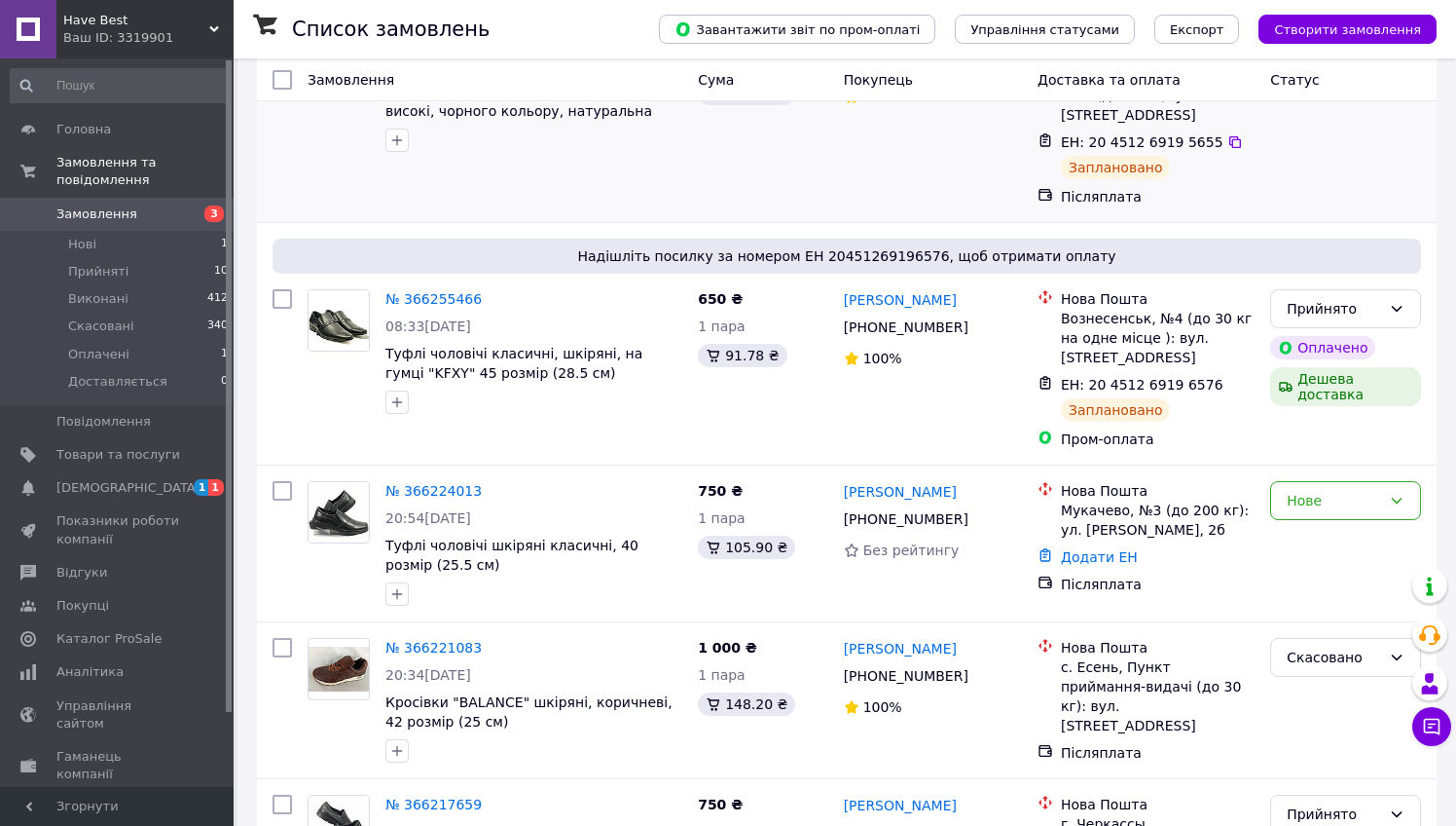
scroll to position [226, 0]
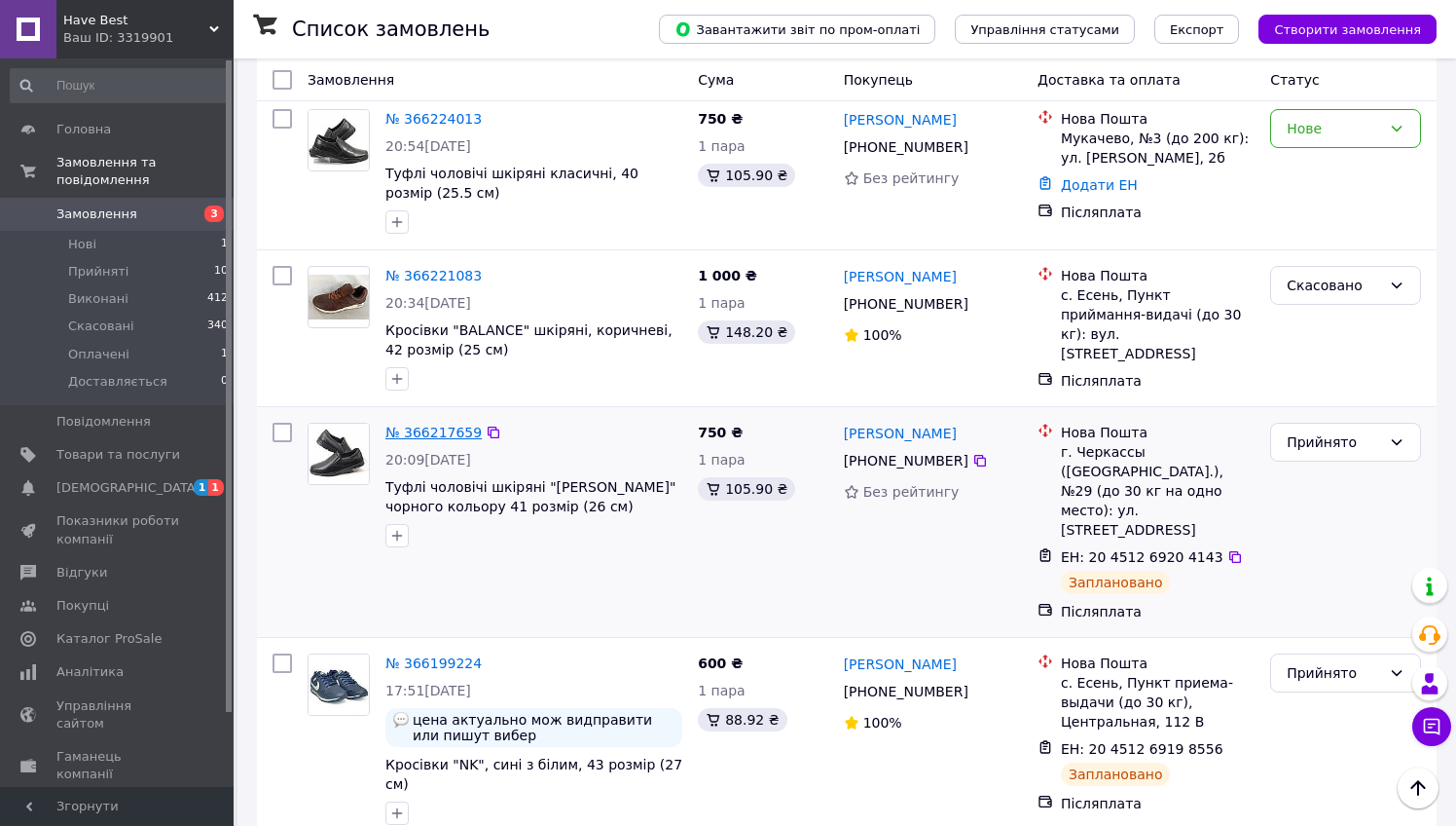
click at [430, 424] on link "№ 366217659" at bounding box center [433, 432] width 96 height 16
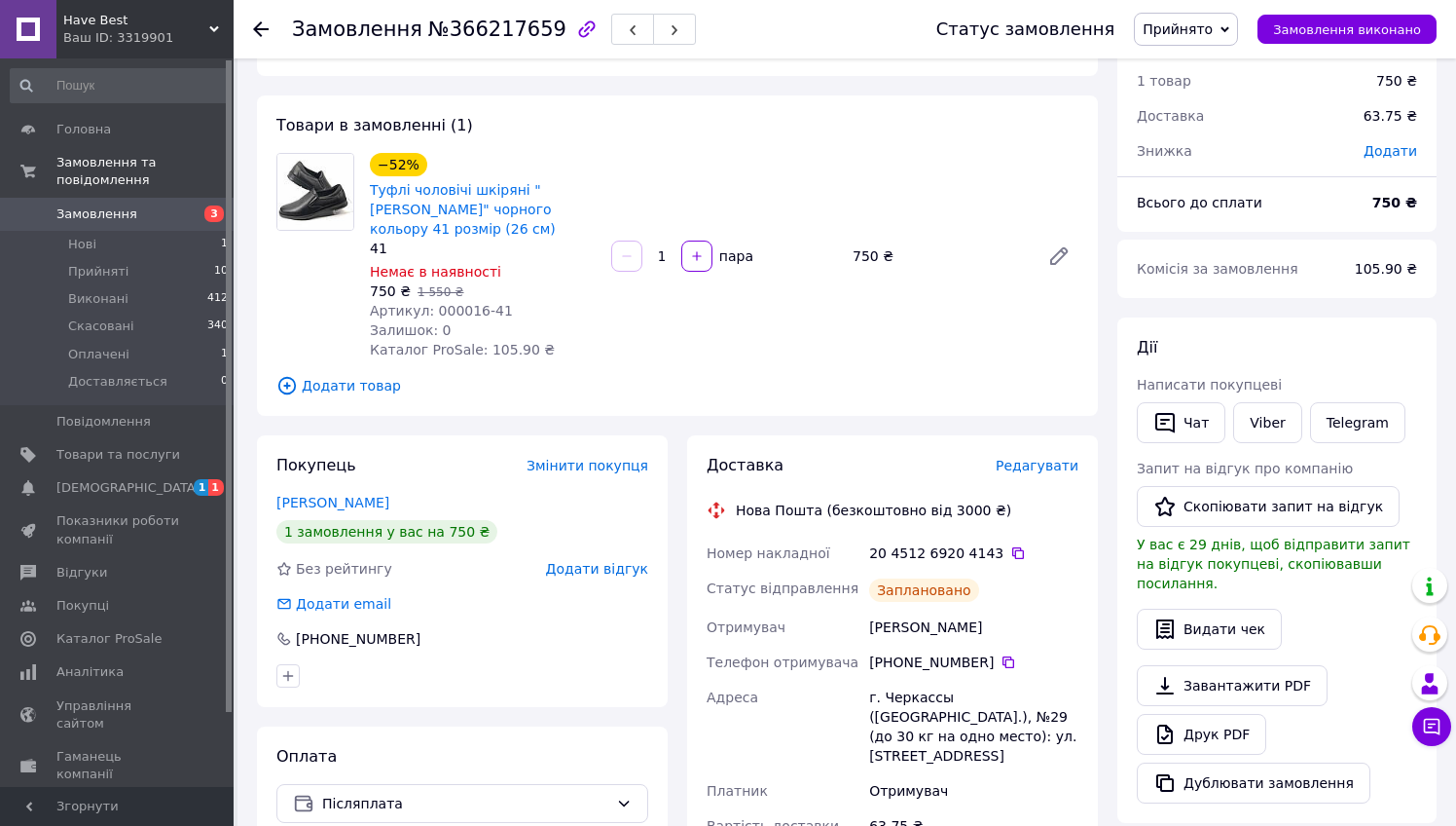
click at [270, 42] on div at bounding box center [272, 29] width 39 height 58
click at [263, 19] on div at bounding box center [261, 28] width 16 height 19
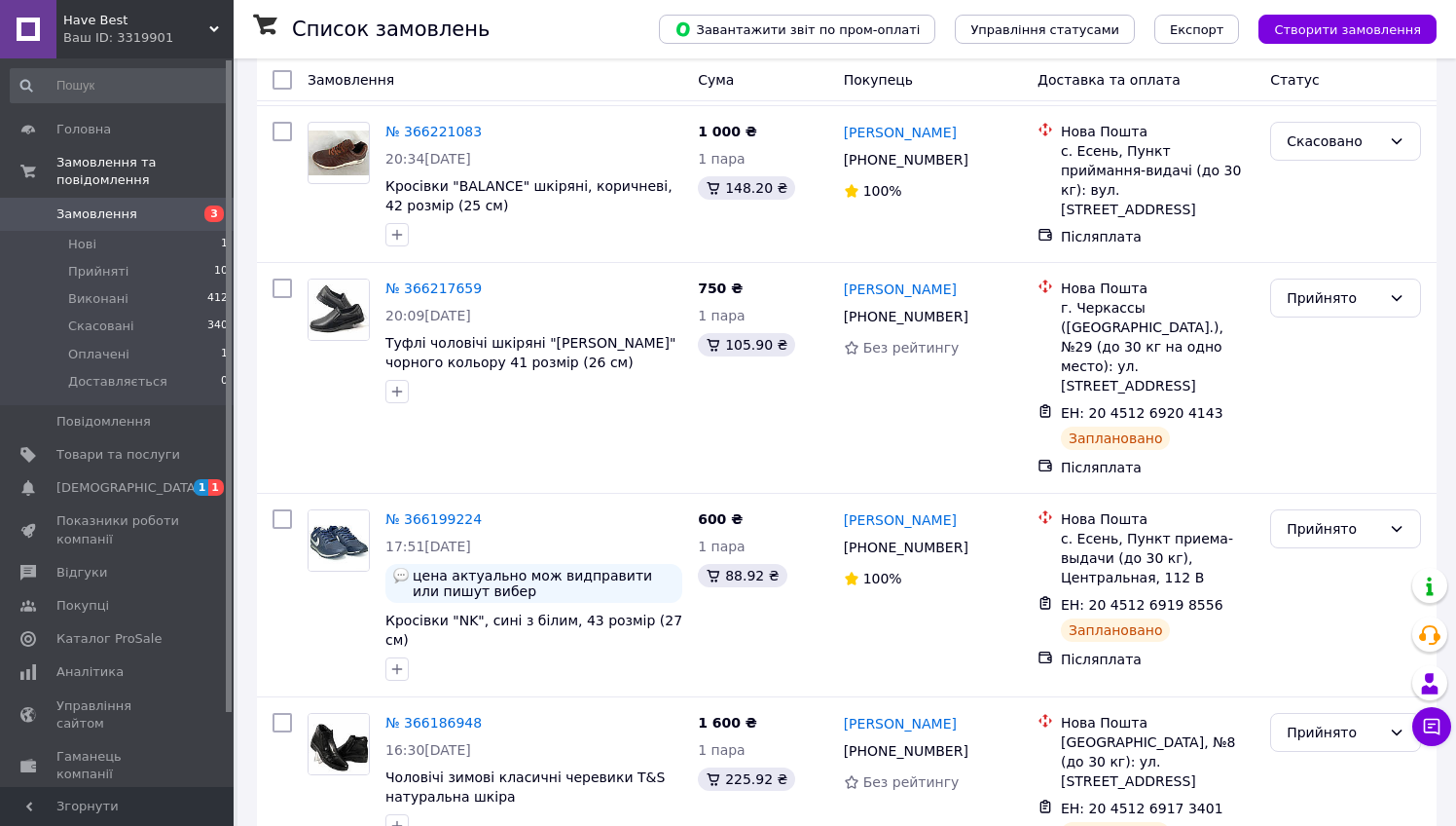
scroll to position [903, 0]
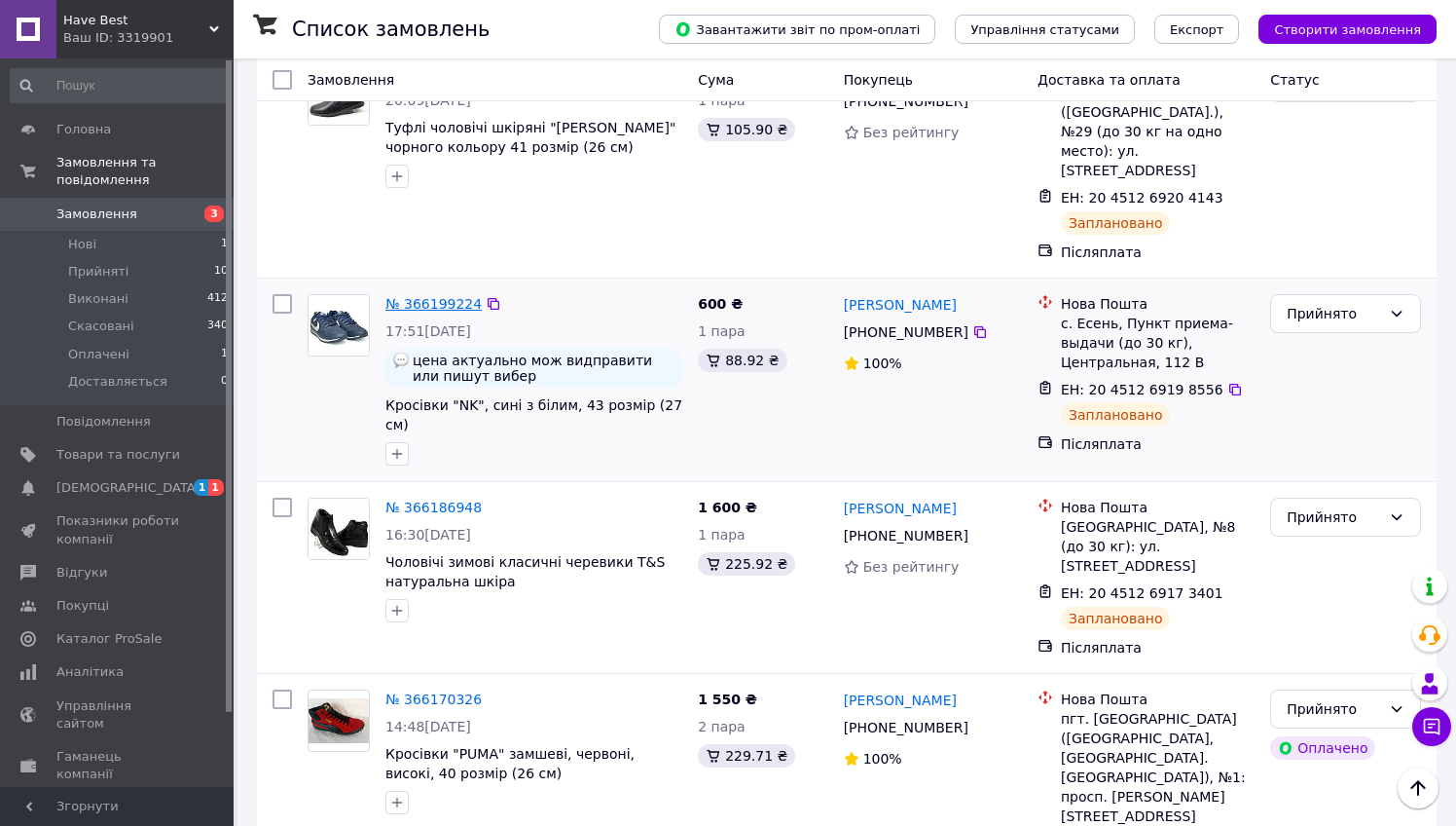
click at [452, 296] on link "№ 366199224" at bounding box center [433, 304] width 96 height 16
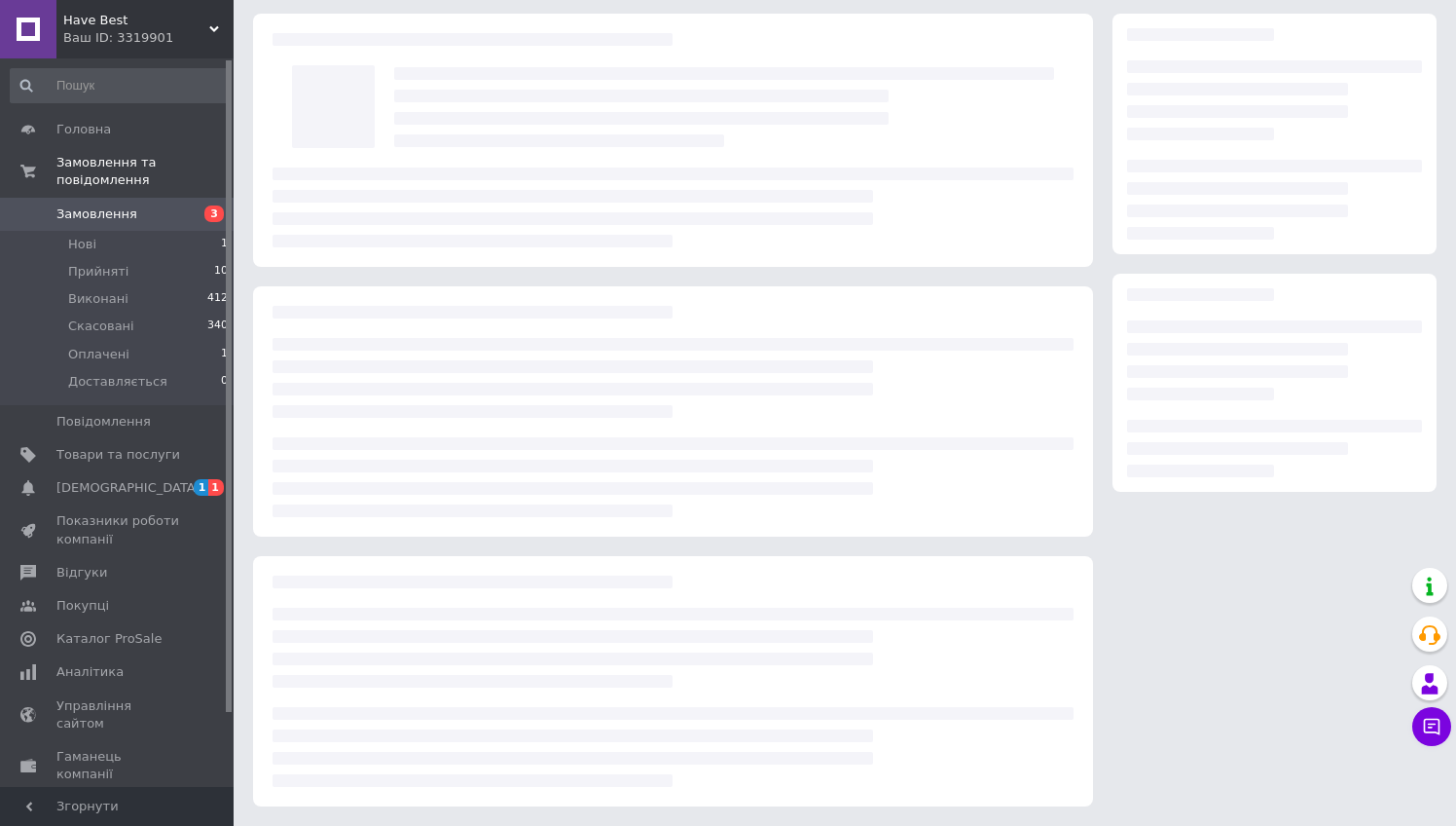
scroll to position [64, 0]
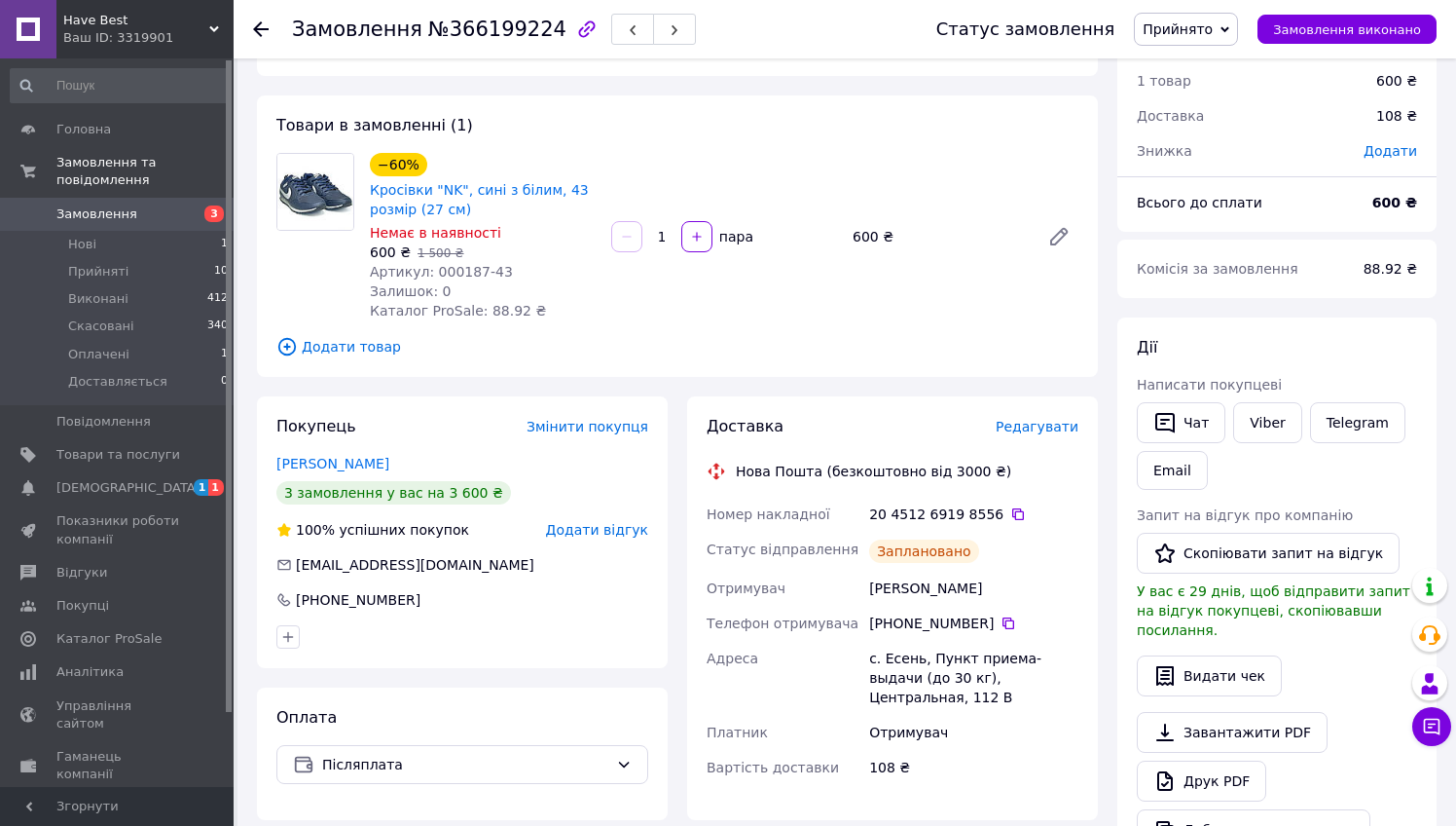
click at [255, 18] on div at bounding box center [272, 29] width 39 height 58
click at [258, 24] on use at bounding box center [261, 29] width 16 height 16
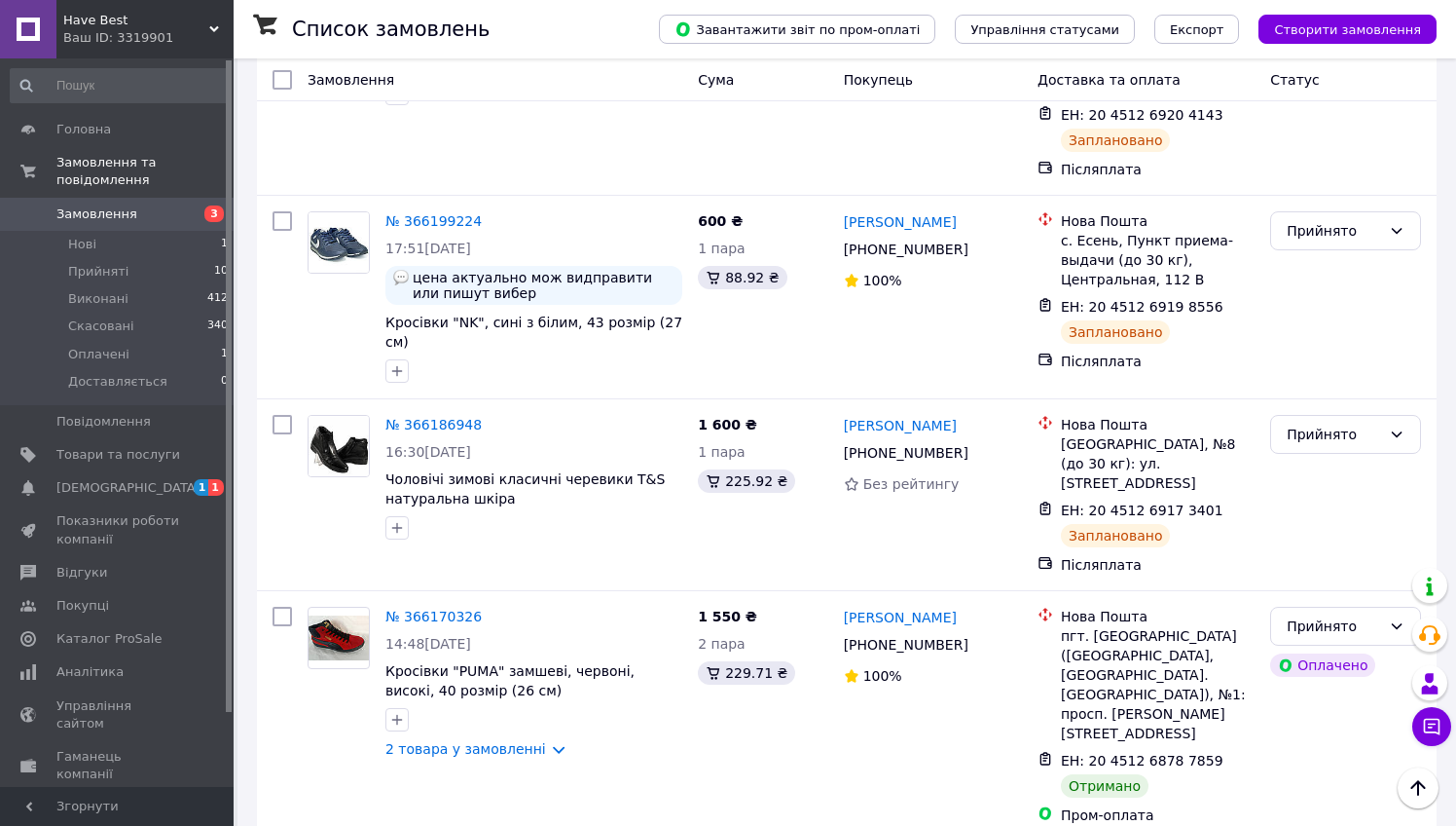
scroll to position [1097, 0]
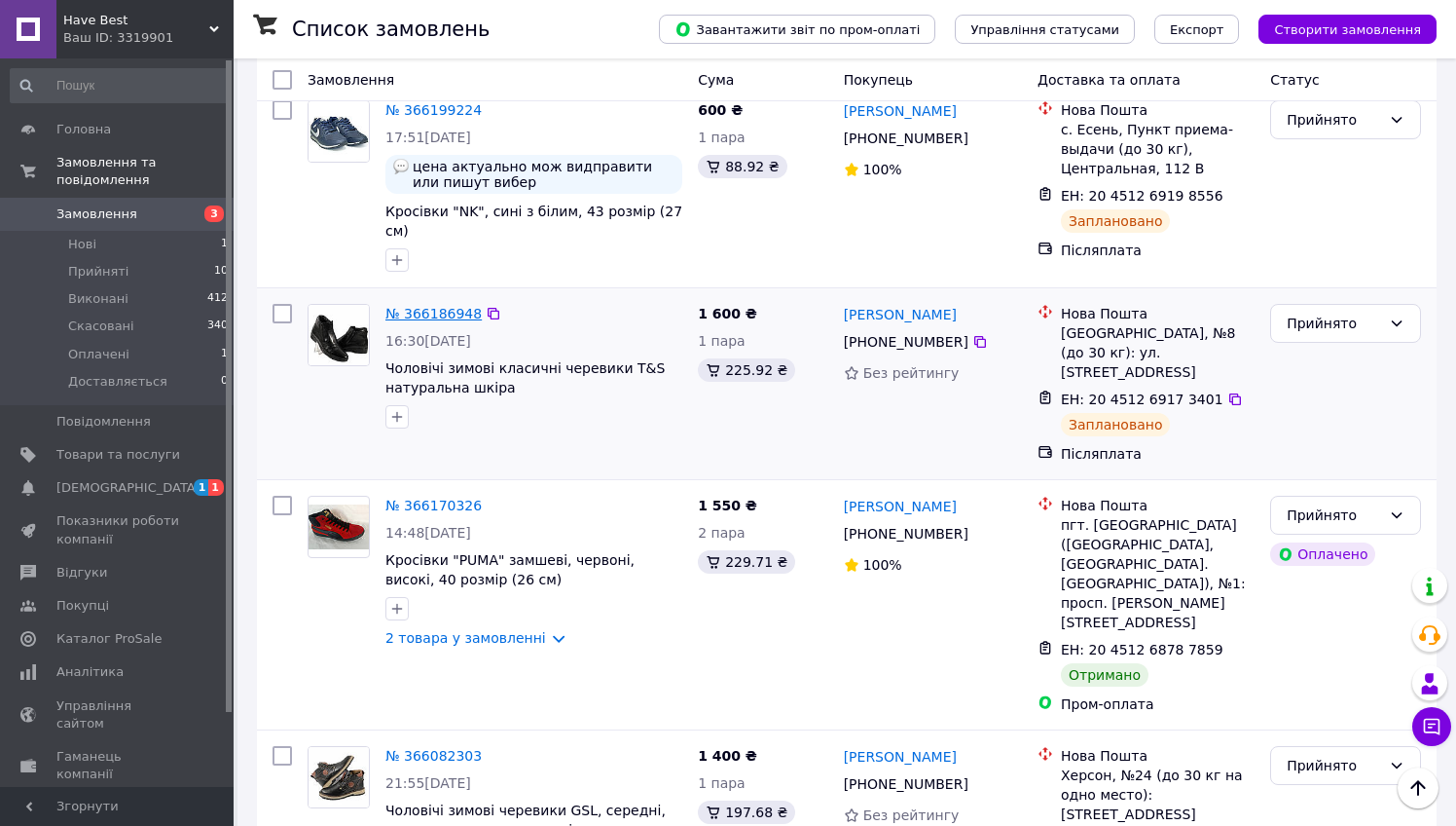
click at [451, 306] on link "№ 366186948" at bounding box center [433, 314] width 96 height 16
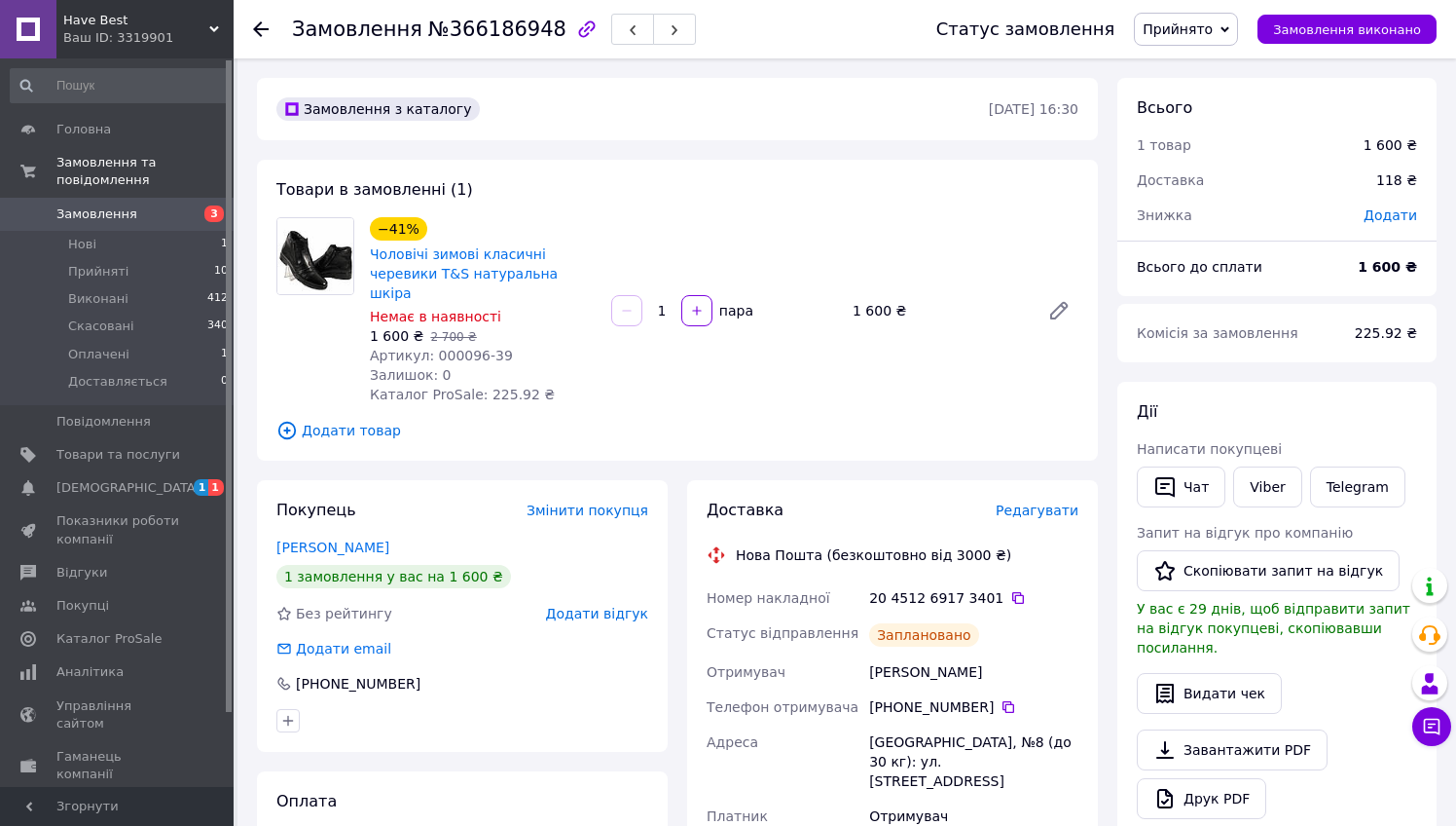
click at [257, 35] on icon at bounding box center [261, 29] width 16 height 16
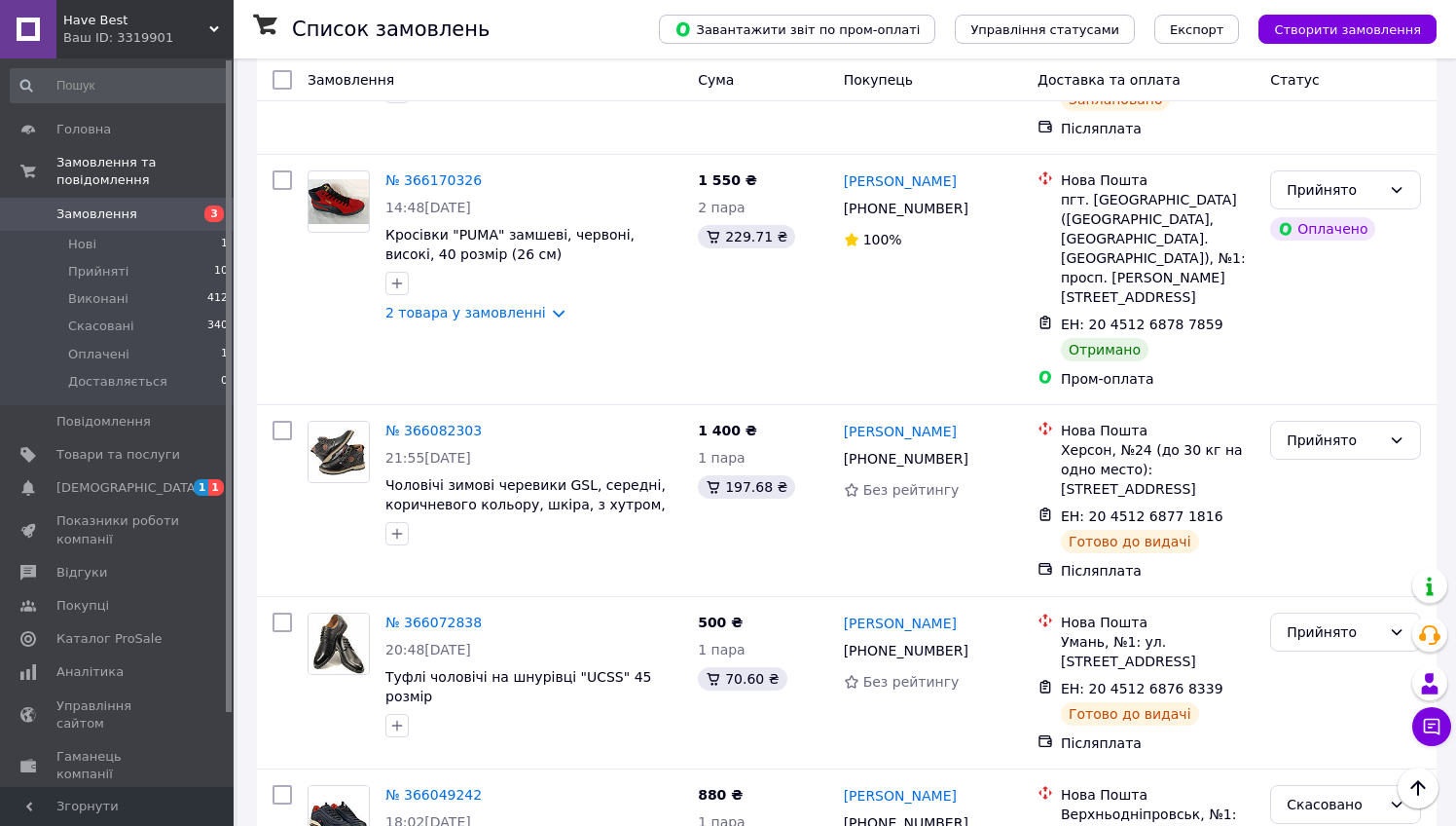
scroll to position [1437, 0]
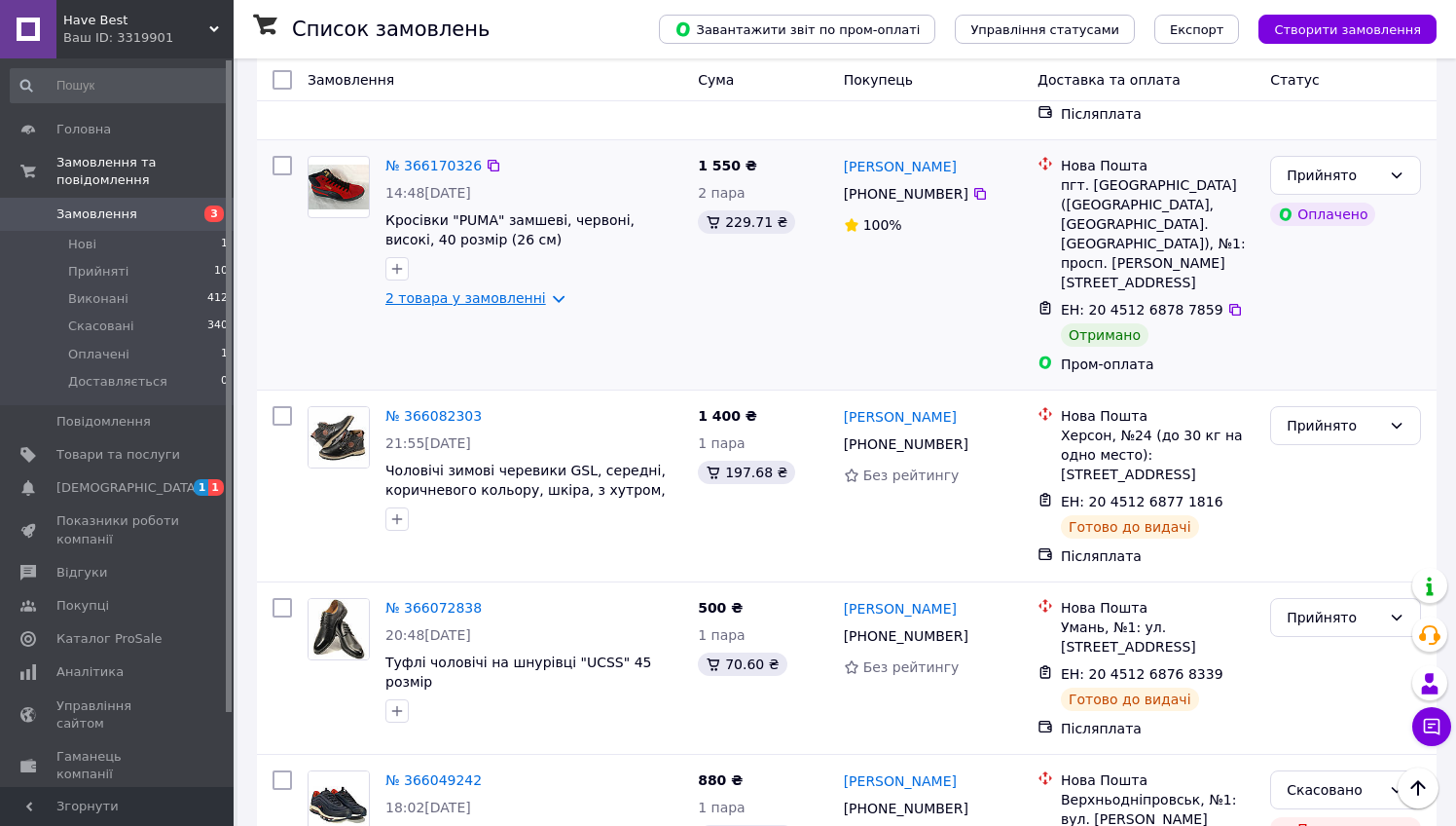
click at [510, 290] on link "2 товара у замовленні" at bounding box center [465, 298] width 161 height 16
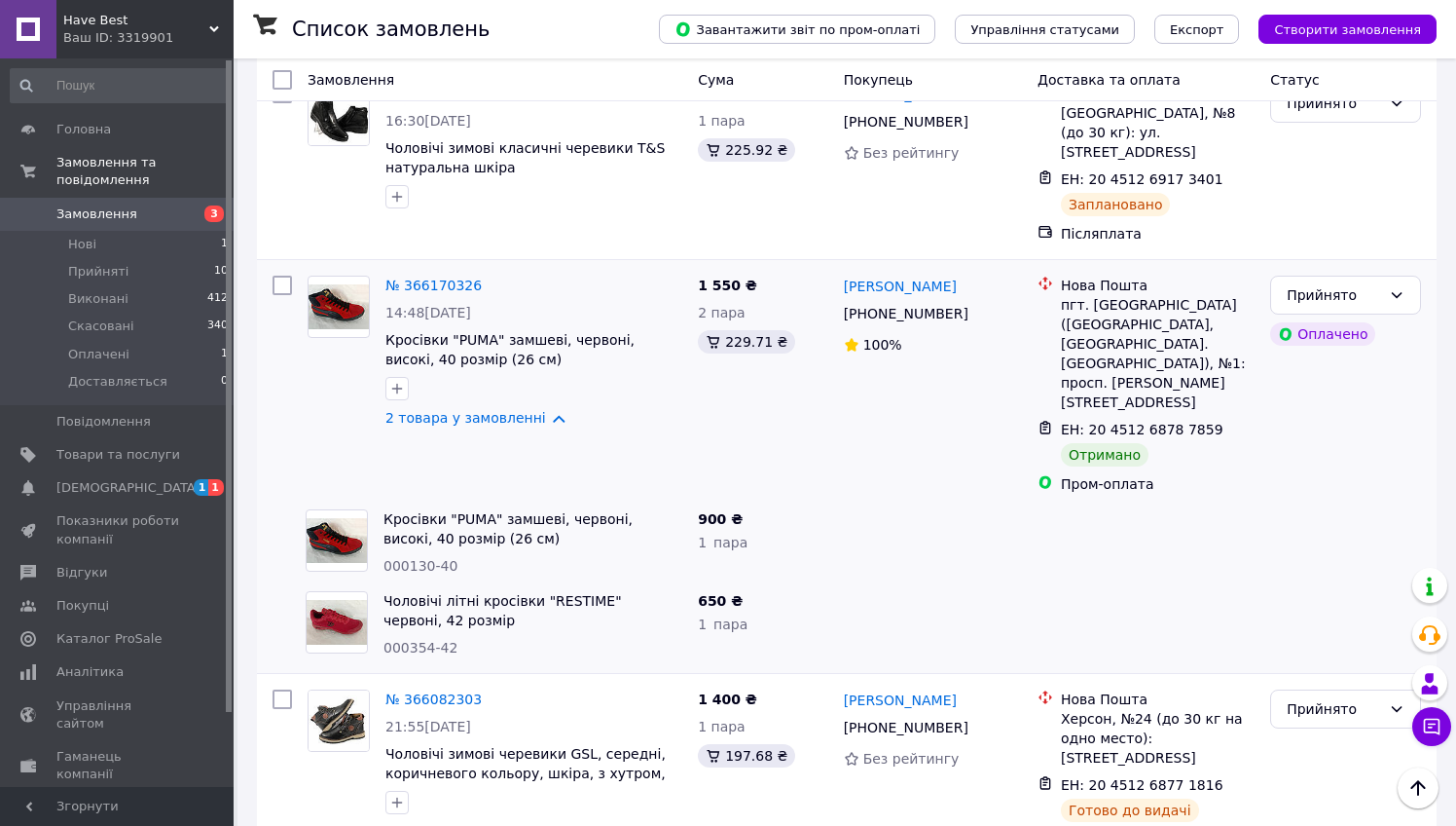
scroll to position [1327, 0]
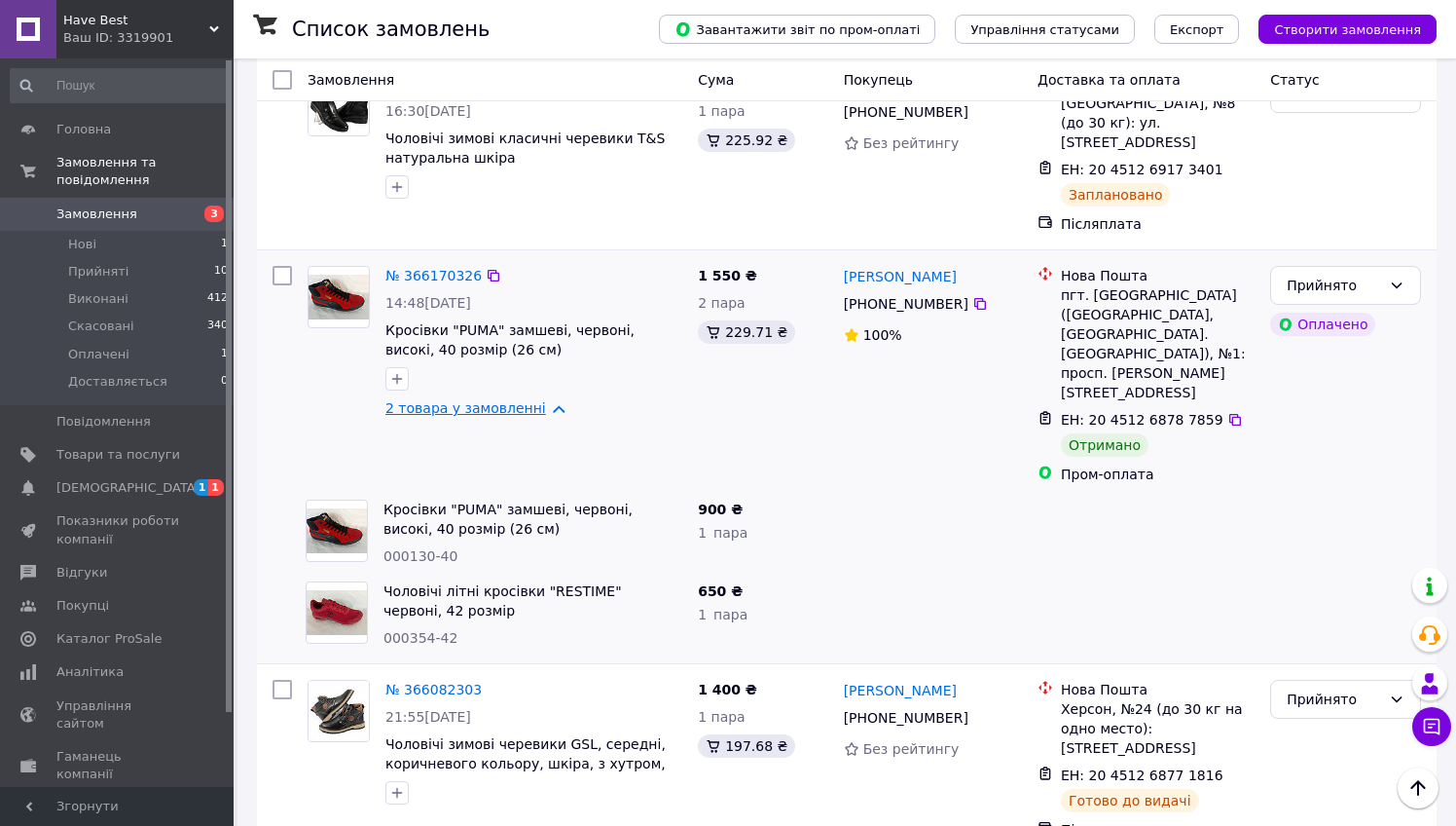
click at [544, 400] on link "2 товара у замовленні" at bounding box center [465, 408] width 161 height 16
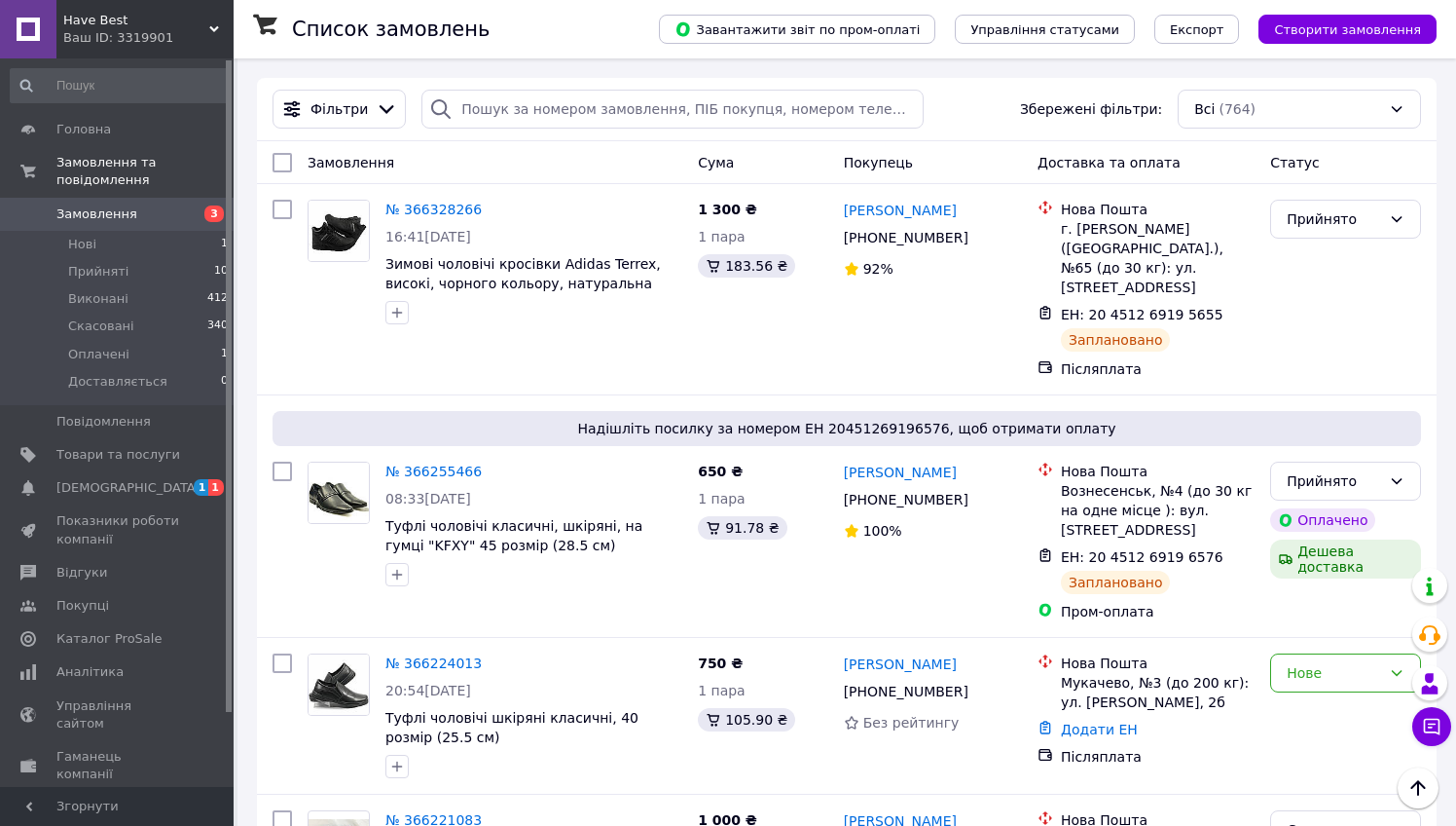
scroll to position [0, 0]
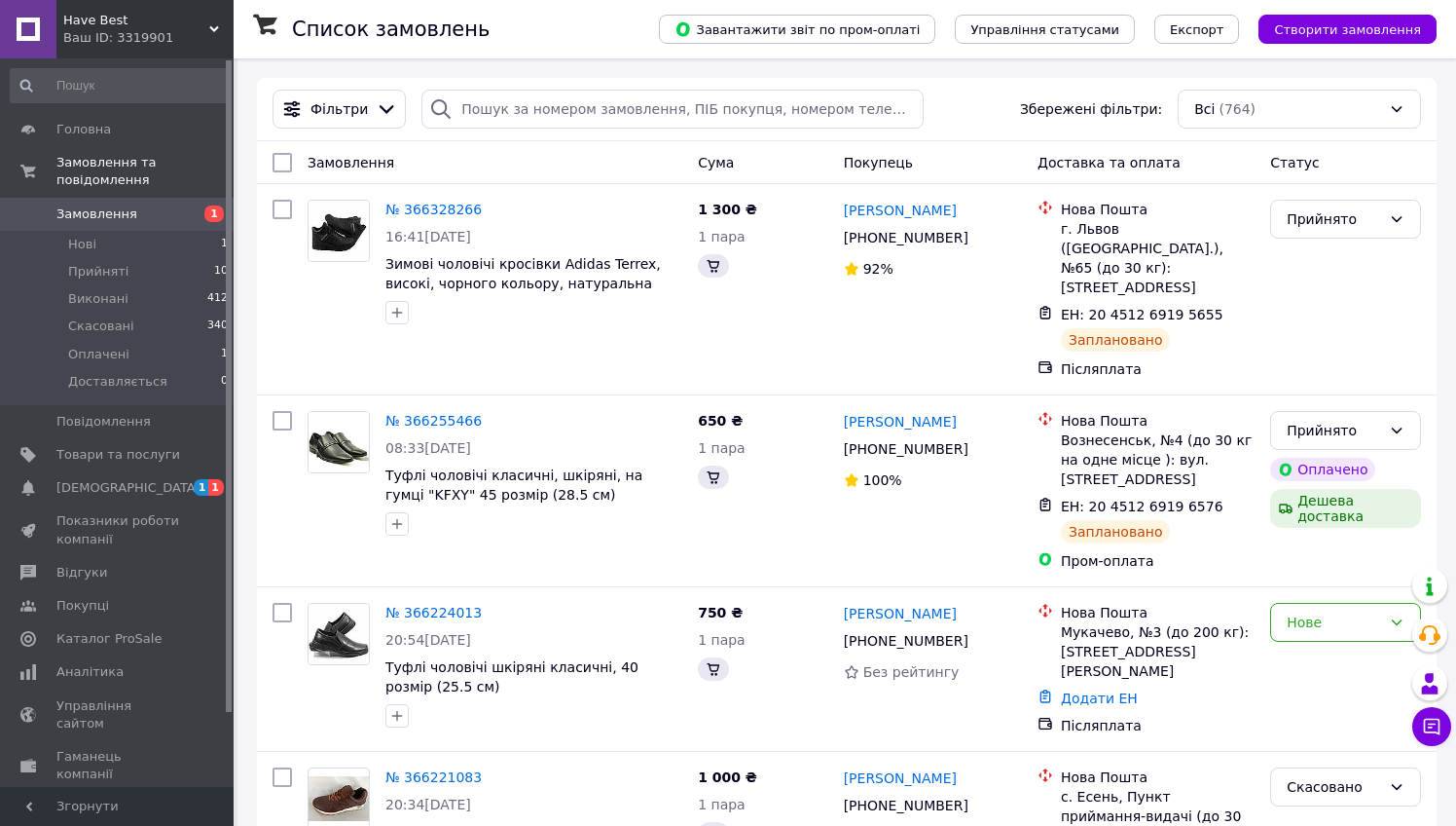
click at [811, 0] on div "Завантажити звіт по пром-оплаті Управління статусами Експорт Створити замовлення" at bounding box center [1028, 29] width 817 height 58
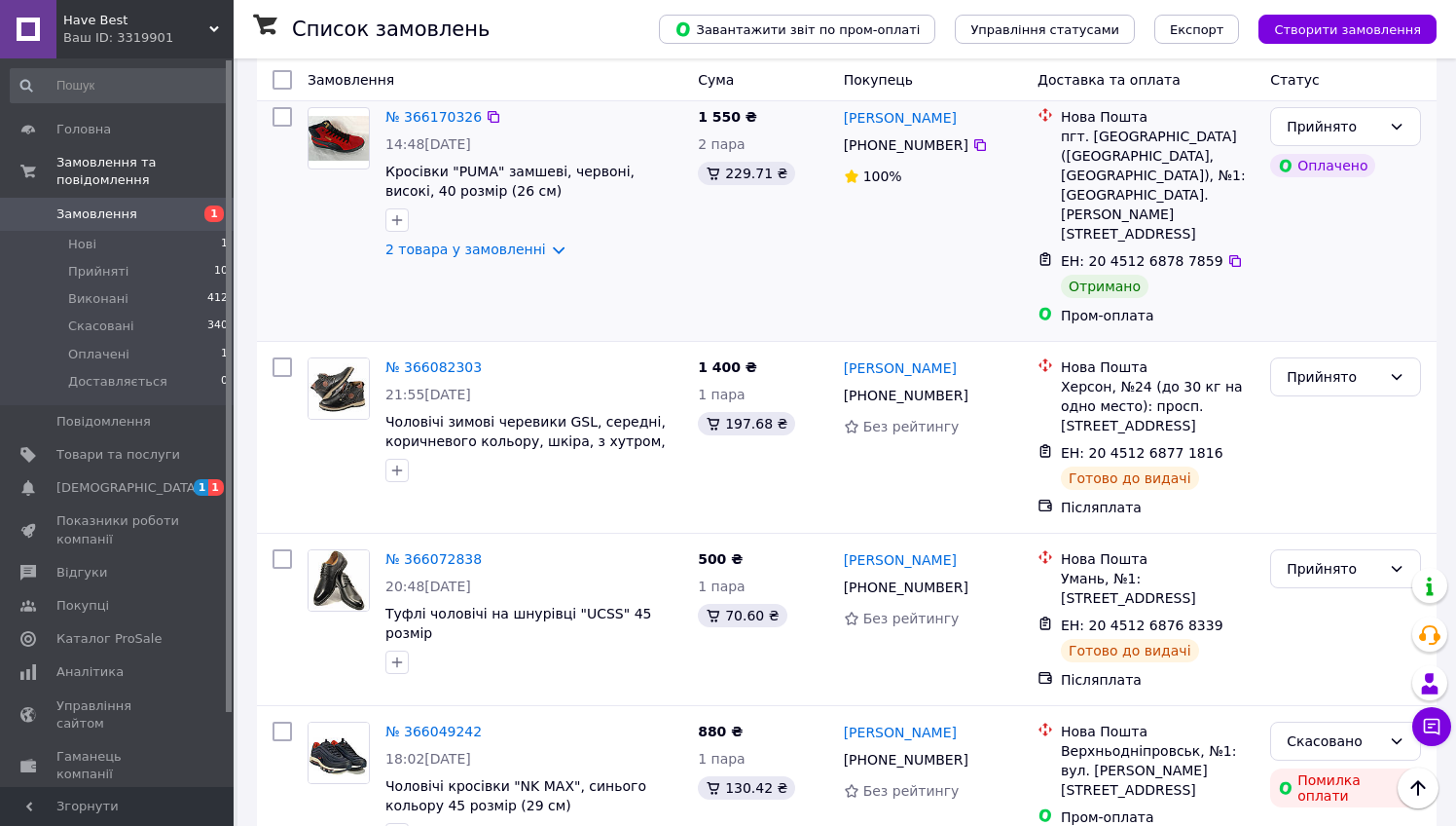
scroll to position [1500, 0]
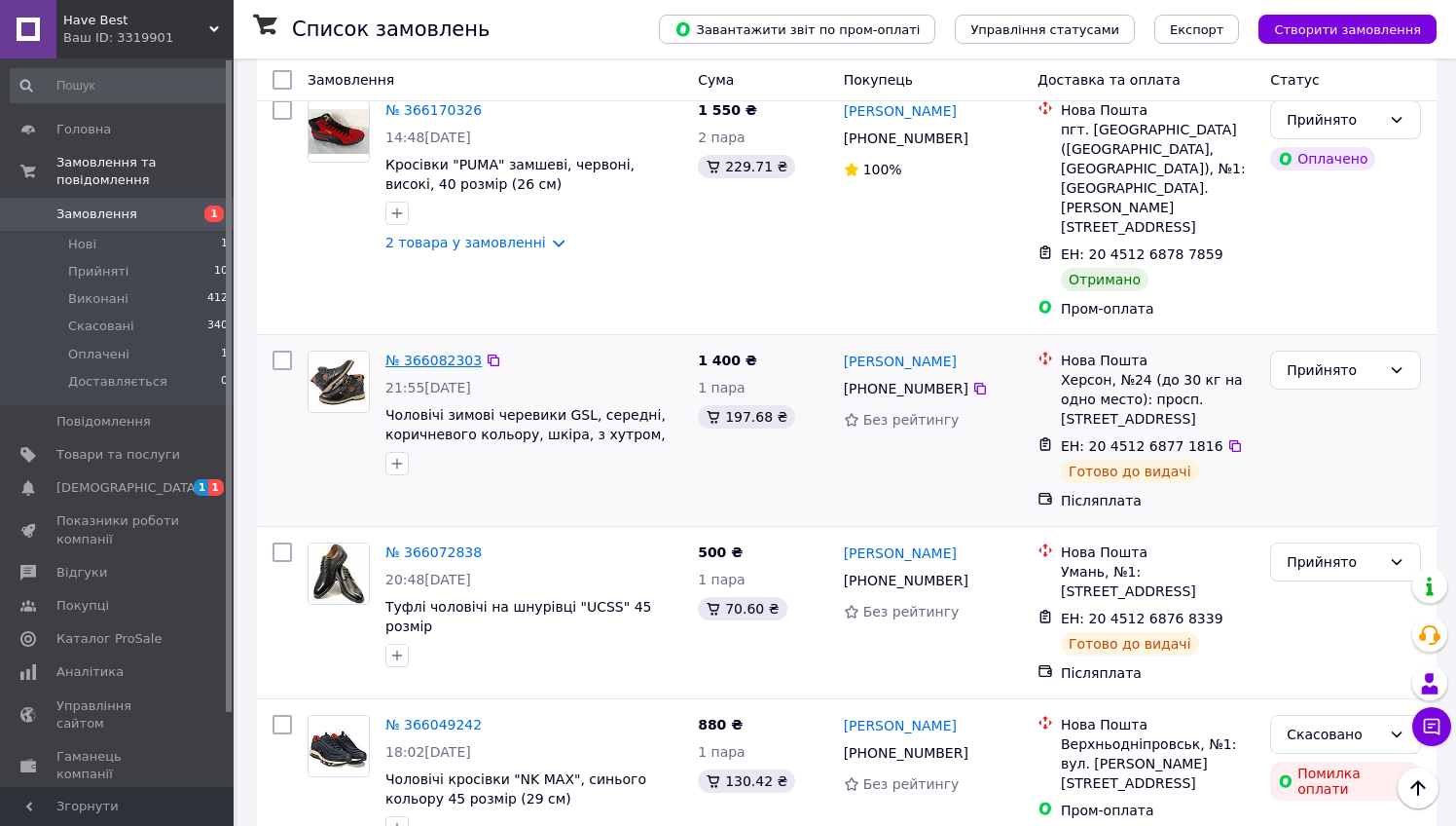
click at [446, 352] on link "№ 366082303" at bounding box center [433, 360] width 96 height 16
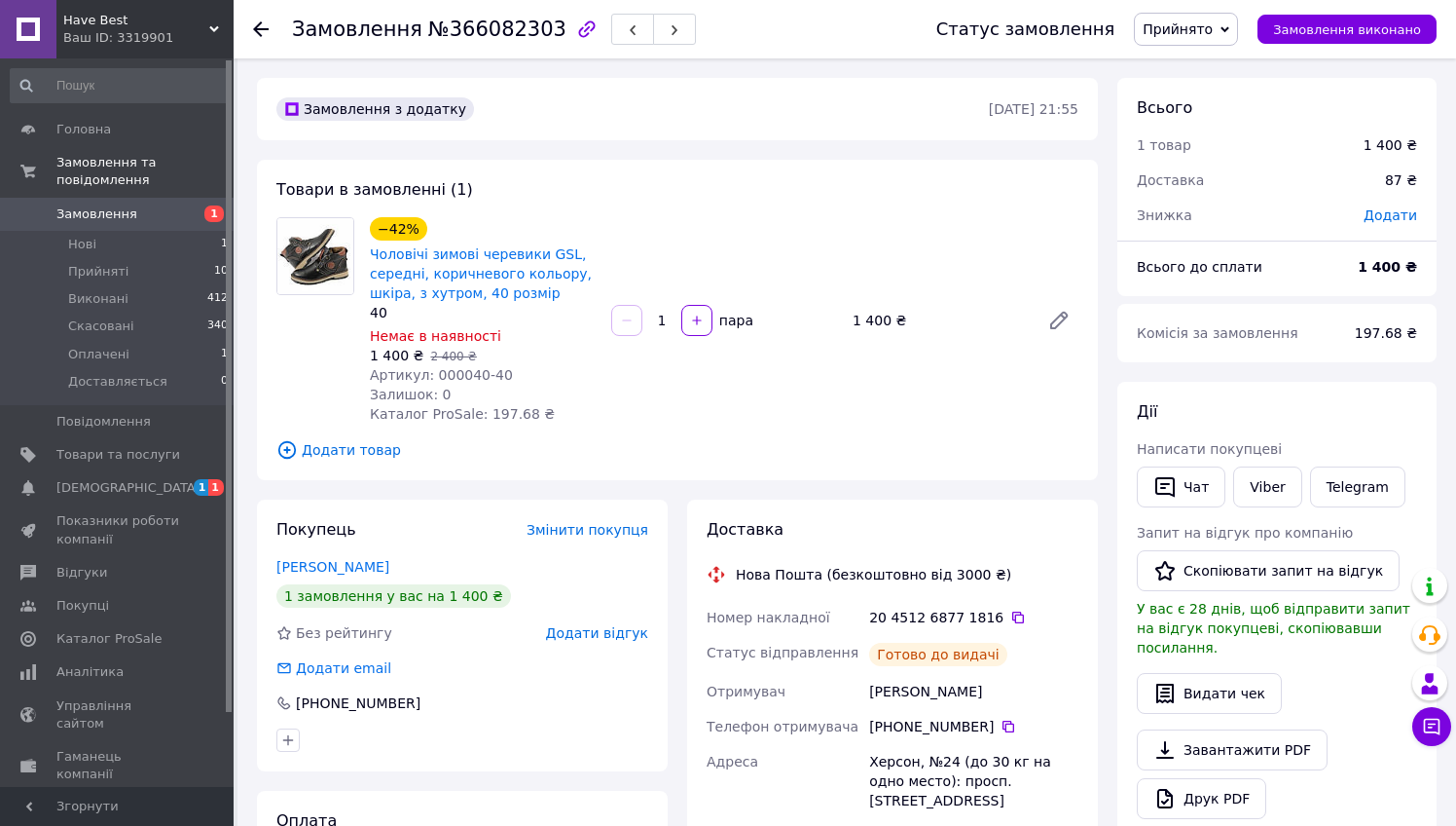
click at [663, 423] on div "−42% Чоловічі зимові черевики GSL, середні, коричневого кольору, шкіра, з хутро…" at bounding box center [724, 320] width 724 height 214
click at [257, 35] on icon at bounding box center [261, 29] width 16 height 16
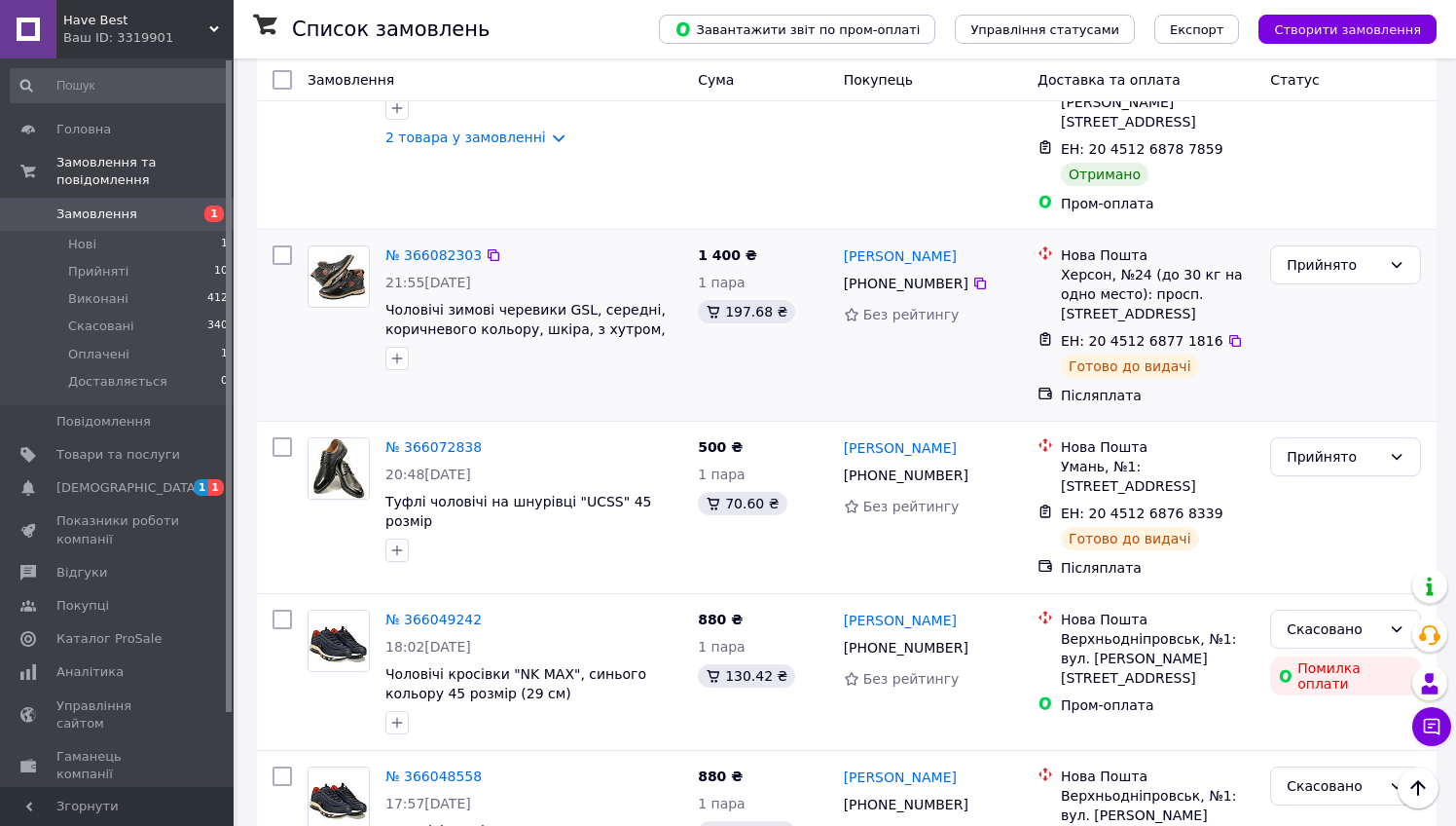
scroll to position [1621, 0]
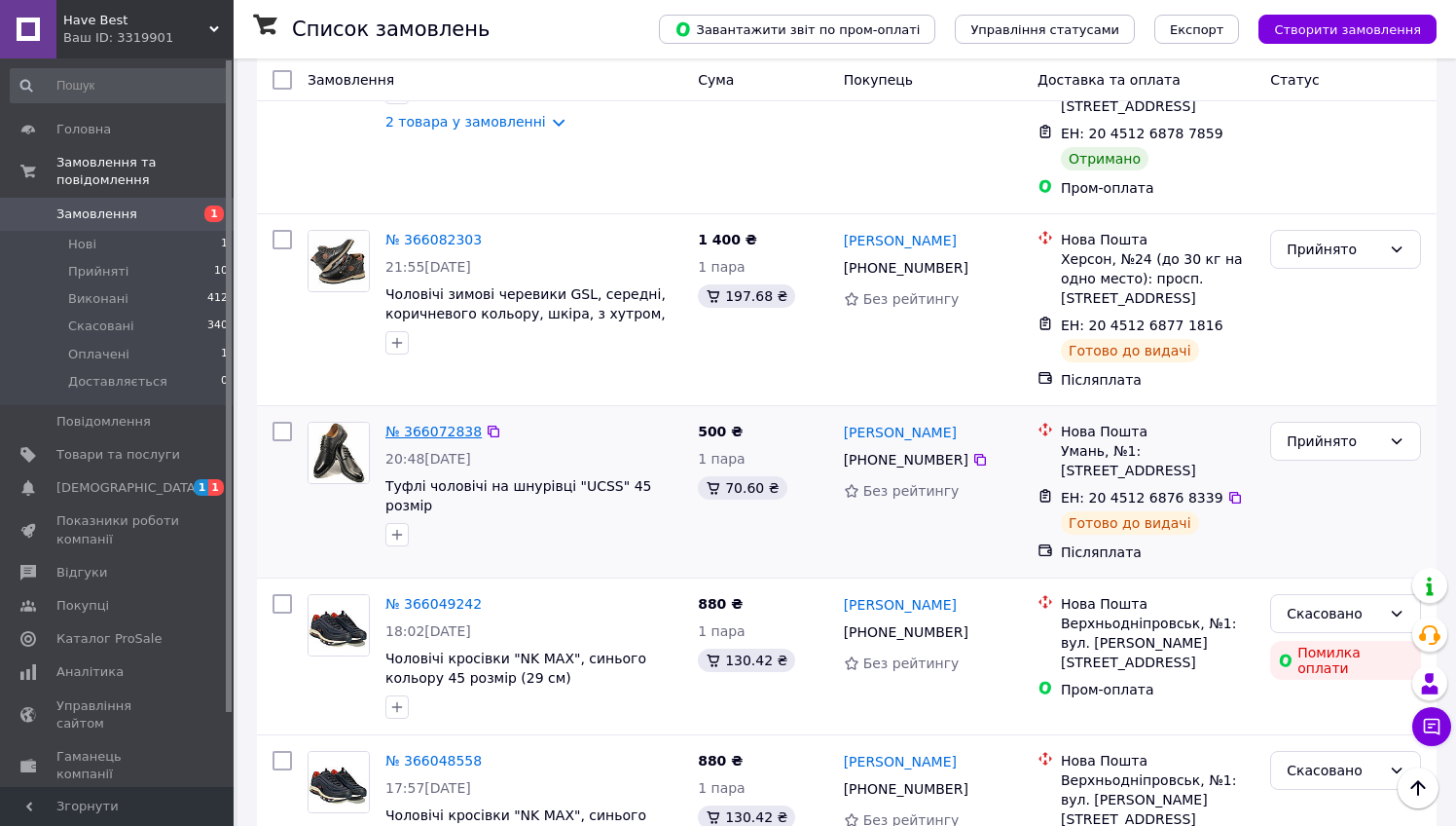
click at [458, 423] on link "№ 366072838" at bounding box center [433, 431] width 96 height 16
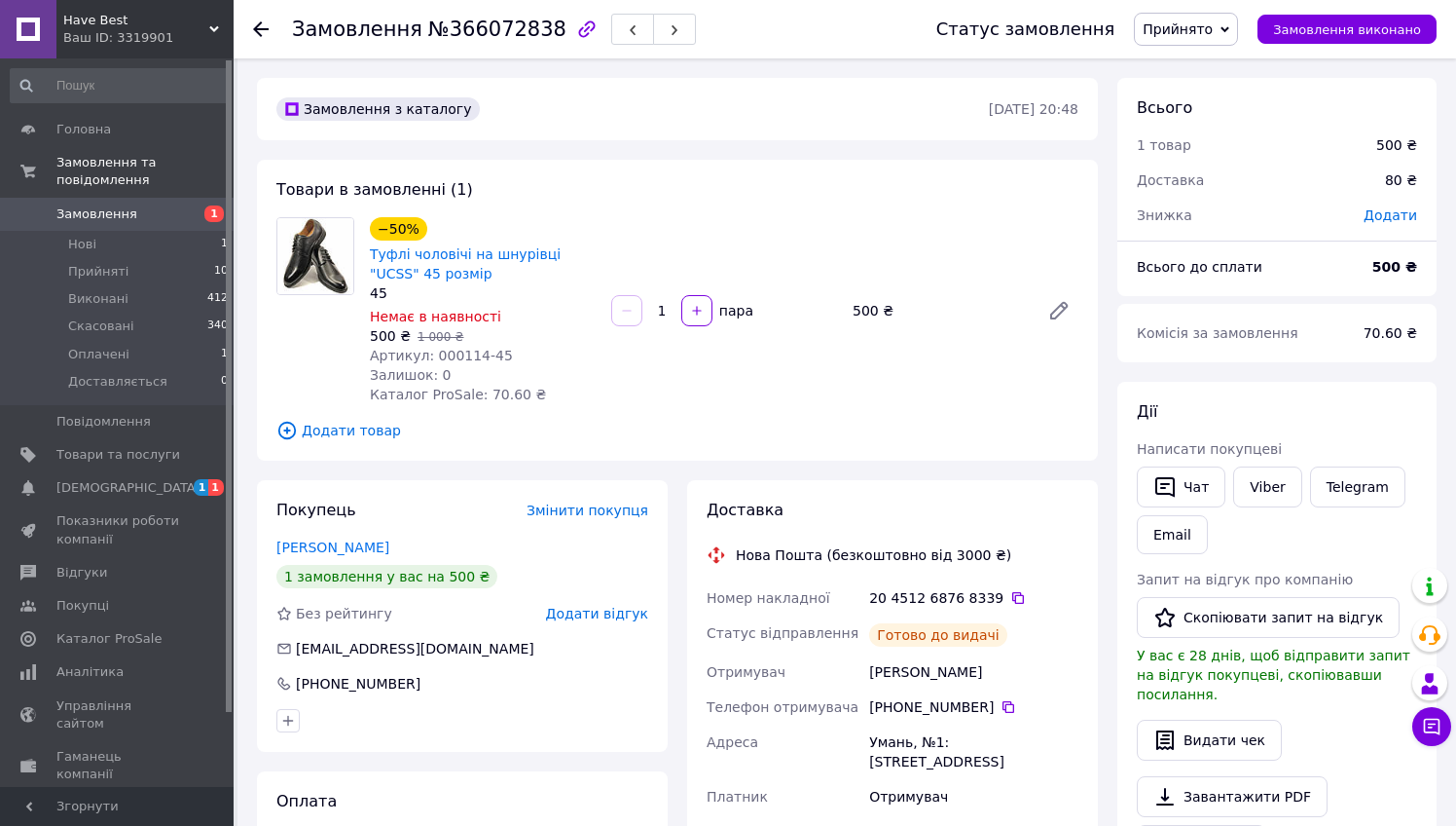
click at [266, 26] on icon at bounding box center [261, 29] width 16 height 16
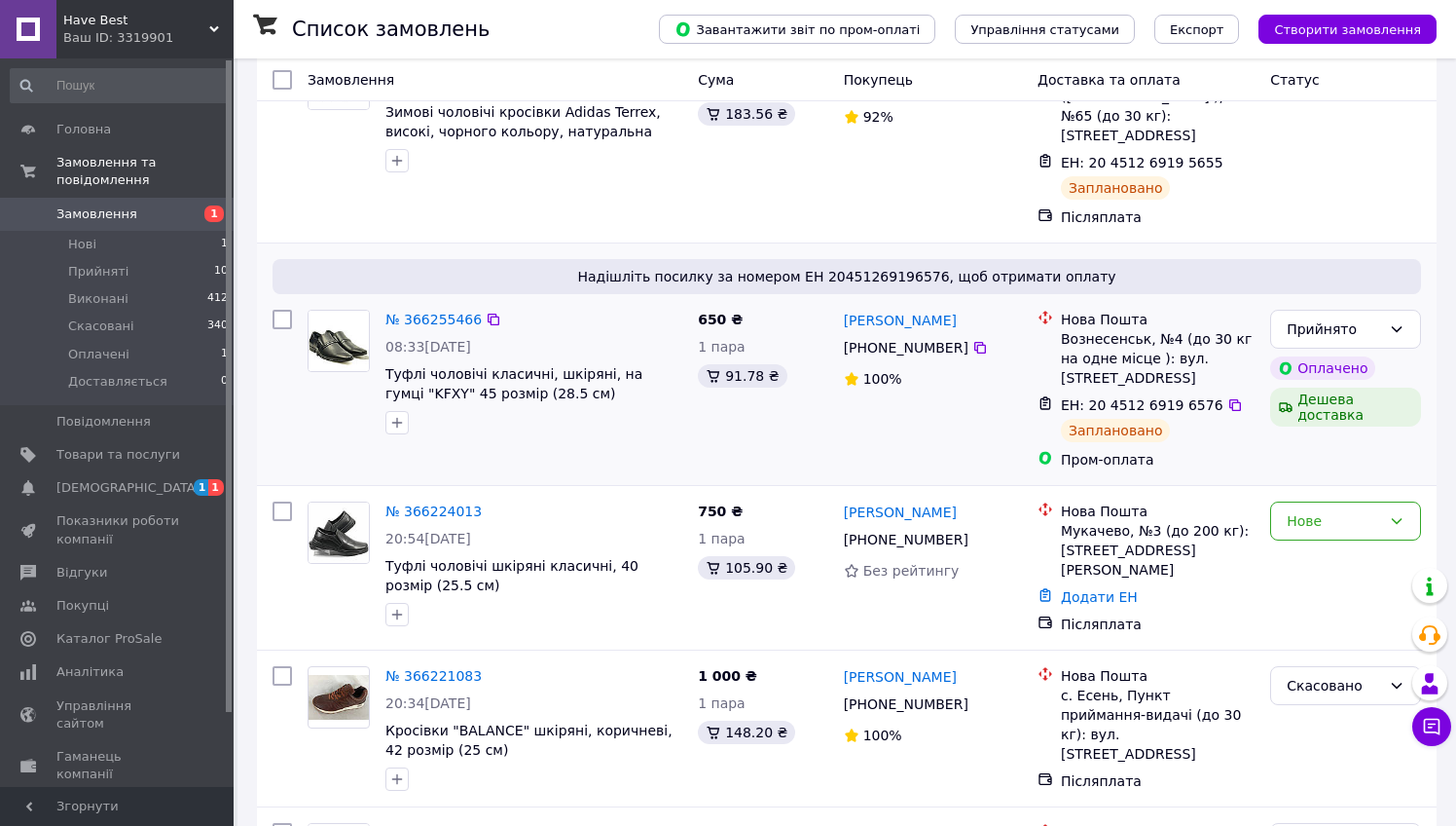
scroll to position [280, 0]
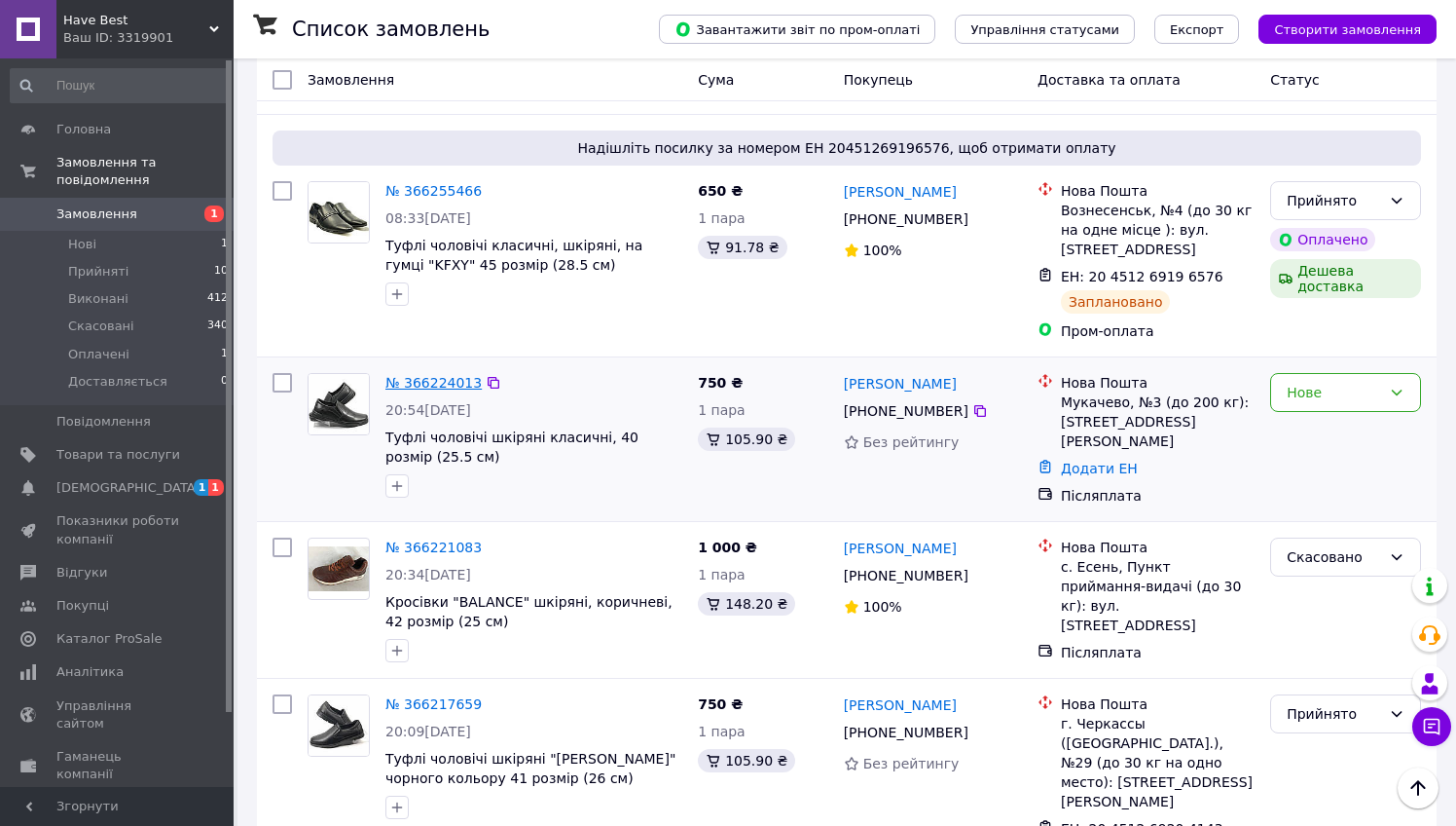
click at [430, 375] on link "№ 366224013" at bounding box center [433, 383] width 96 height 16
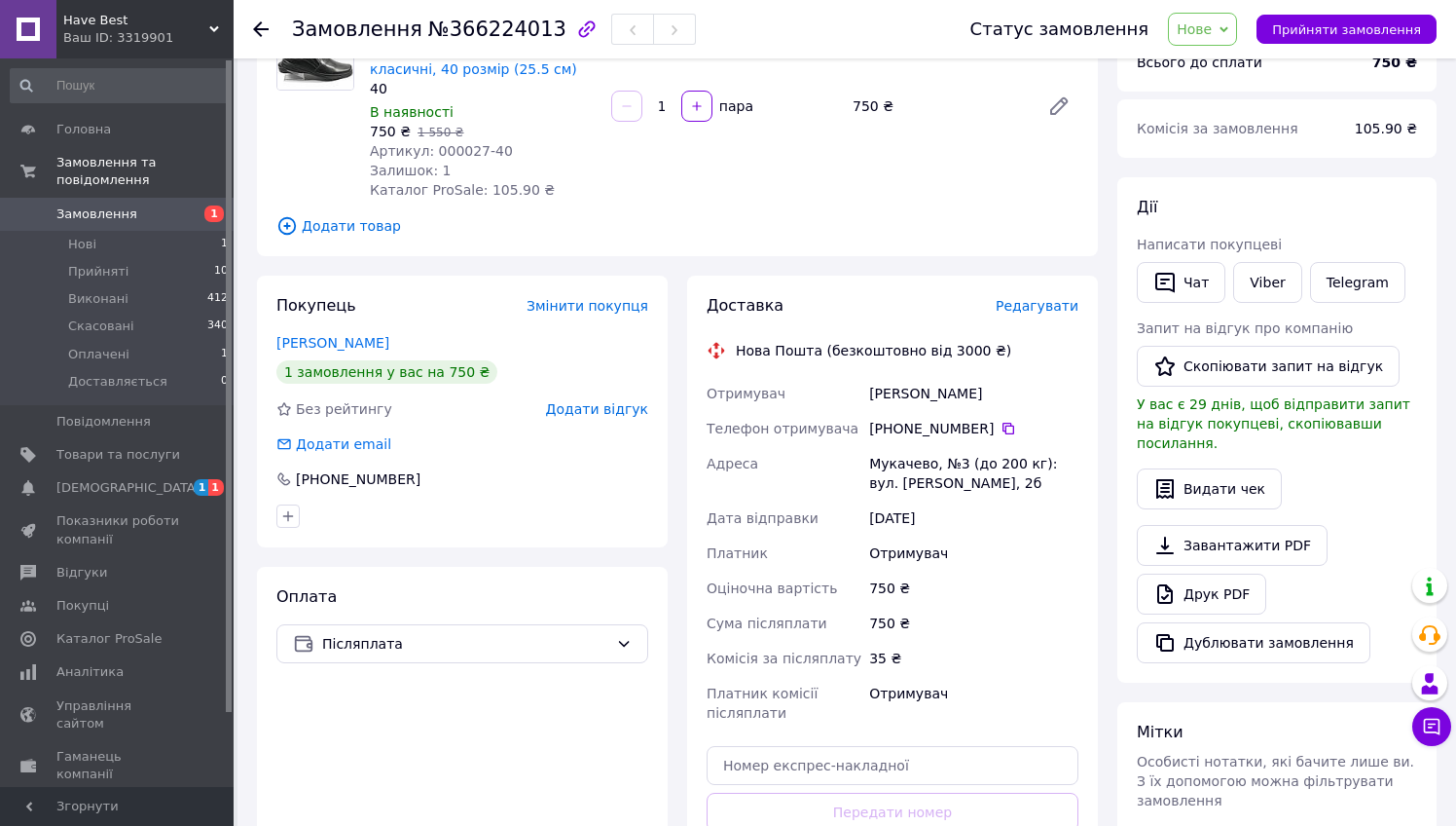
scroll to position [360, 0]
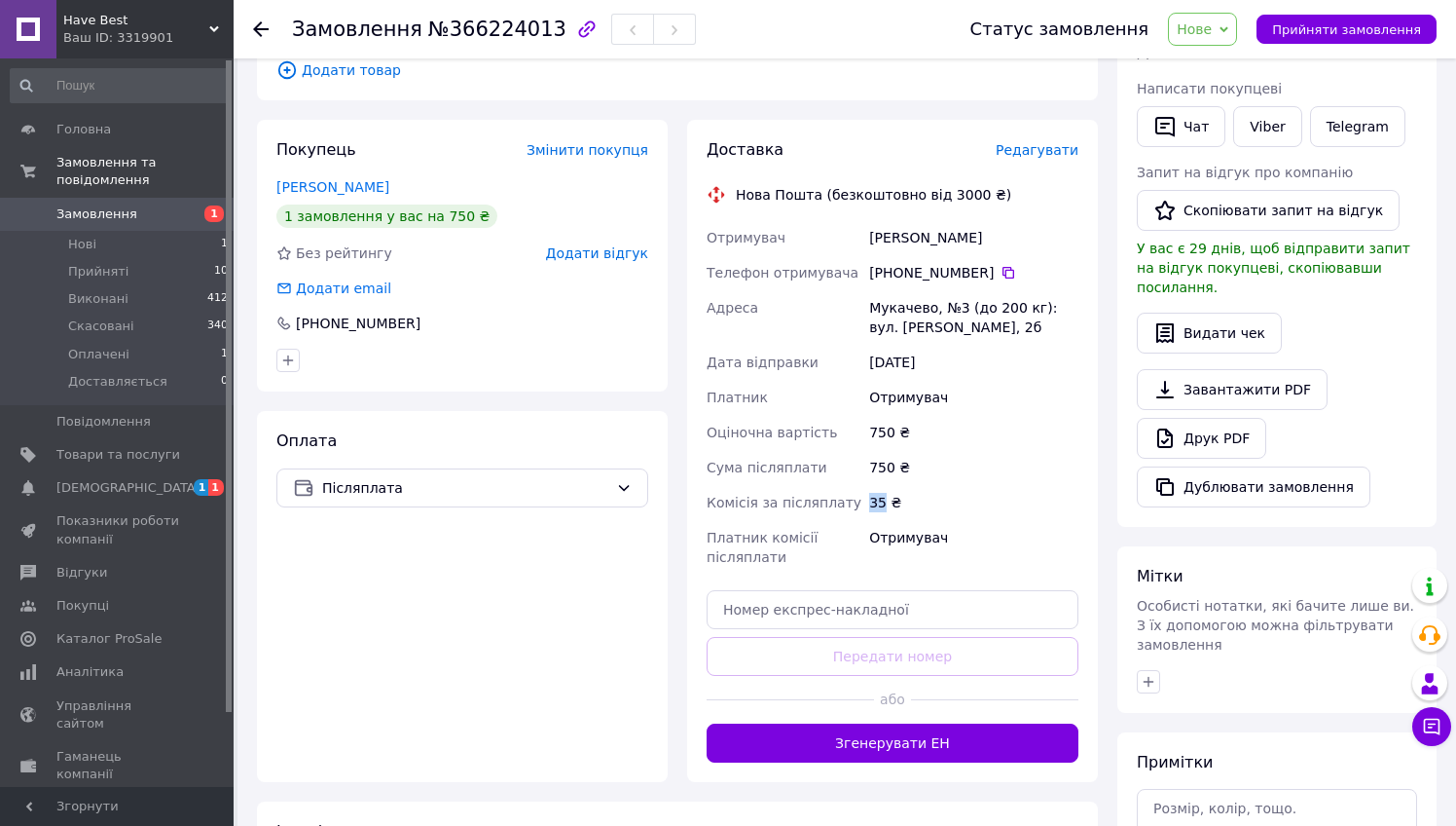
drag, startPoint x: 870, startPoint y: 522, endPoint x: 884, endPoint y: 522, distance: 13.6
click at [884, 520] on div "35 ₴" at bounding box center [973, 502] width 217 height 35
drag, startPoint x: 873, startPoint y: 521, endPoint x: 886, endPoint y: 522, distance: 12.7
click at [886, 520] on div "35 ₴" at bounding box center [973, 502] width 217 height 35
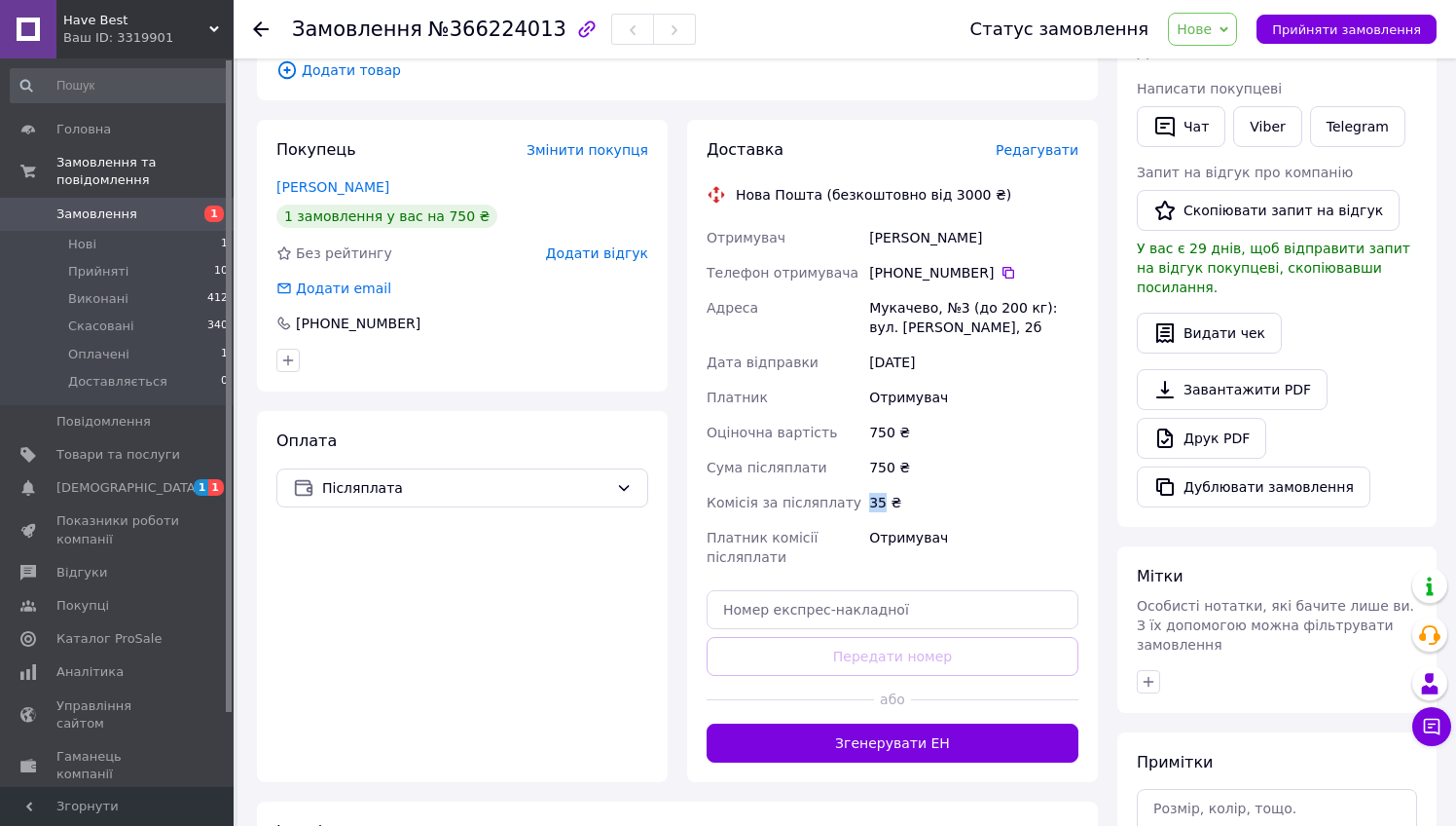
click at [886, 520] on div "35 ₴" at bounding box center [973, 502] width 217 height 35
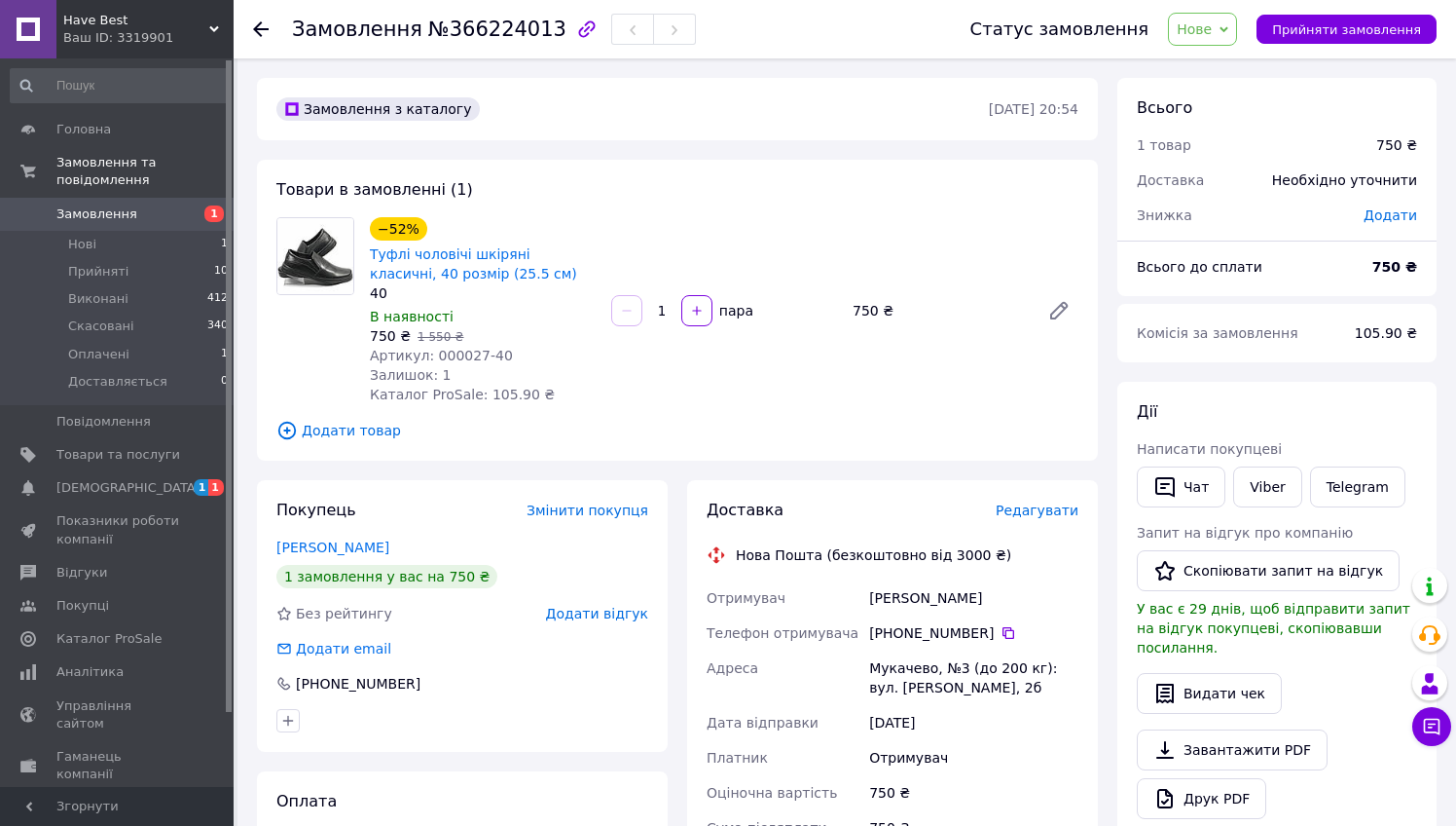
scroll to position [0, 0]
click at [461, 267] on link "Туфлі чоловічі шкіряні класичні, 40 розмір (25.5 см)" at bounding box center [473, 263] width 207 height 35
click at [677, 482] on div "Покупець Змінити покупця Дмитрищак Іван 1 замовлення у вас на 750 ₴ Без рейтинг…" at bounding box center [462, 811] width 430 height 662
click at [1350, 33] on span "Прийняти замовлення" at bounding box center [1346, 29] width 149 height 15
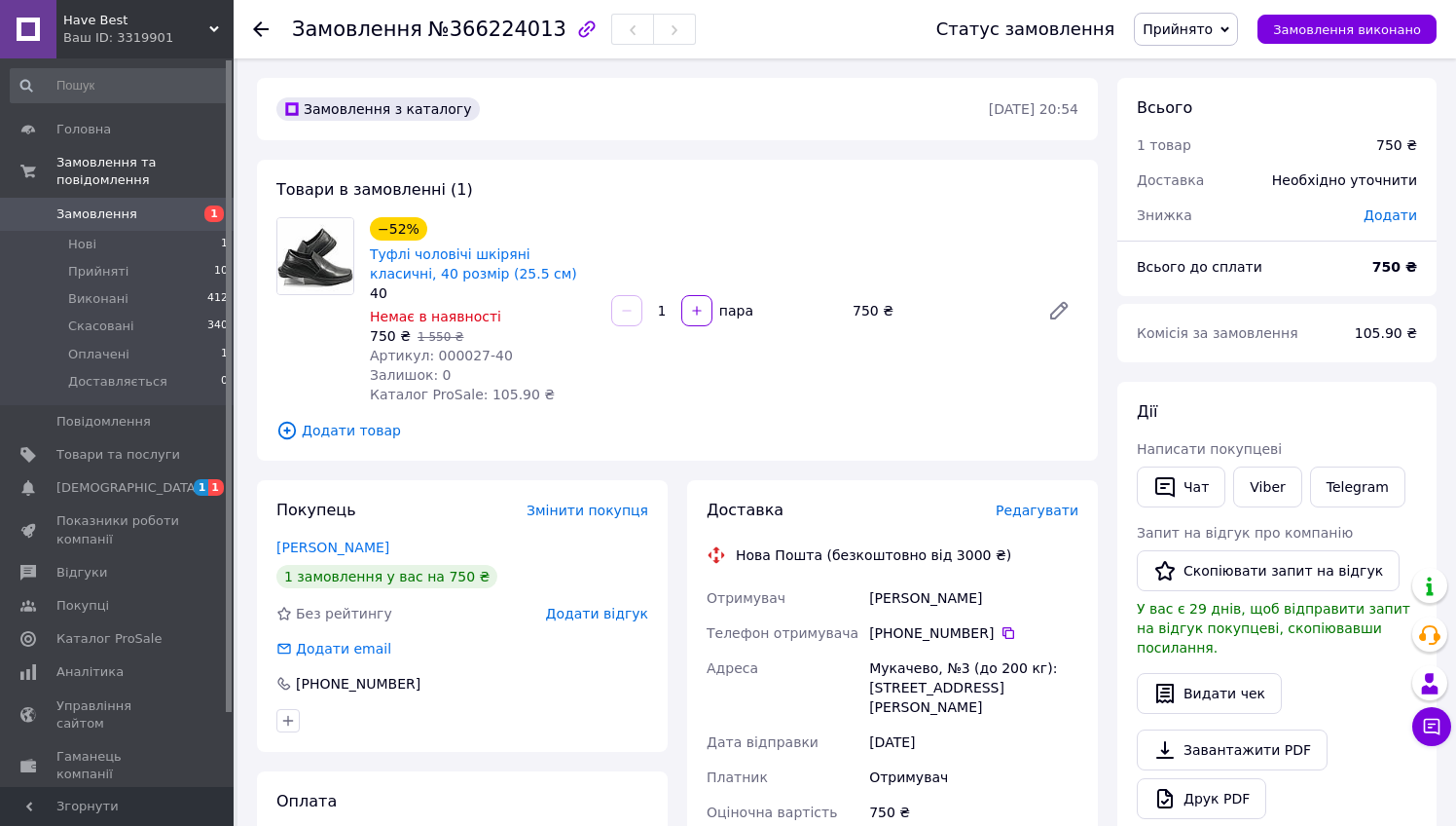
click at [259, 32] on icon at bounding box center [261, 29] width 16 height 16
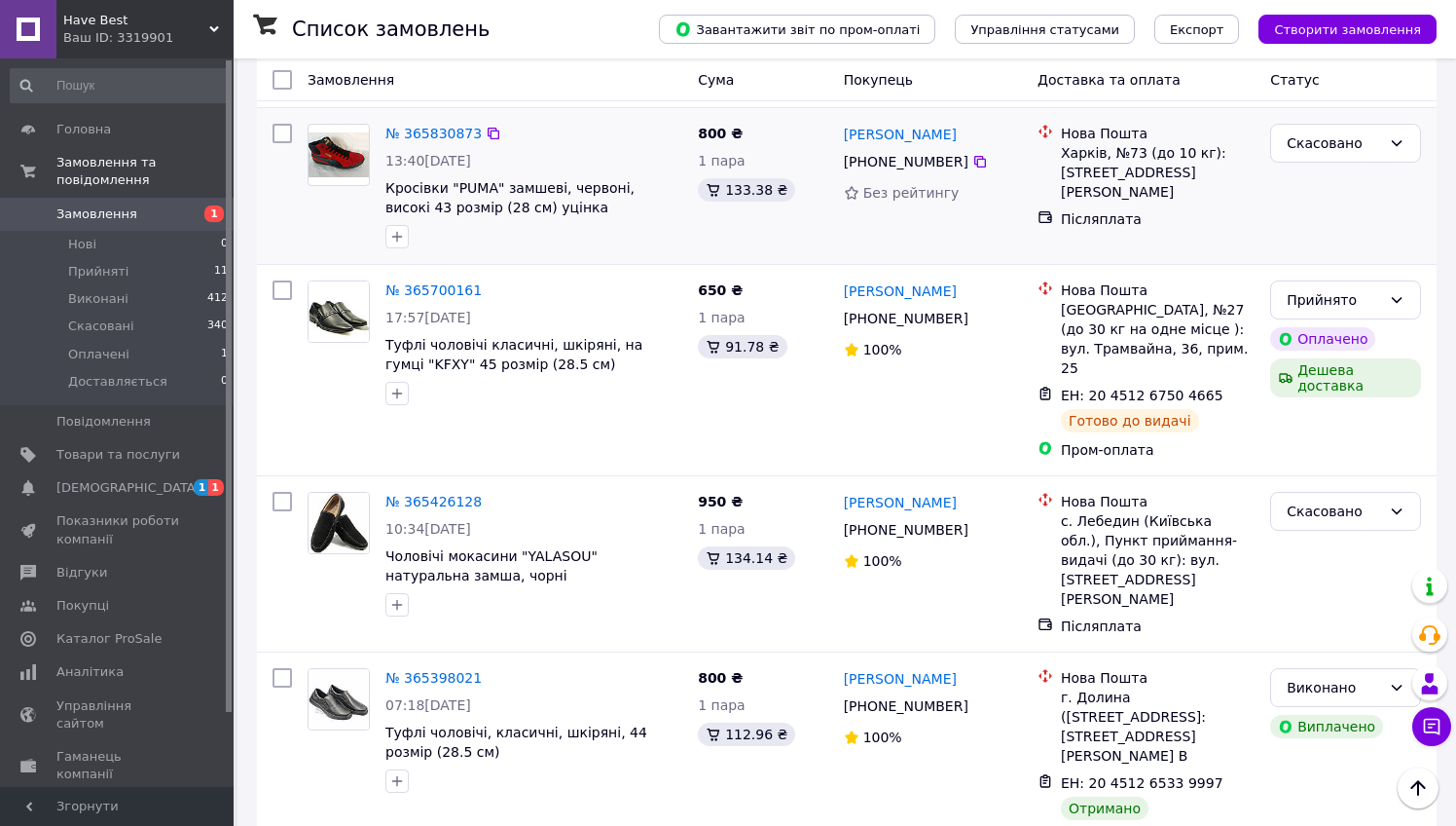
scroll to position [3085, 0]
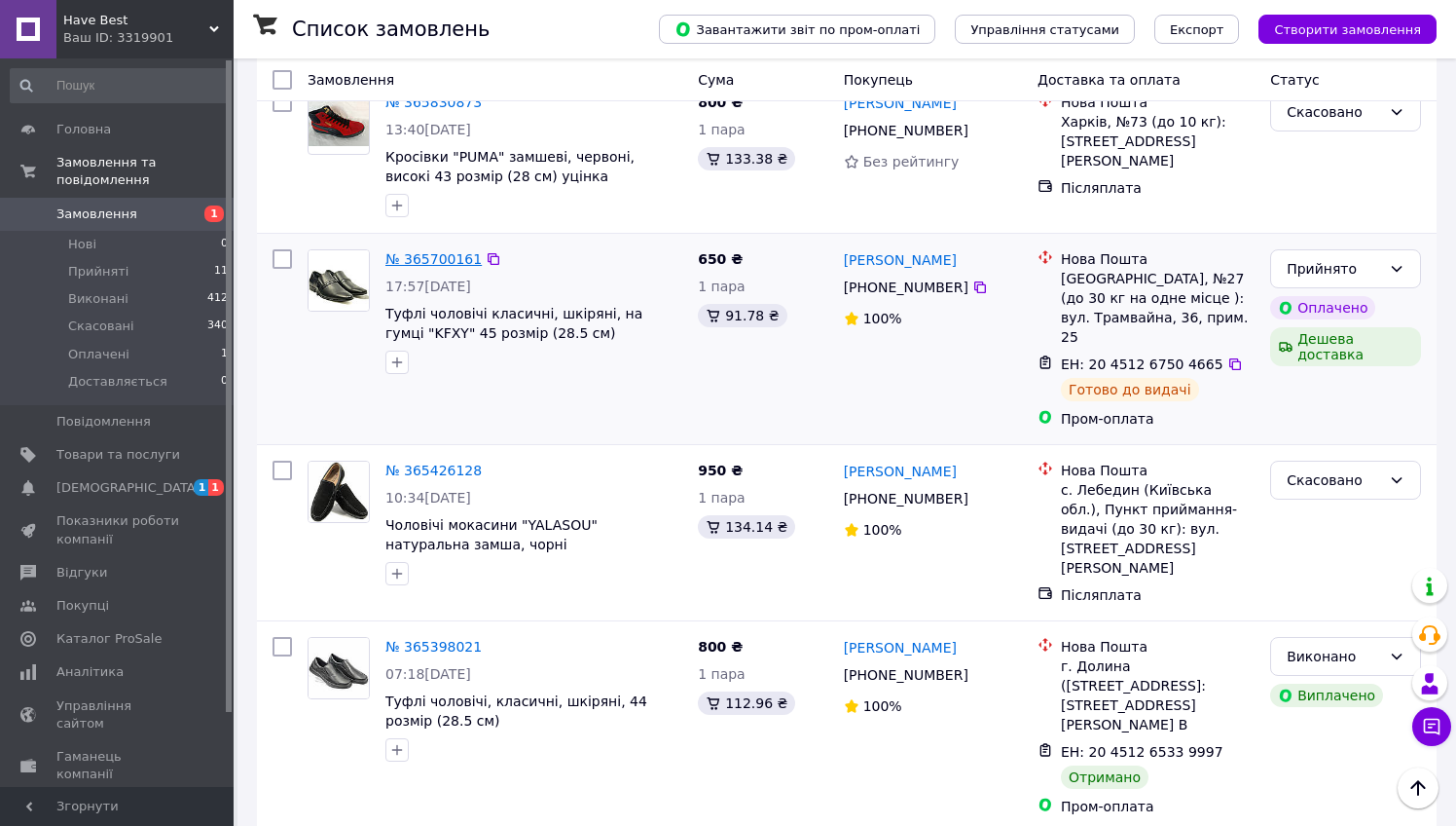
click at [441, 251] on link "№ 365700161" at bounding box center [433, 259] width 96 height 16
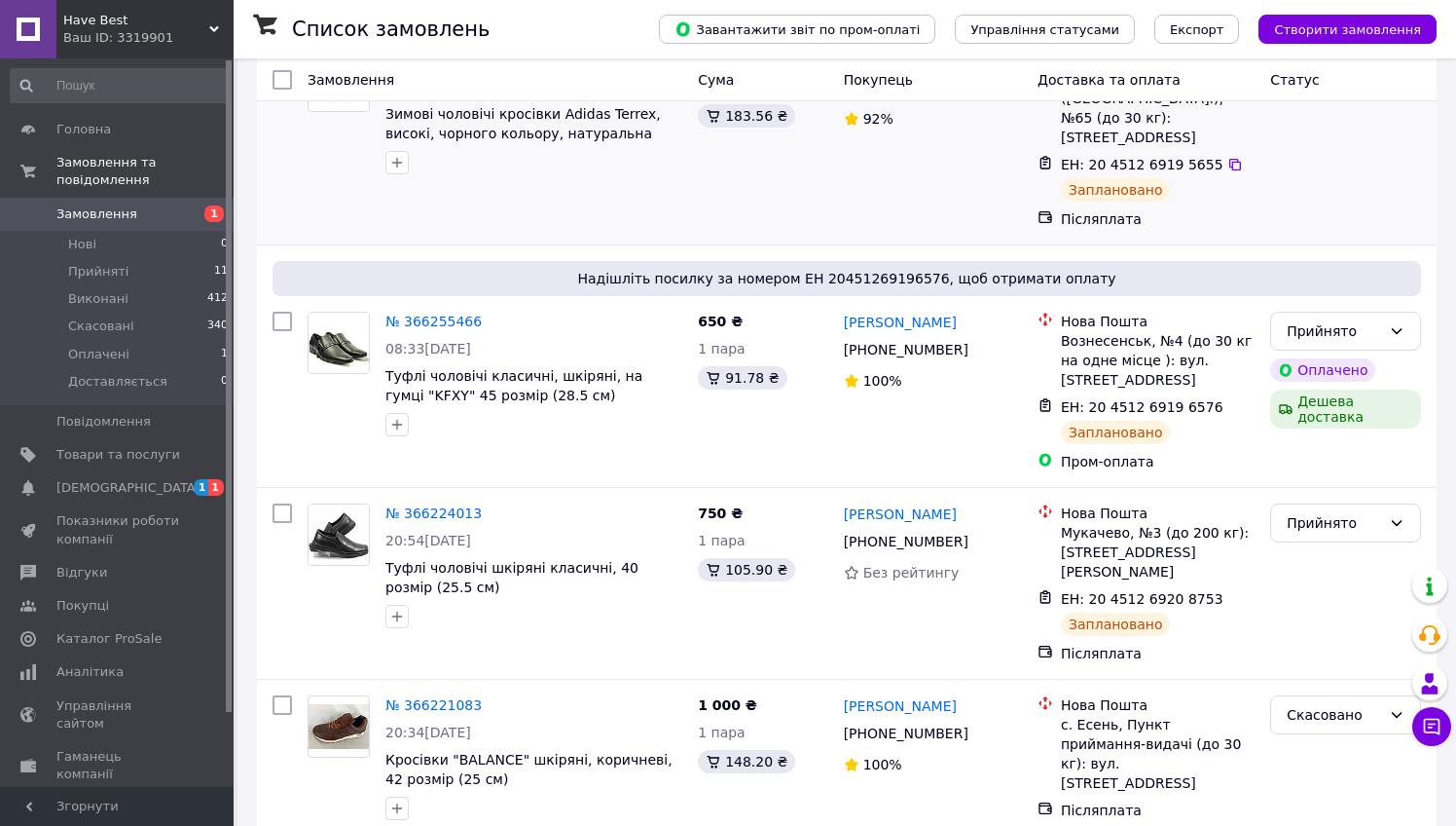
scroll to position [423, 0]
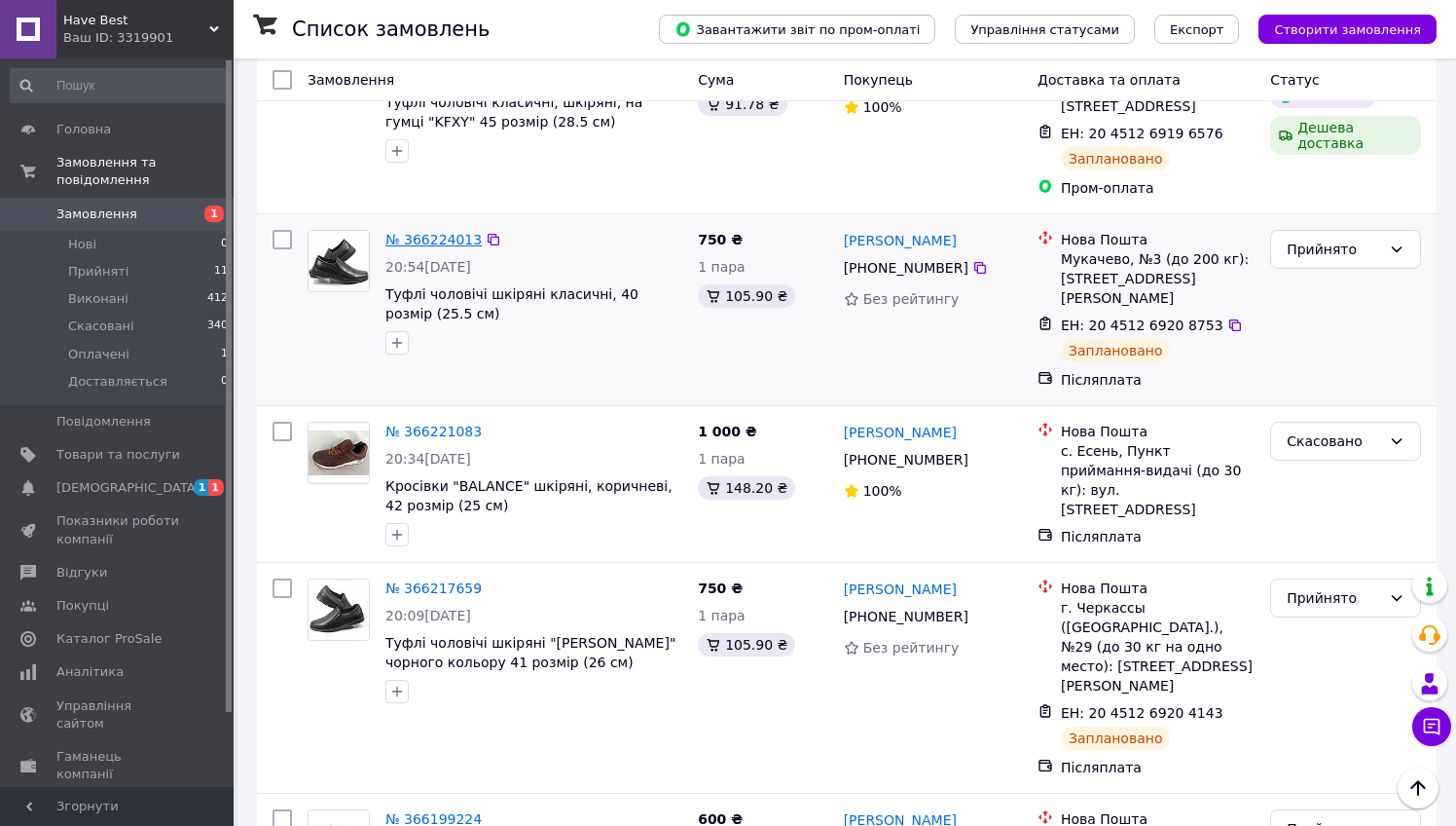
click at [422, 232] on link "№ 366224013" at bounding box center [433, 240] width 96 height 16
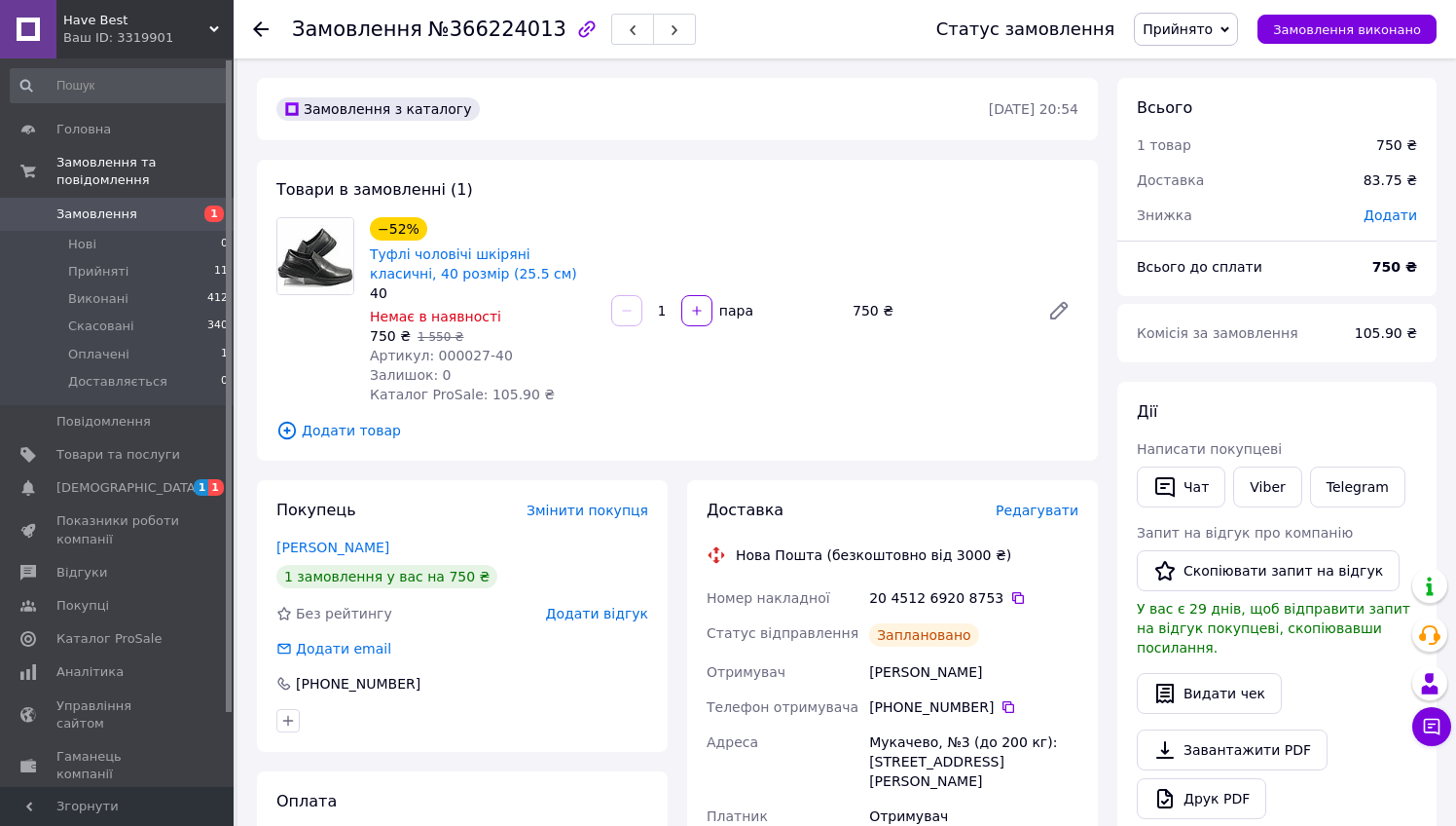
click at [259, 28] on use at bounding box center [261, 29] width 16 height 16
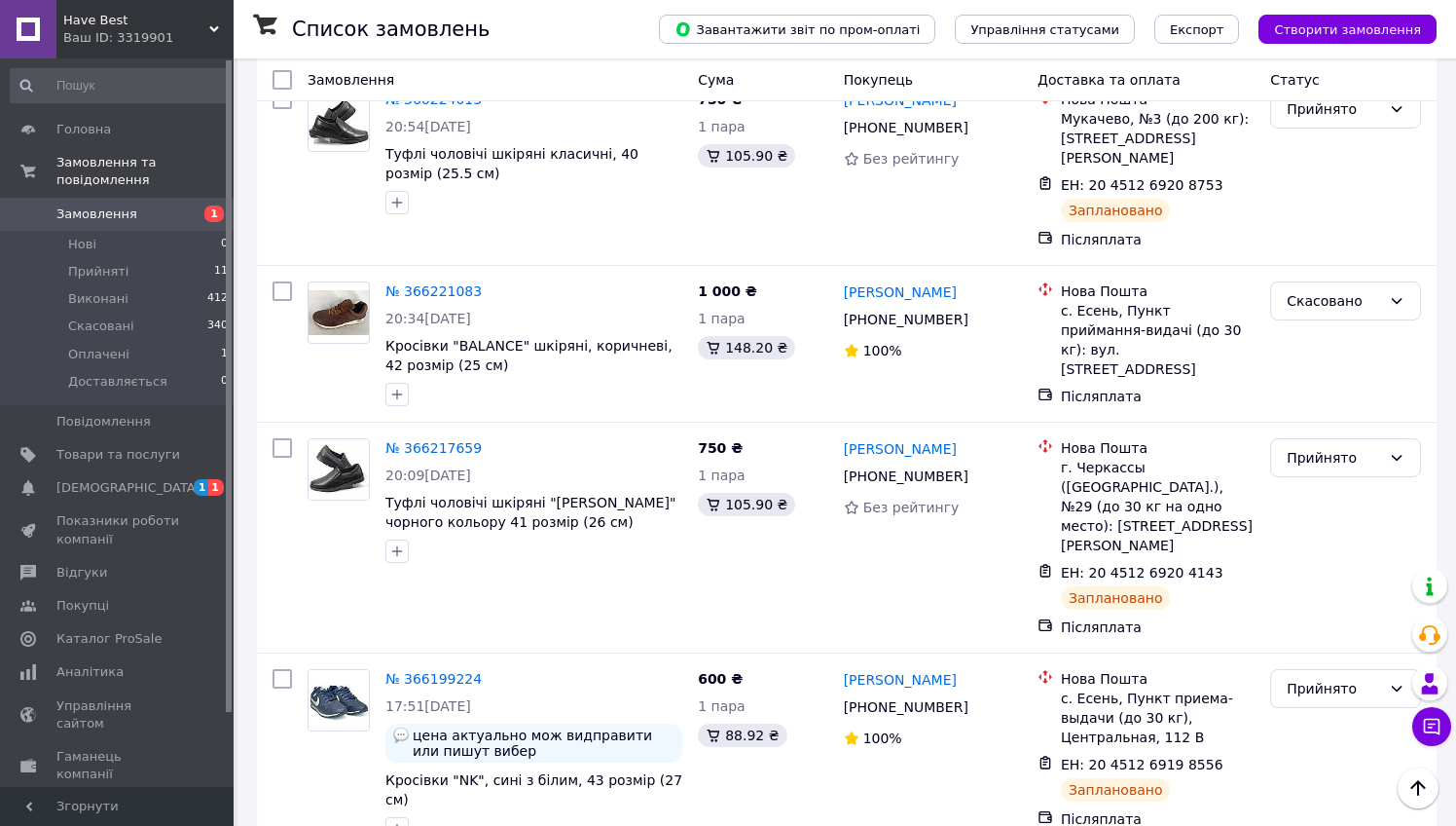
scroll to position [557, 0]
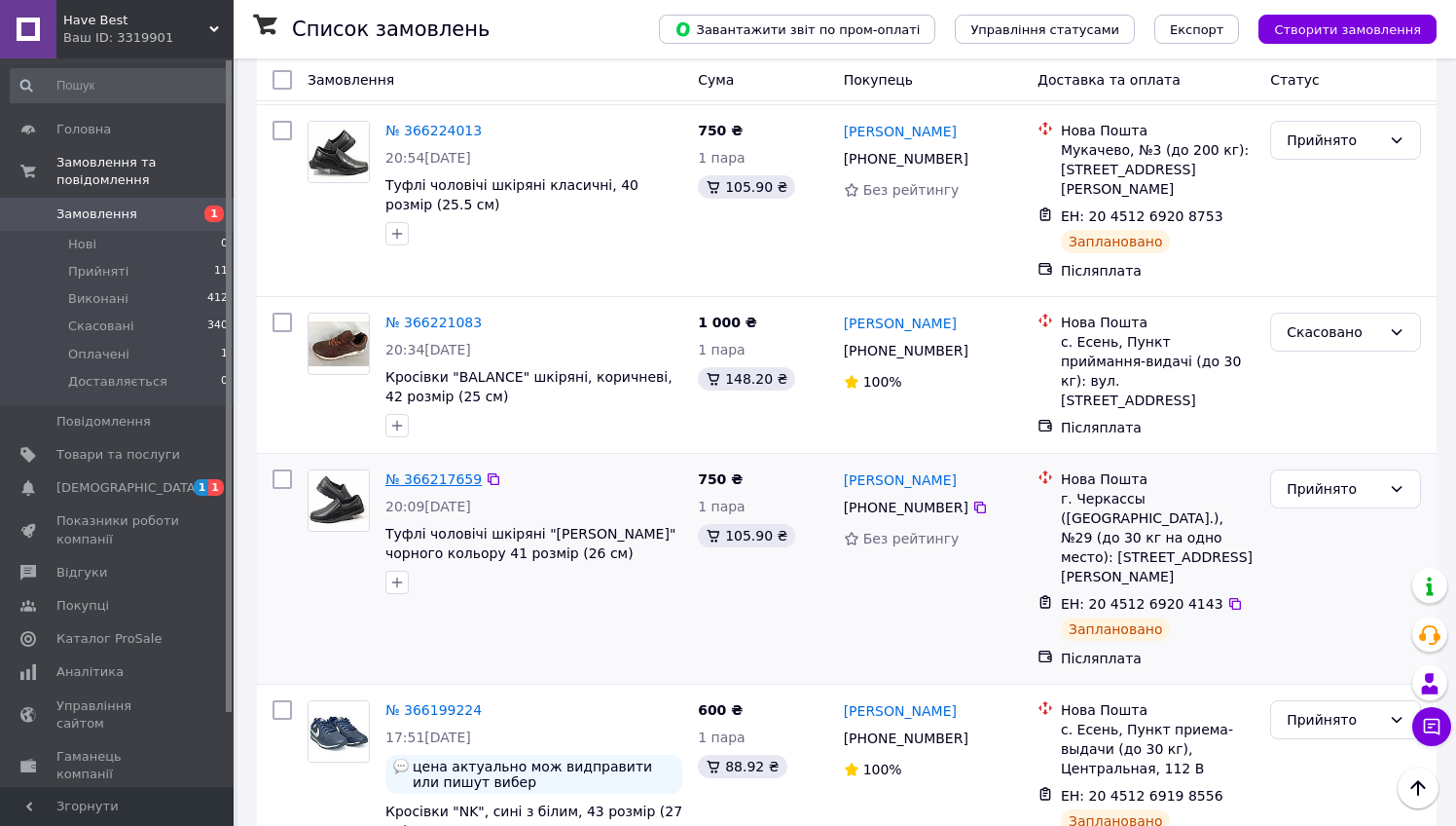
click at [444, 471] on link "№ 366217659" at bounding box center [433, 479] width 96 height 16
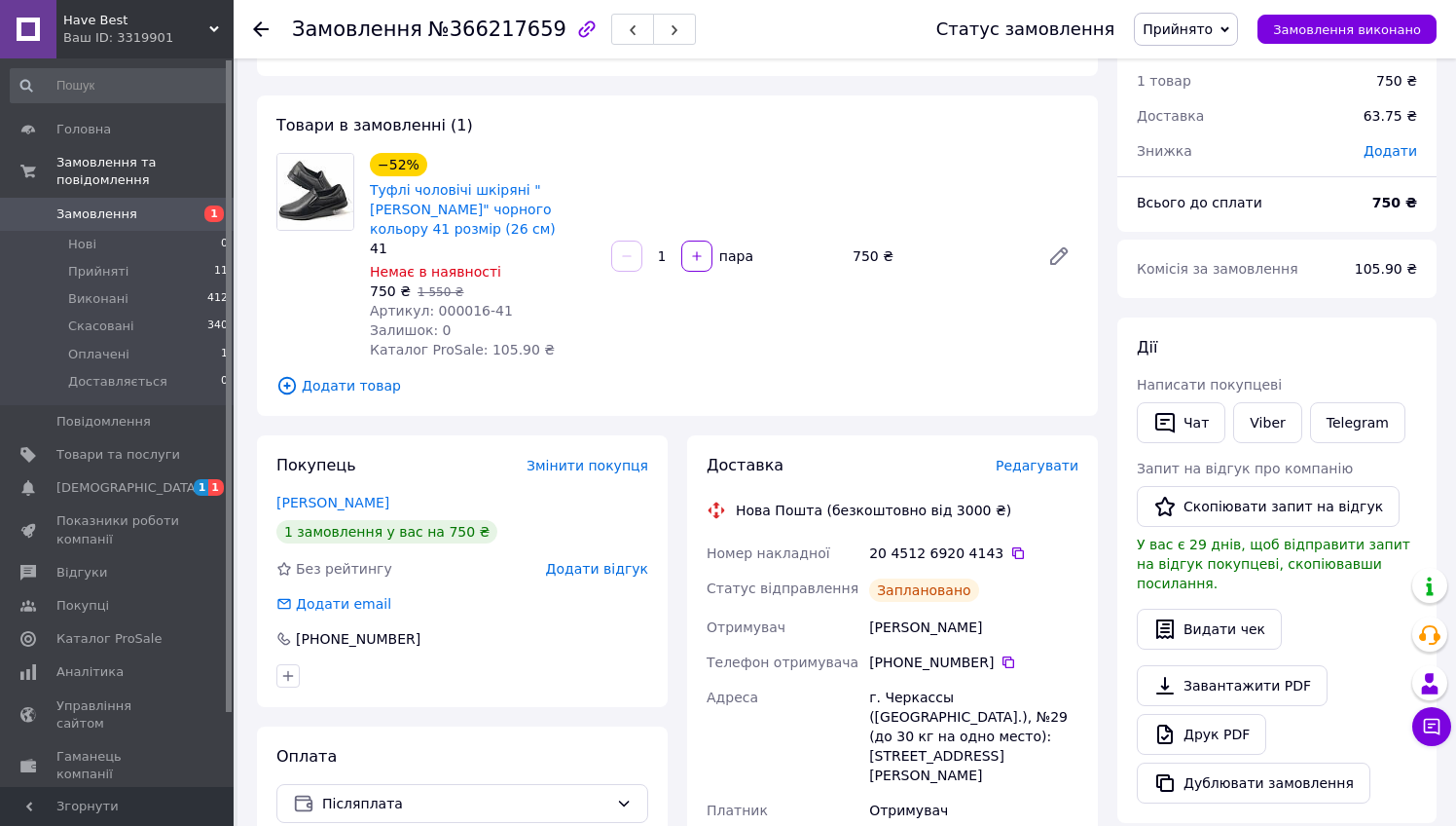
click at [256, 31] on use at bounding box center [261, 29] width 16 height 16
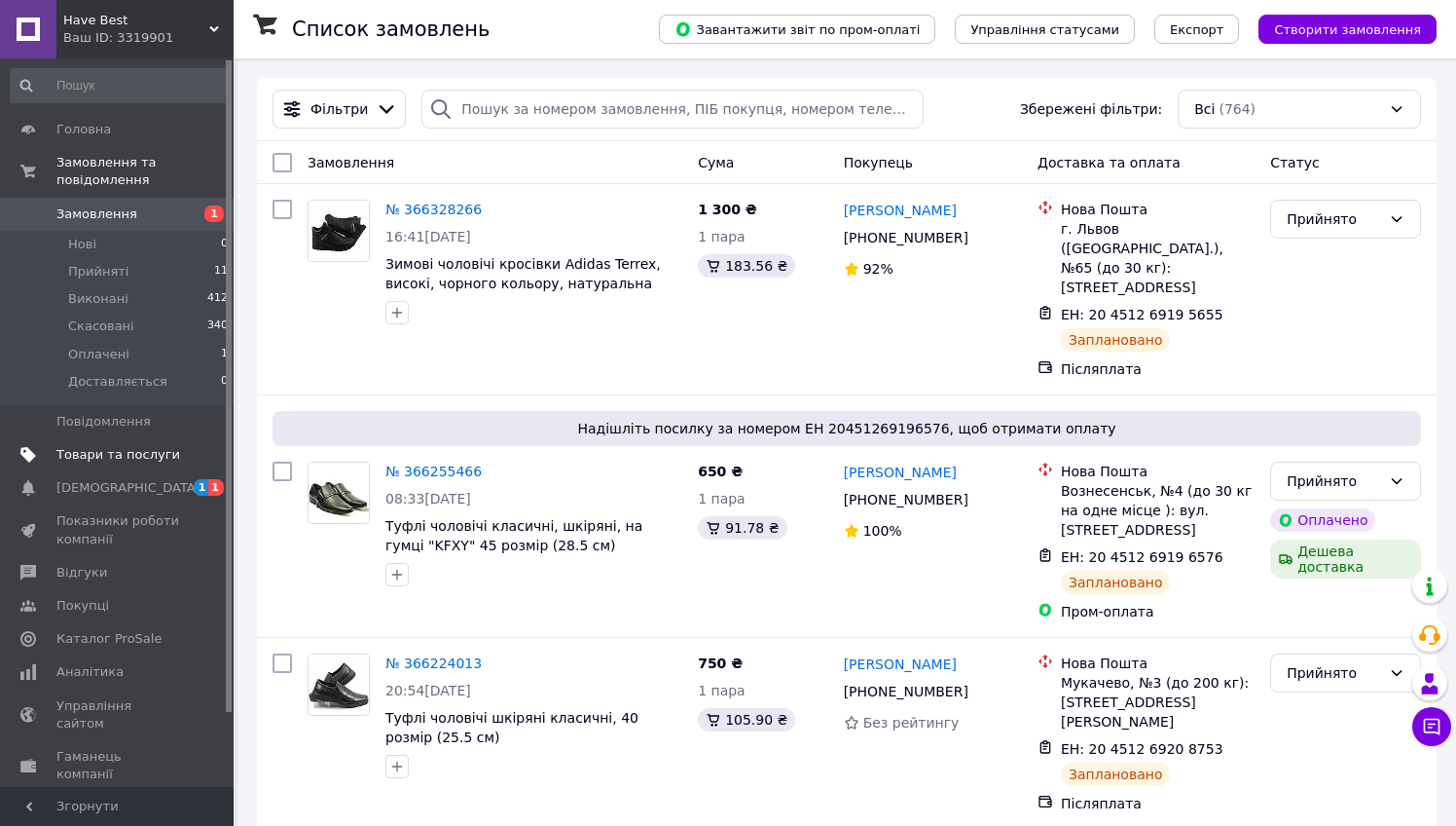
click at [131, 453] on span "Товари та послуги" at bounding box center [118, 455] width 124 height 18
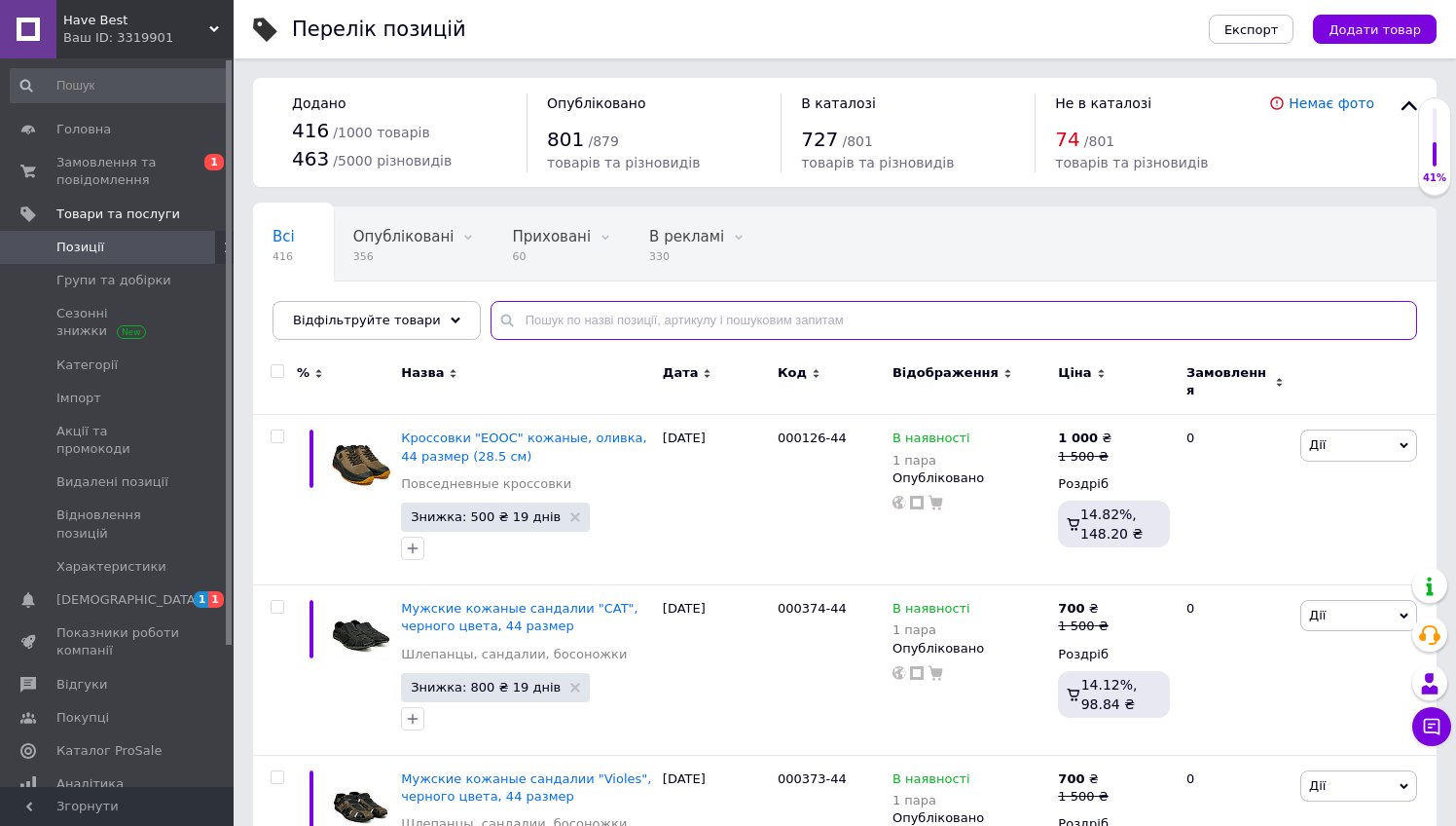
click at [605, 322] on input "text" at bounding box center [954, 320] width 927 height 39
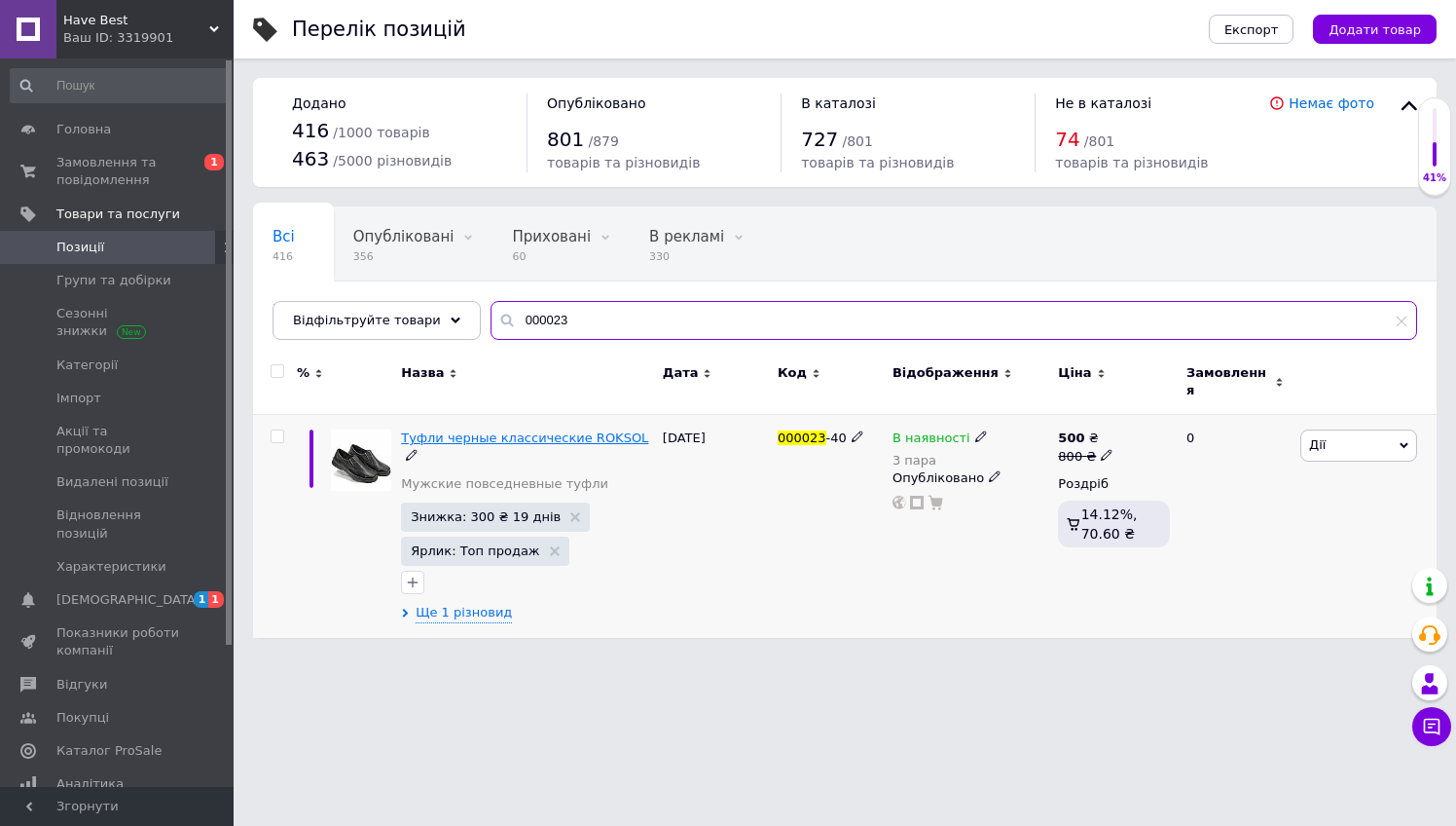
type input "000023"
click at [500, 430] on span "Туфли черные классические ROKSOL" at bounding box center [524, 437] width 247 height 15
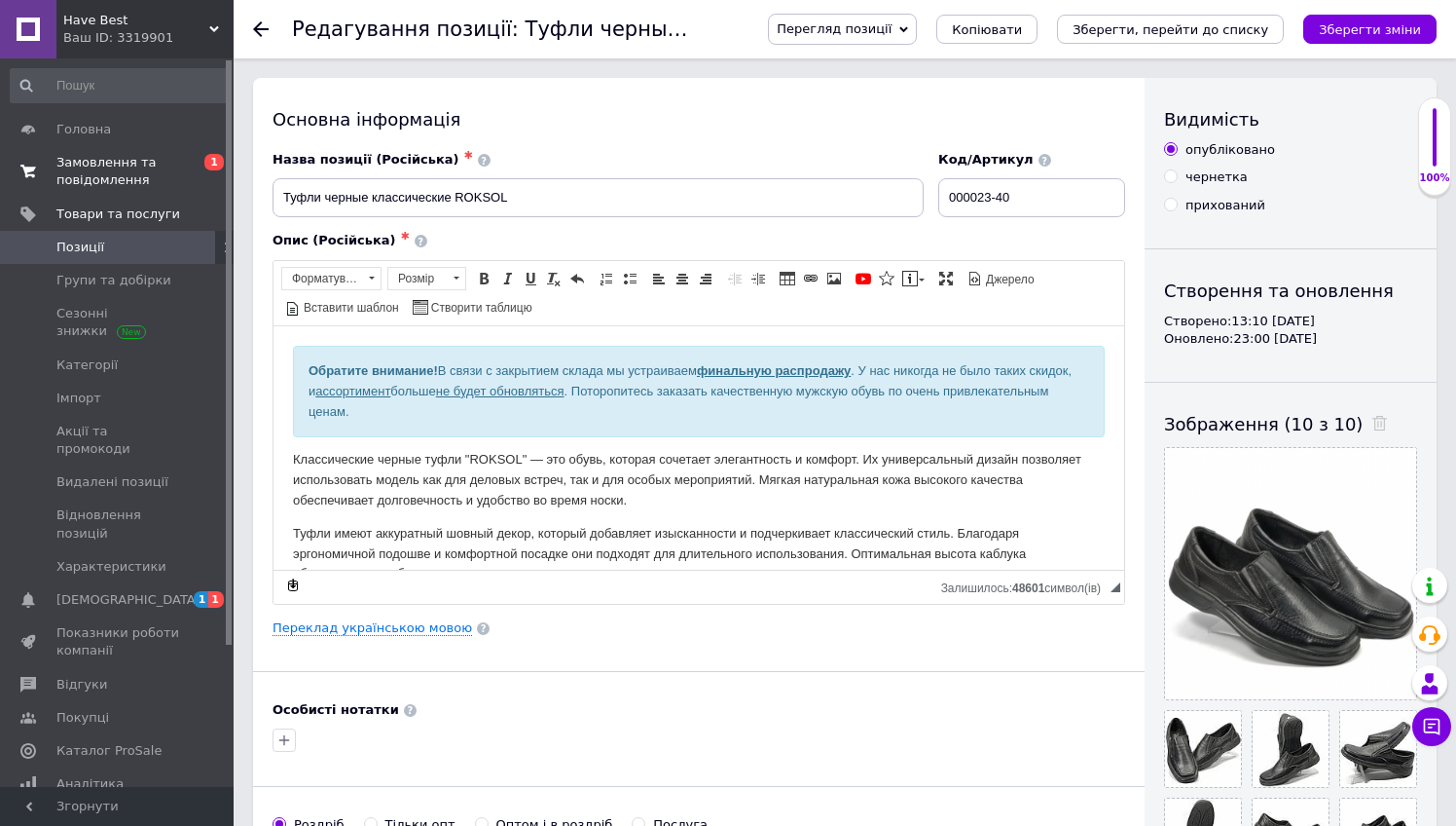
click at [124, 163] on span "Замовлення та повідомлення" at bounding box center [118, 171] width 124 height 35
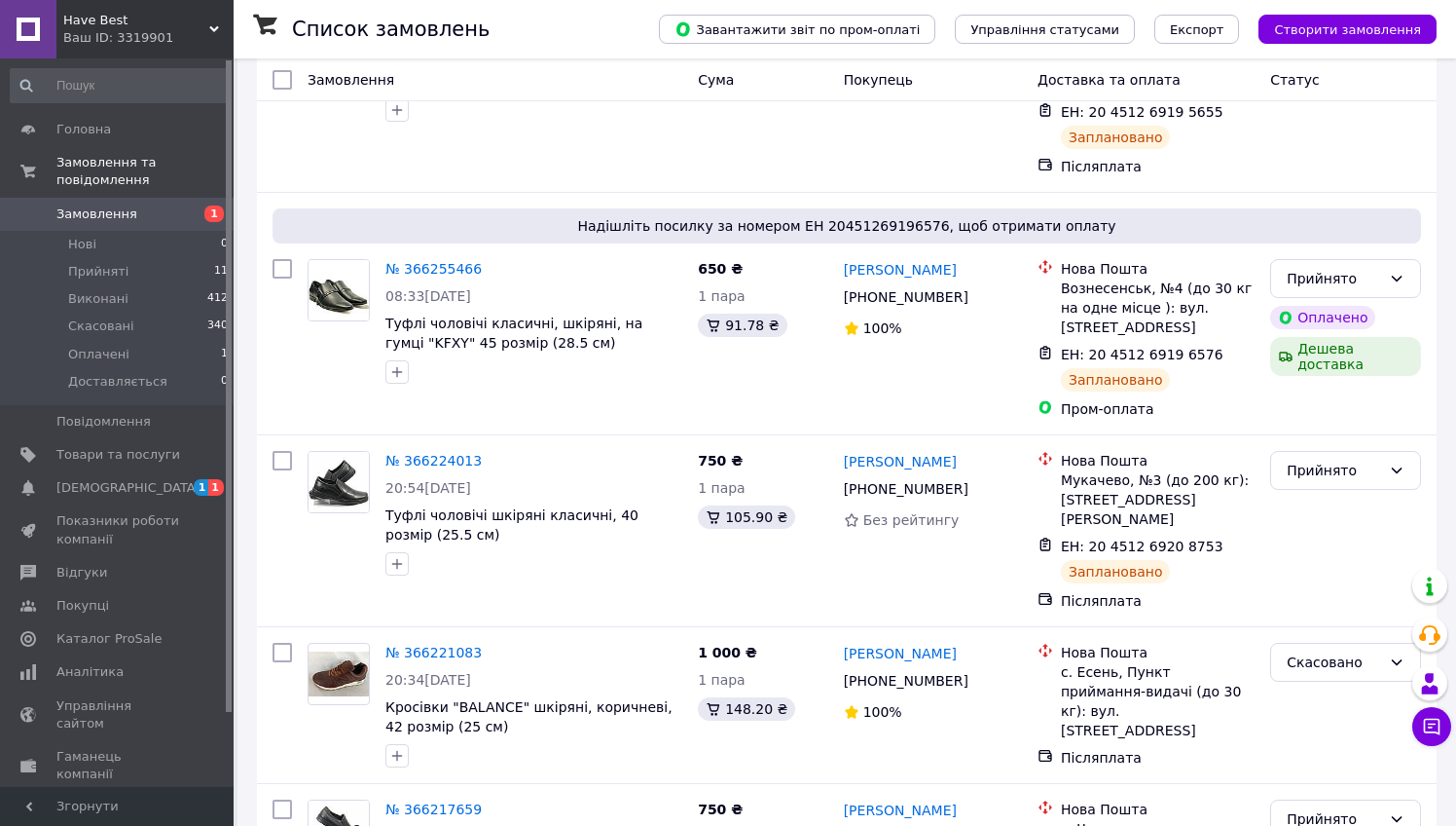
scroll to position [249, 0]
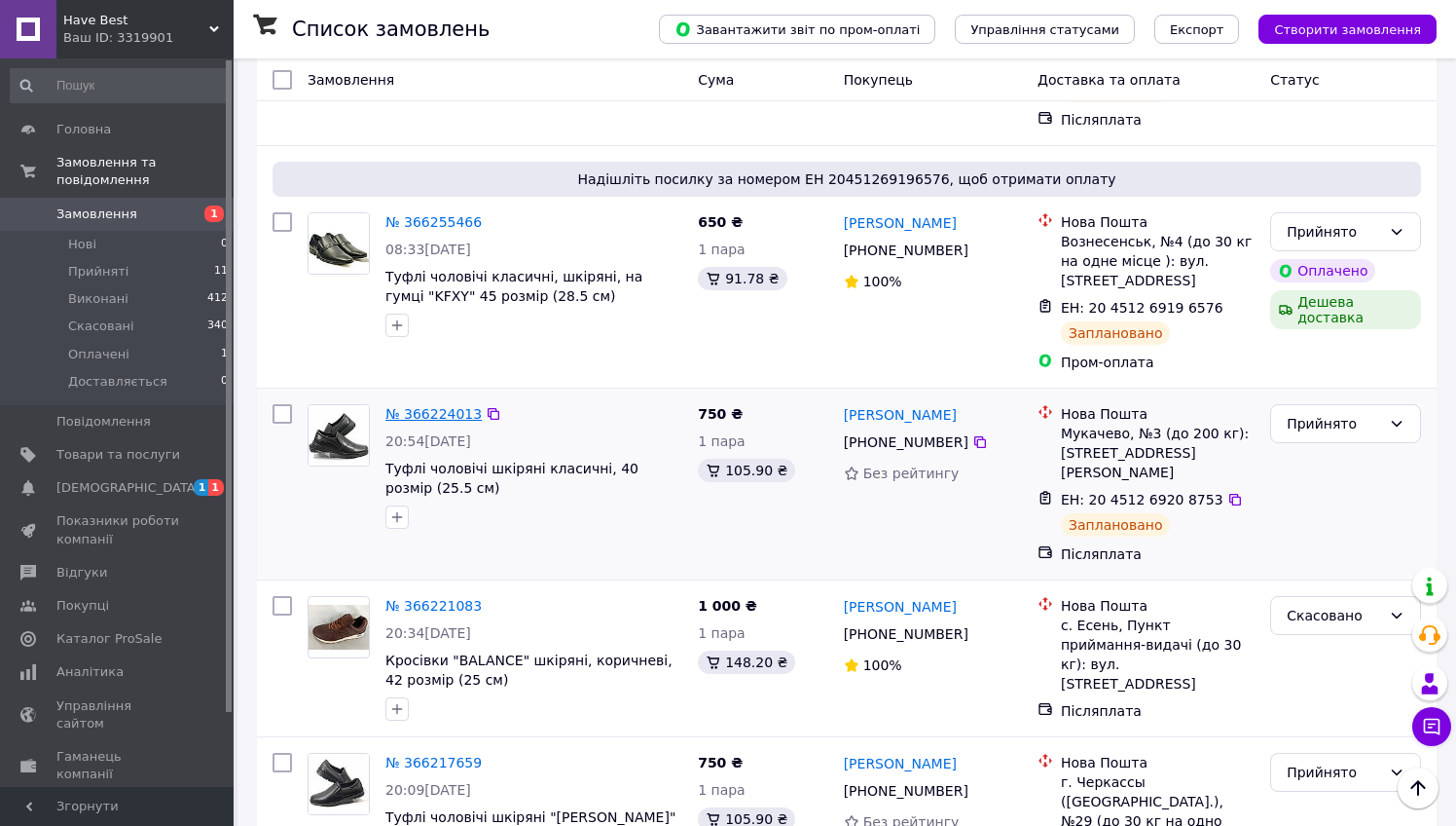
click at [434, 406] on link "№ 366224013" at bounding box center [433, 414] width 96 height 16
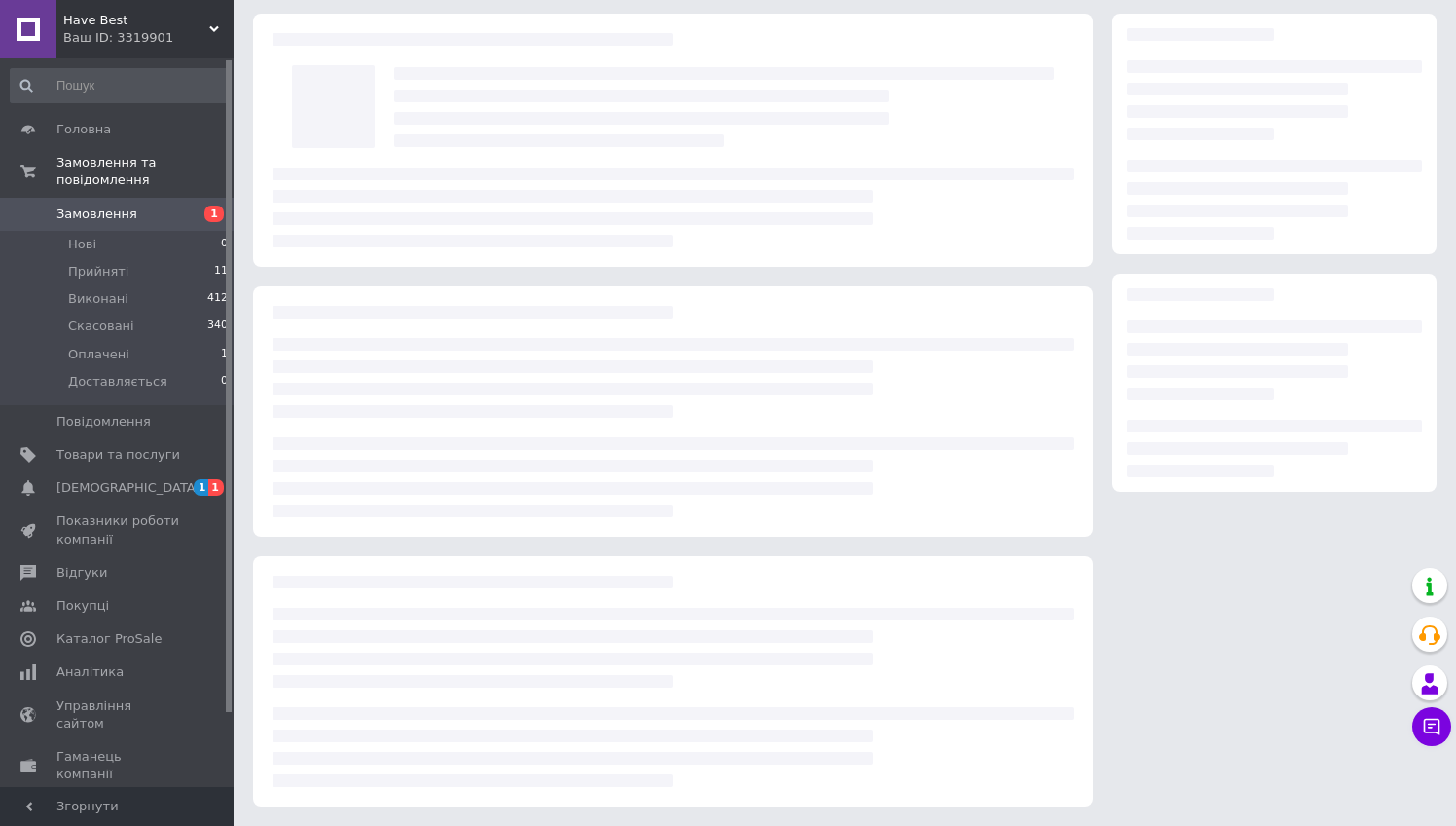
scroll to position [64, 0]
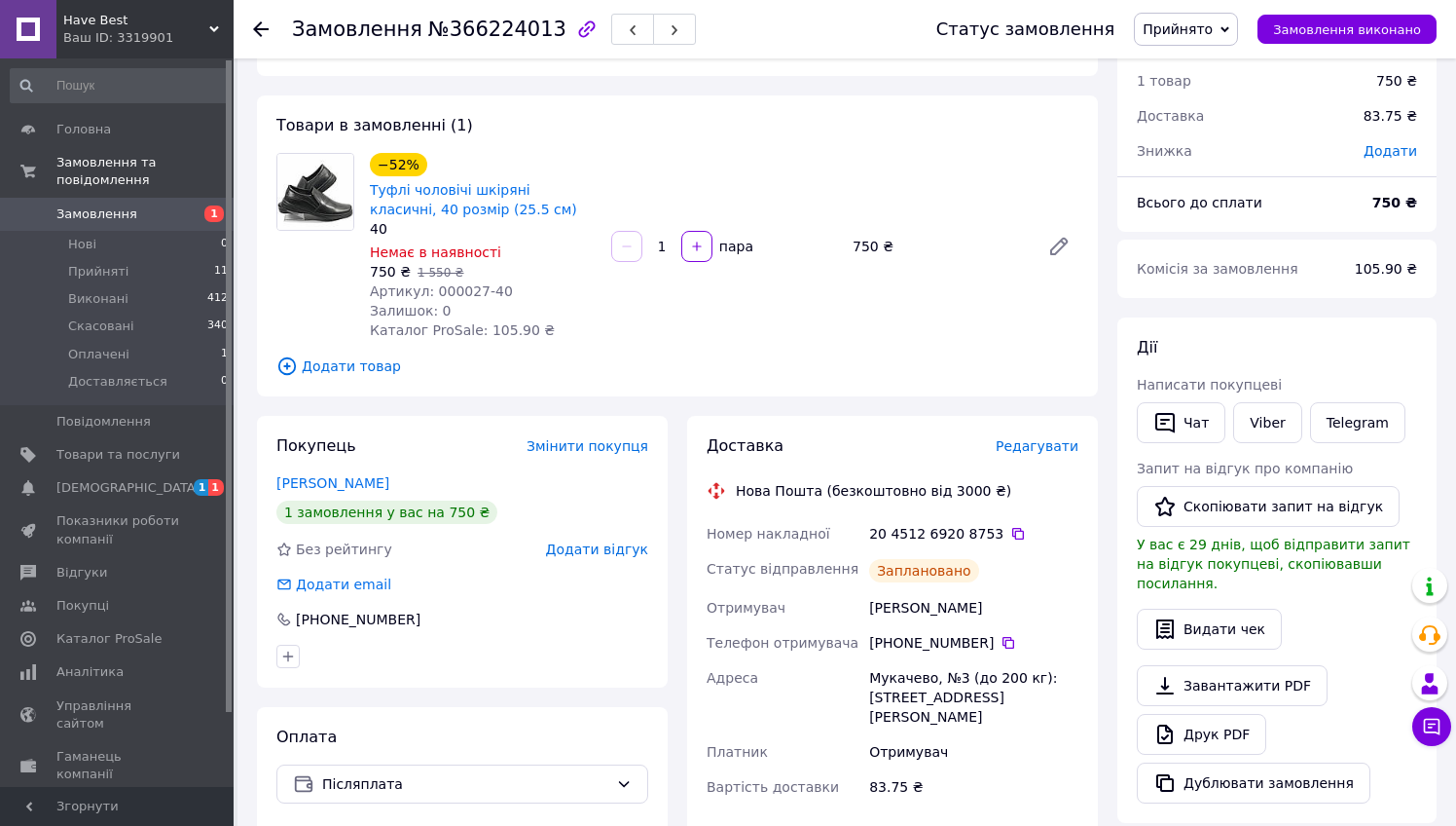
click at [677, 418] on div "Покупець Змінити покупця Дмитрищак Іван 1 замовлення у вас на 750 ₴ Без рейтинг…" at bounding box center [462, 627] width 430 height 423
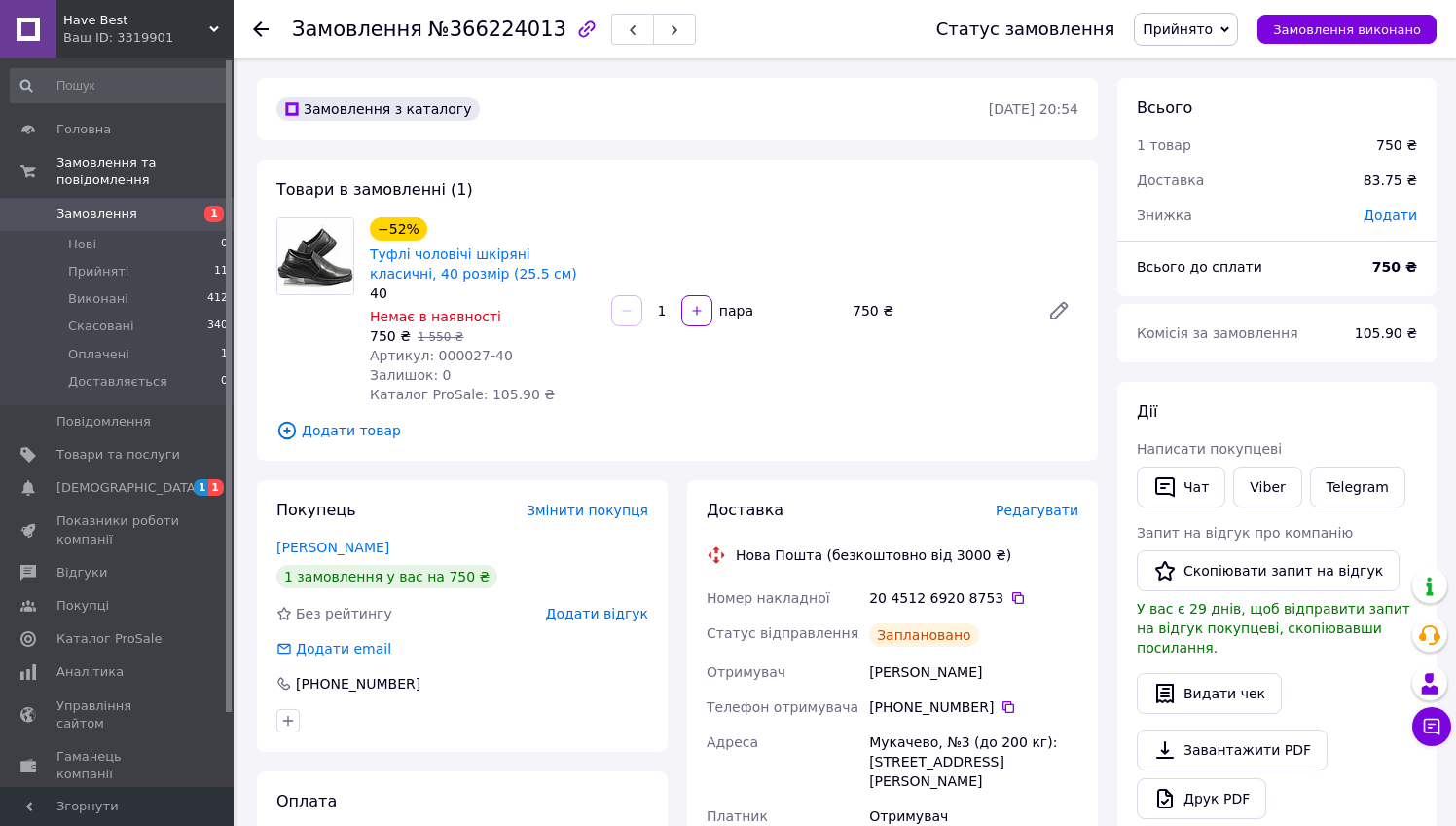
scroll to position [0, 0]
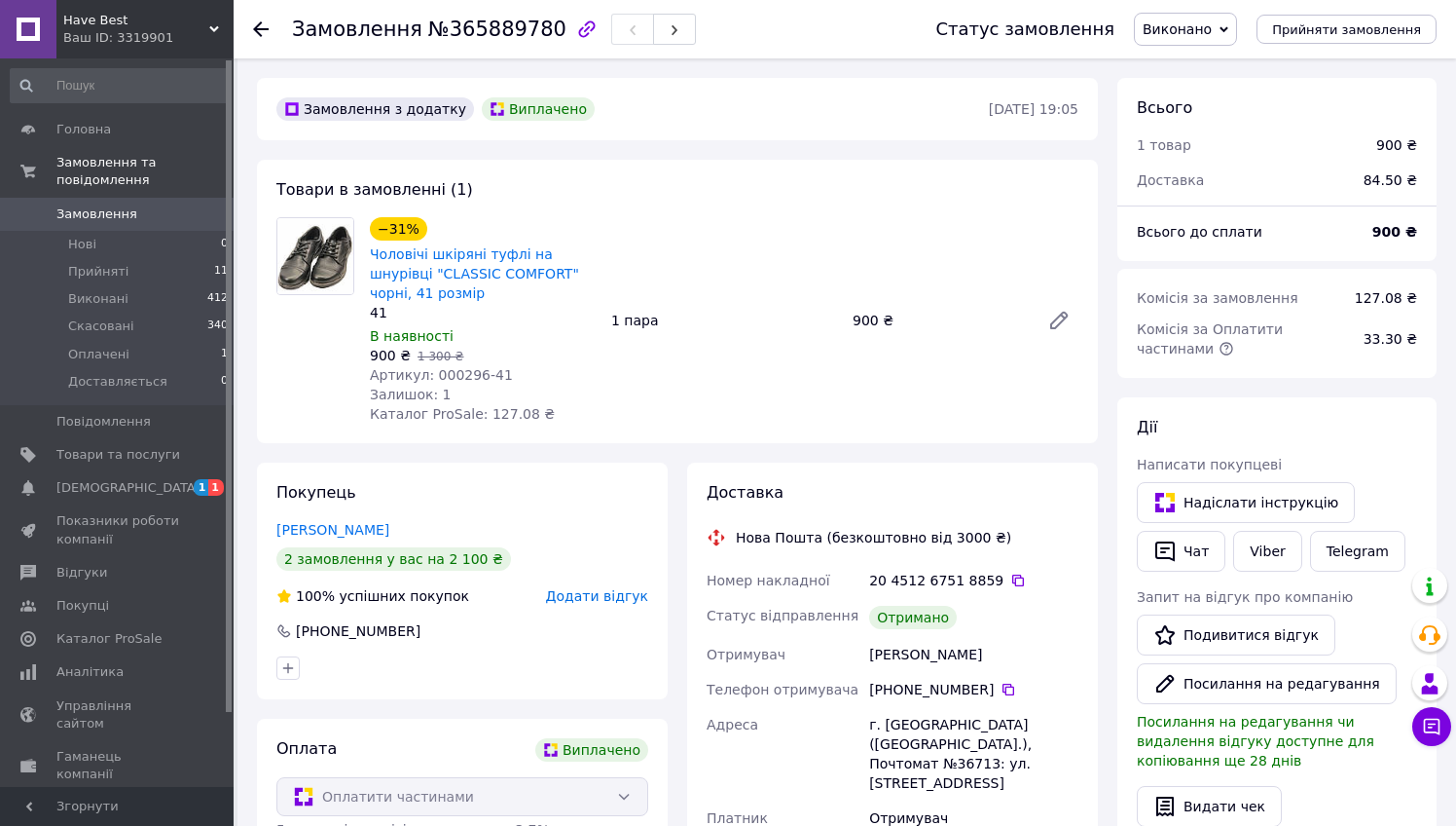
click at [261, 33] on icon at bounding box center [261, 29] width 16 height 16
